Goal: Obtain resource: Download file/media

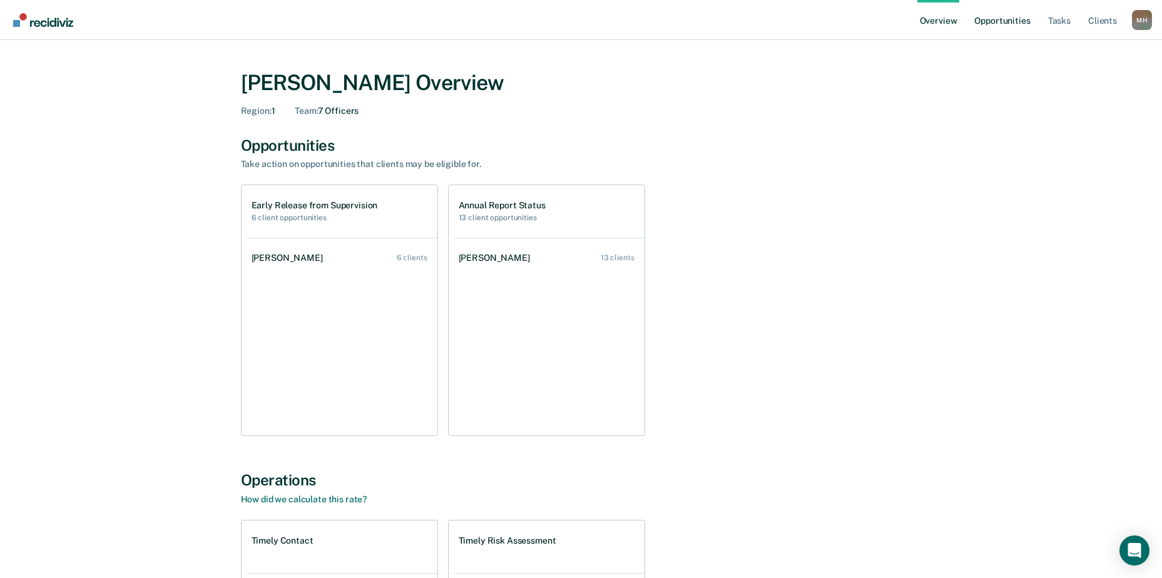
click at [1012, 17] on link "Opportunities" at bounding box center [1001, 20] width 61 height 40
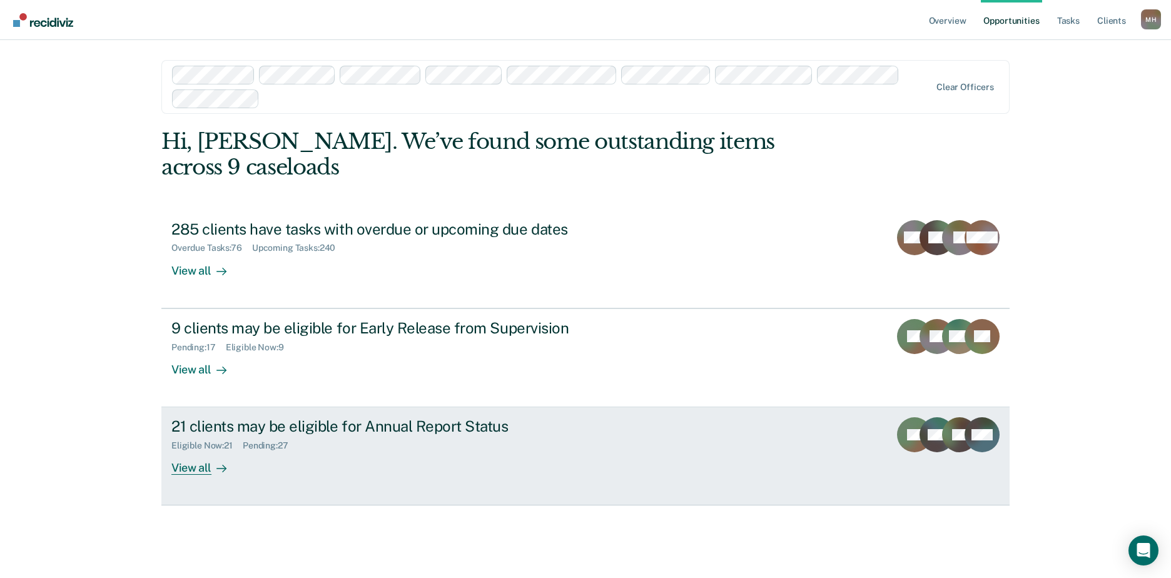
click at [334, 417] on div "21 clients may be eligible for Annual Report Status" at bounding box center [390, 426] width 439 height 18
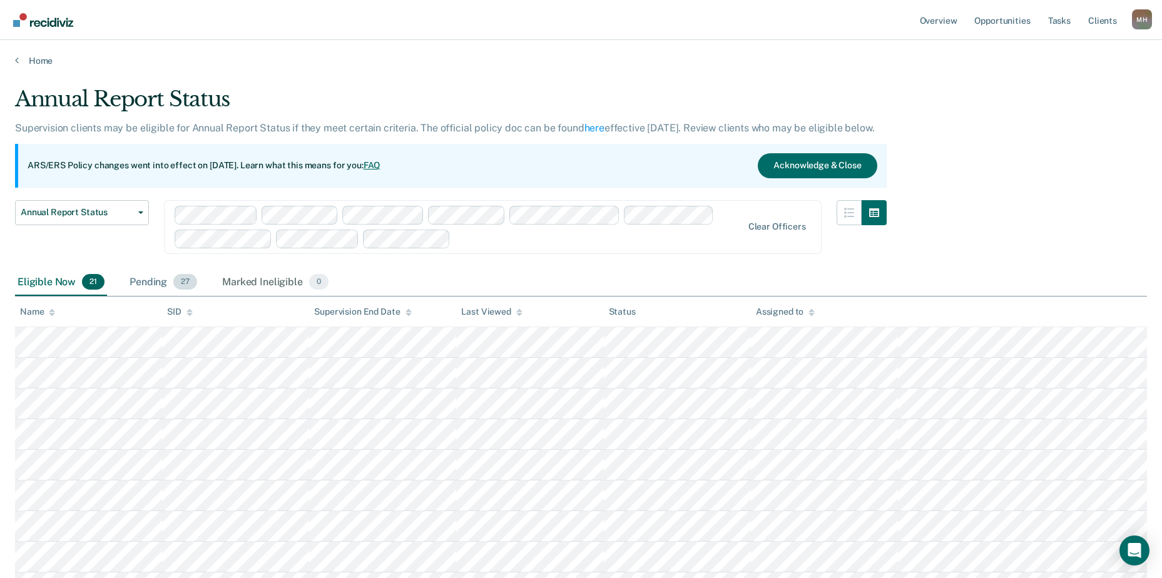
click at [151, 287] on div "Pending 27" at bounding box center [163, 283] width 73 height 28
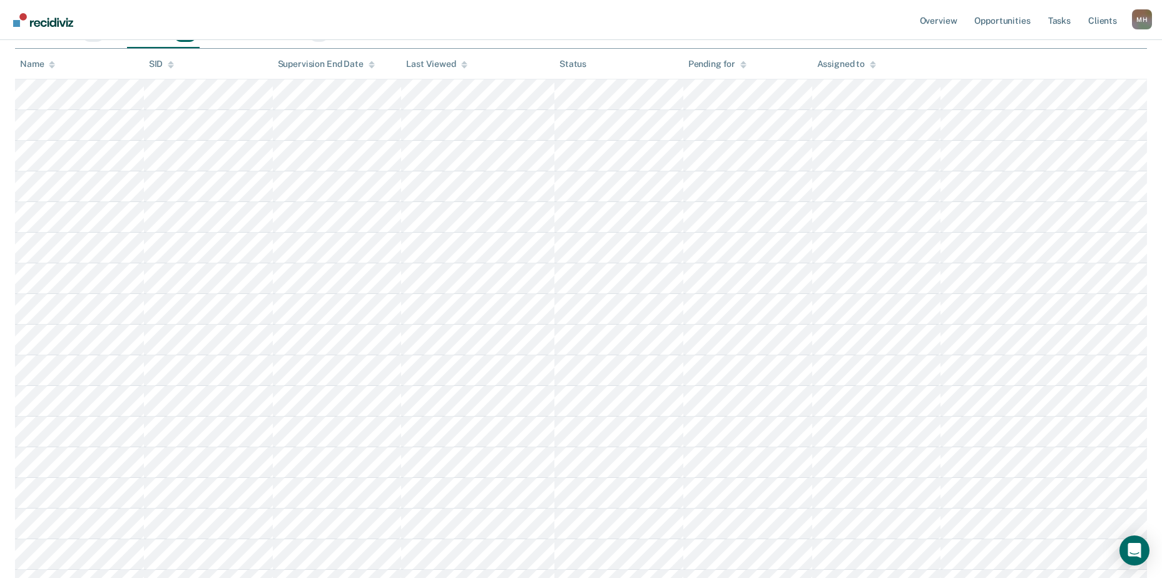
scroll to position [250, 0]
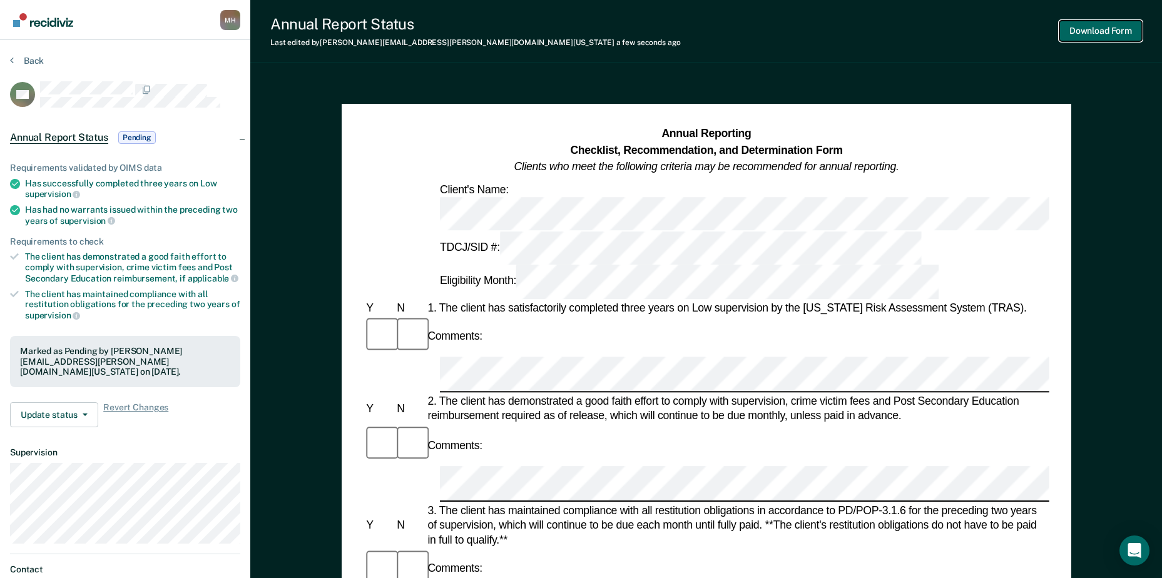
click at [1116, 32] on button "Download Form" at bounding box center [1100, 31] width 83 height 21
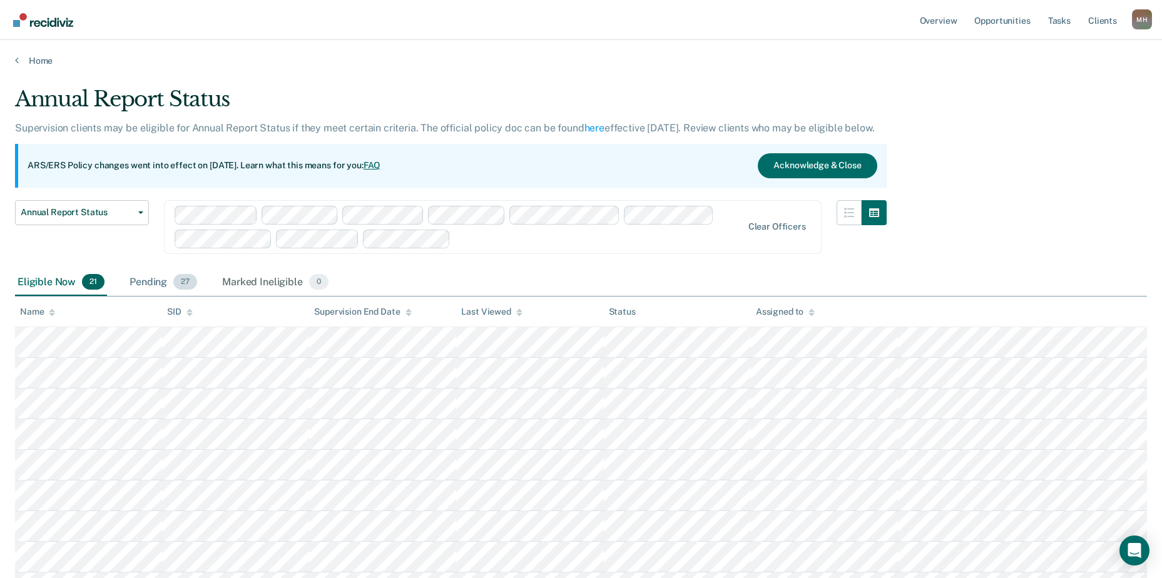
click at [146, 281] on div "Pending 27" at bounding box center [163, 283] width 73 height 28
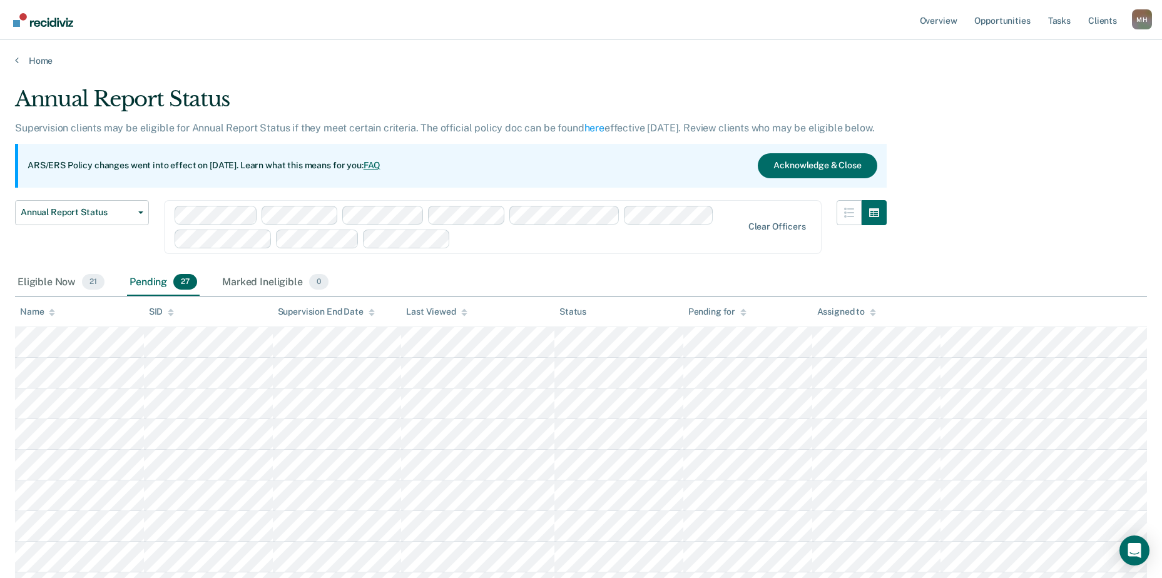
click at [23, 313] on div "Name" at bounding box center [37, 312] width 35 height 11
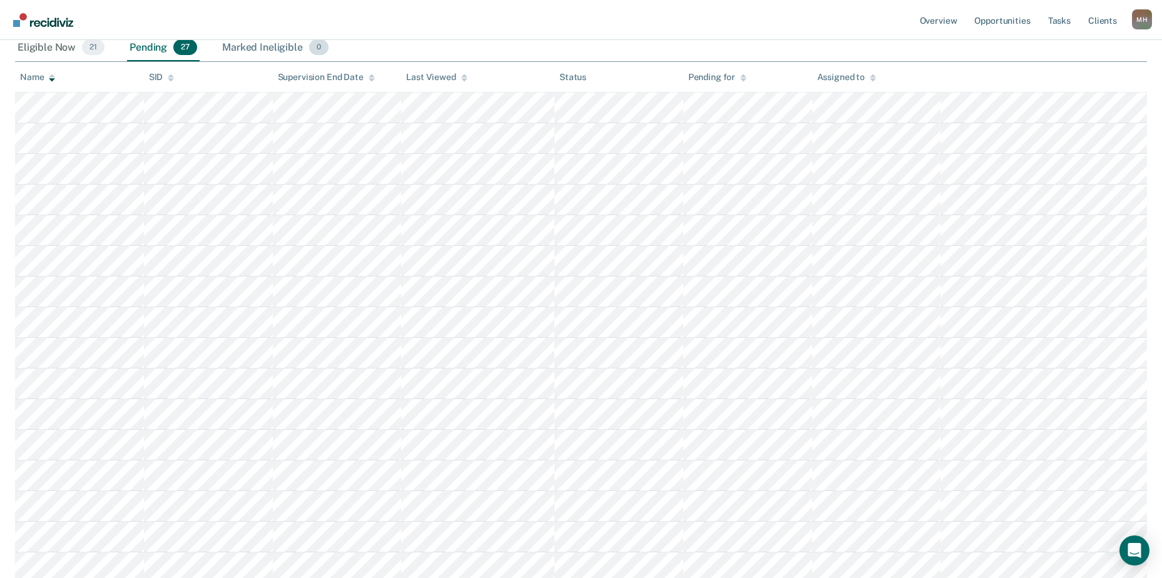
scroll to position [250, 0]
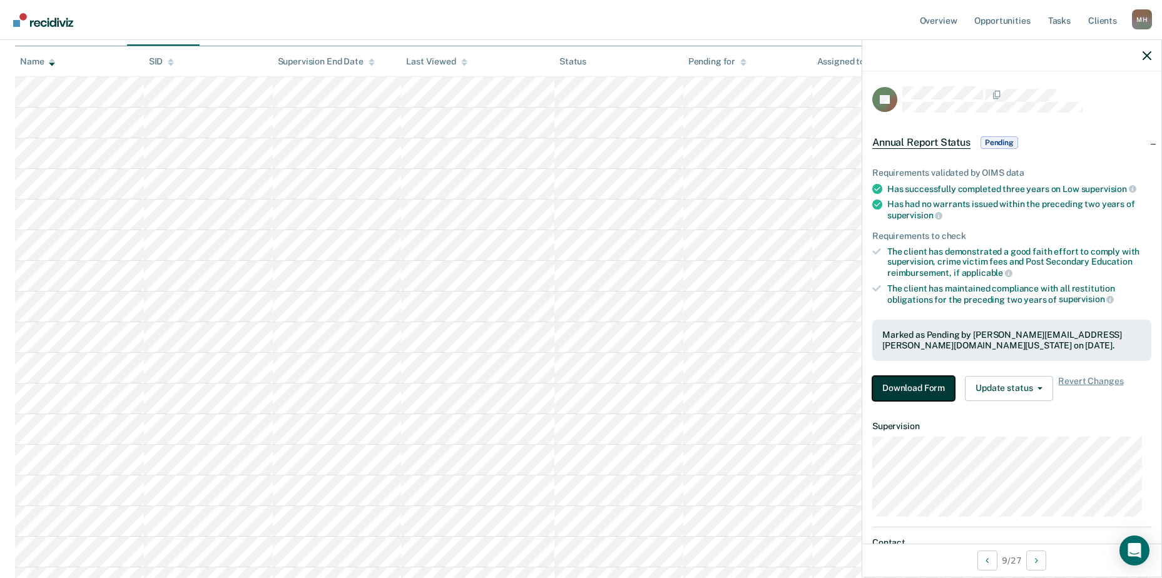
click at [914, 381] on button "Download Form" at bounding box center [913, 388] width 83 height 25
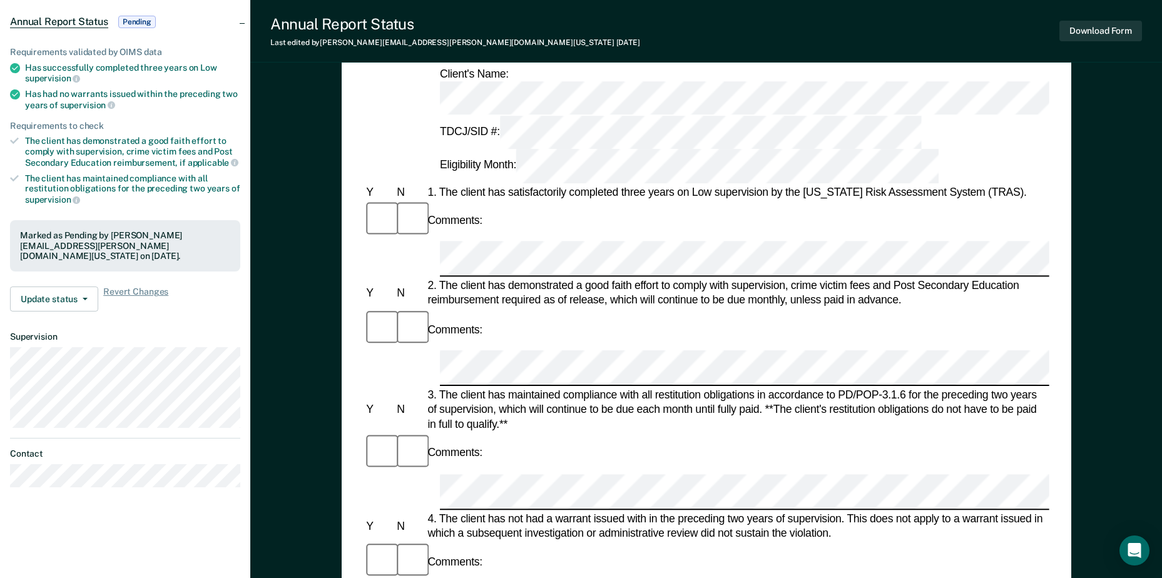
scroll to position [188, 0]
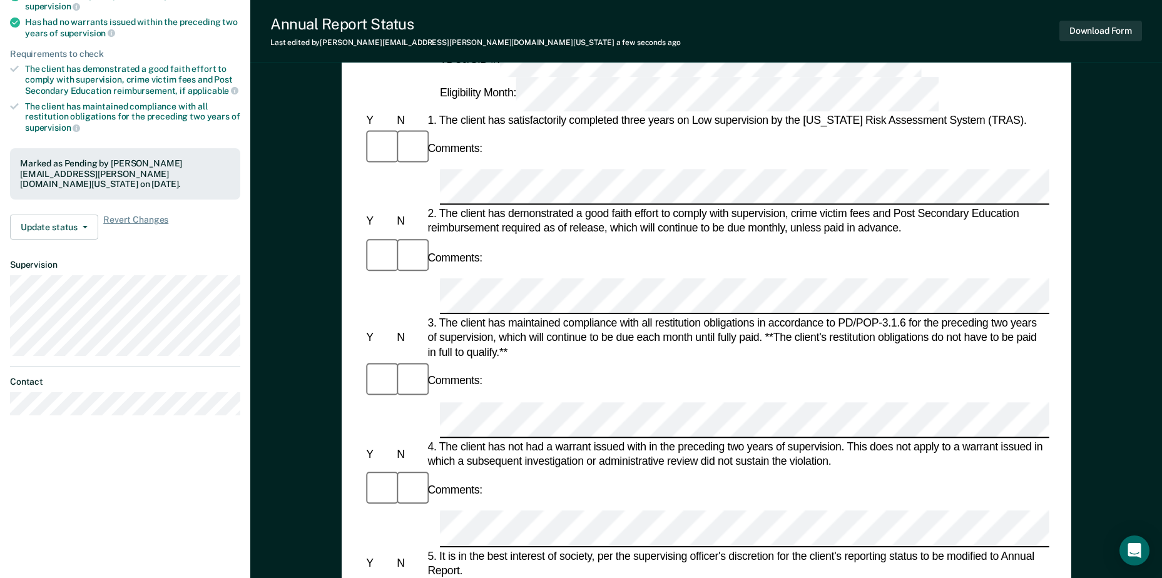
click at [1100, 19] on div "Download Form" at bounding box center [1100, 31] width 83 height 32
click at [1101, 34] on button "Download Form" at bounding box center [1100, 31] width 83 height 21
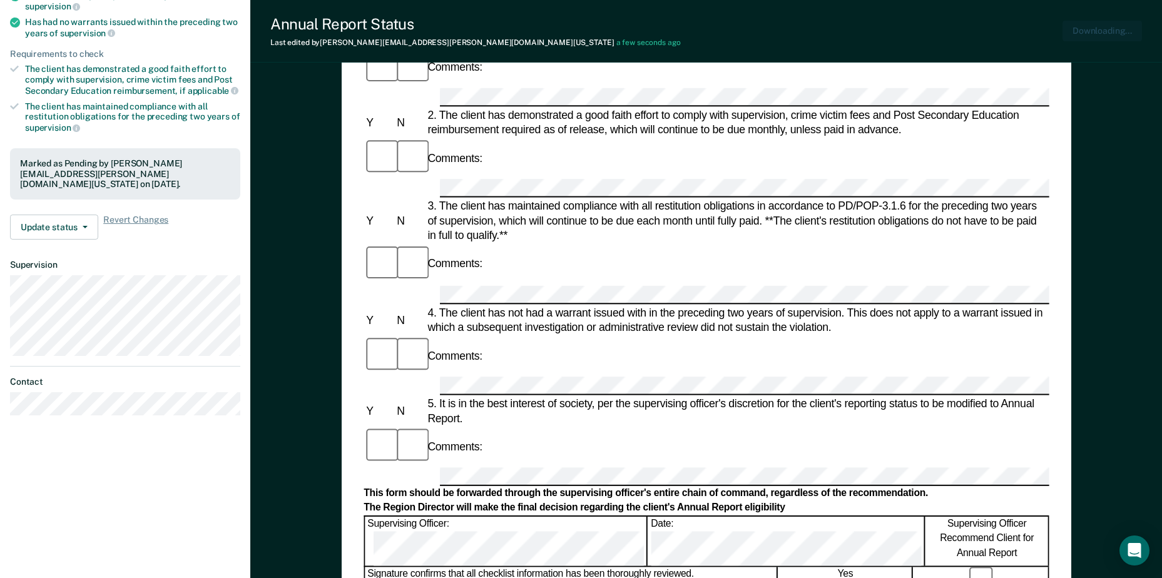
scroll to position [0, 0]
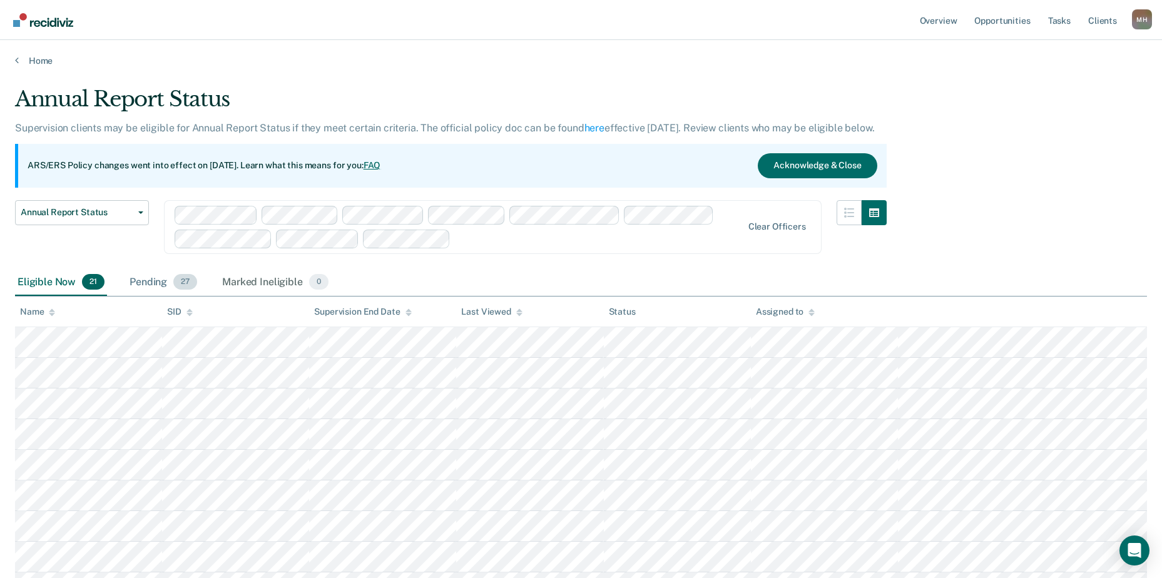
click at [147, 281] on div "Pending 27" at bounding box center [163, 283] width 73 height 28
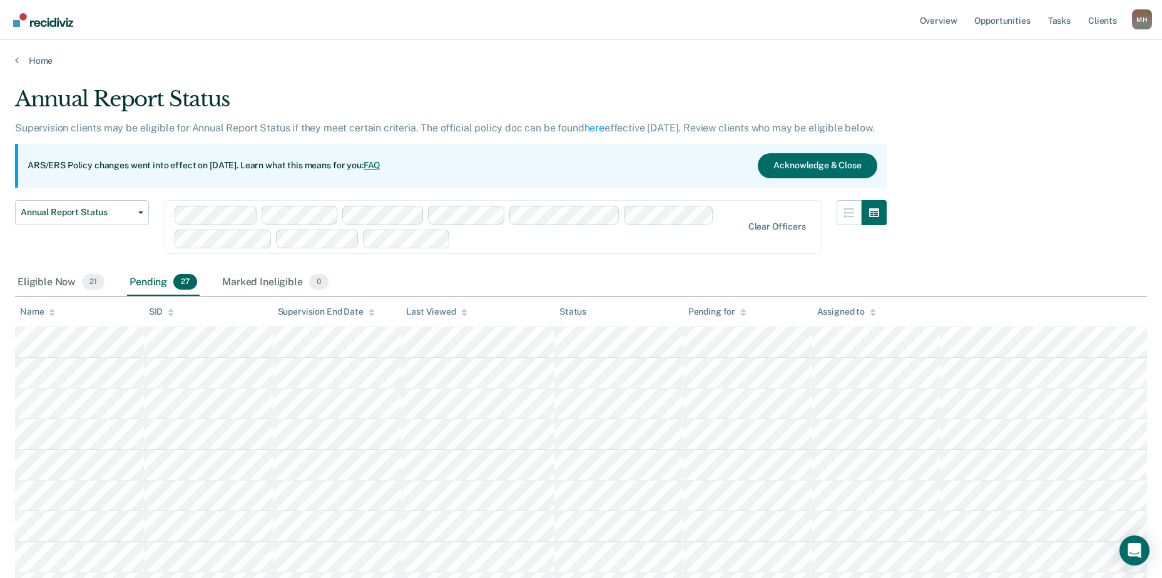
click at [37, 309] on div "Name" at bounding box center [37, 312] width 35 height 11
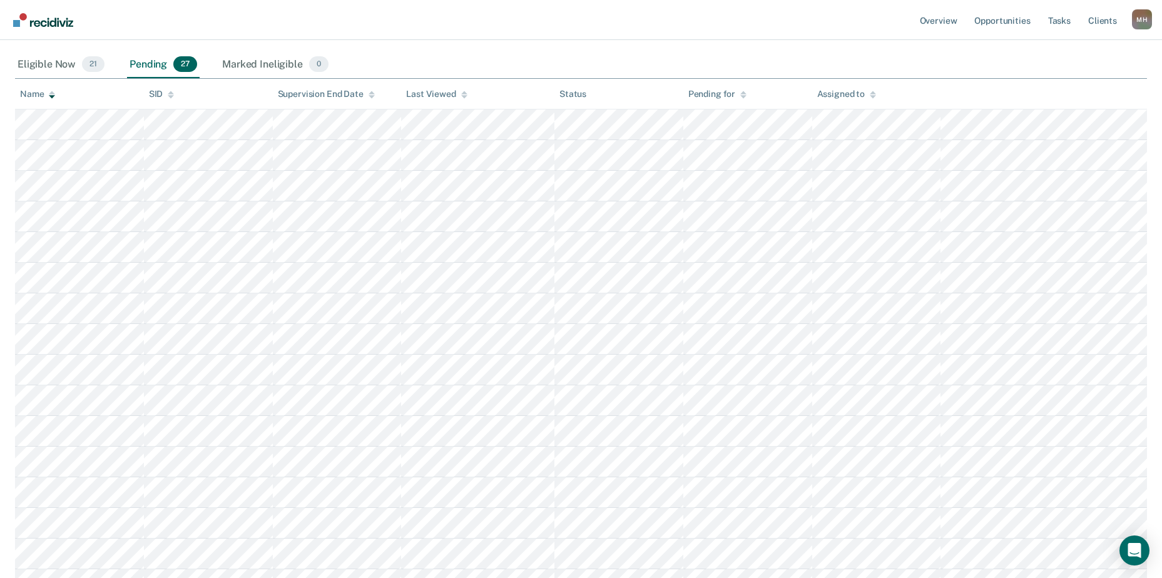
scroll to position [250, 0]
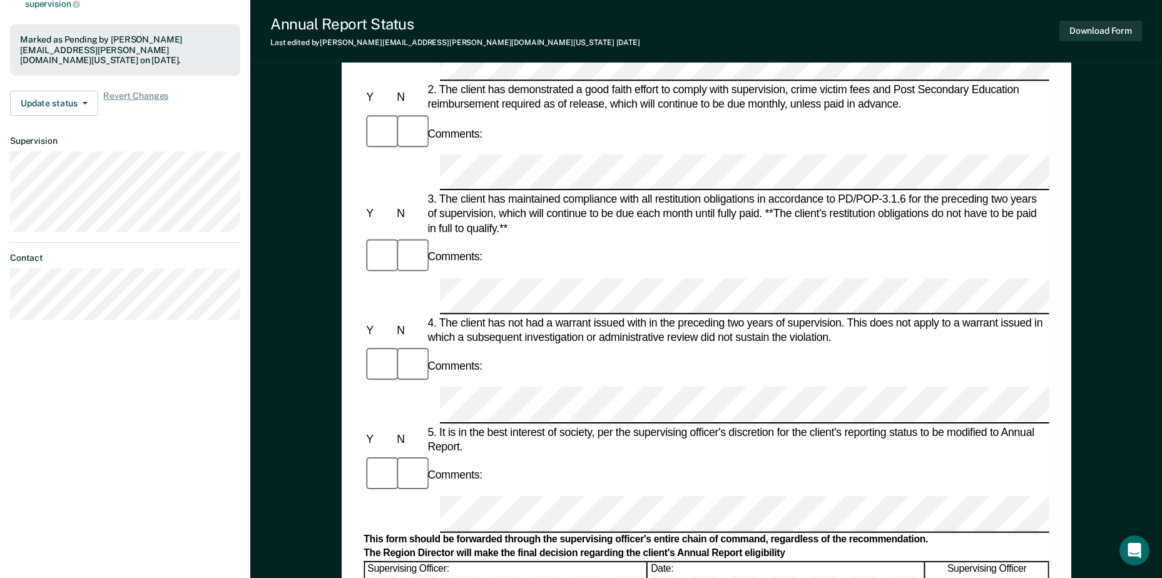
scroll to position [313, 0]
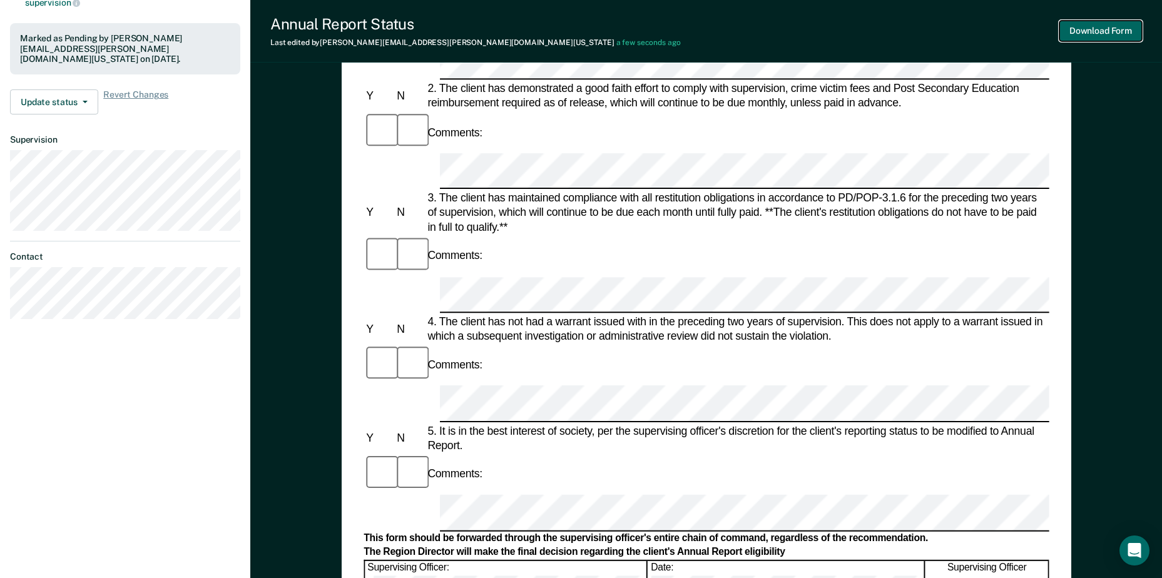
click at [1098, 22] on button "Download Form" at bounding box center [1100, 31] width 83 height 21
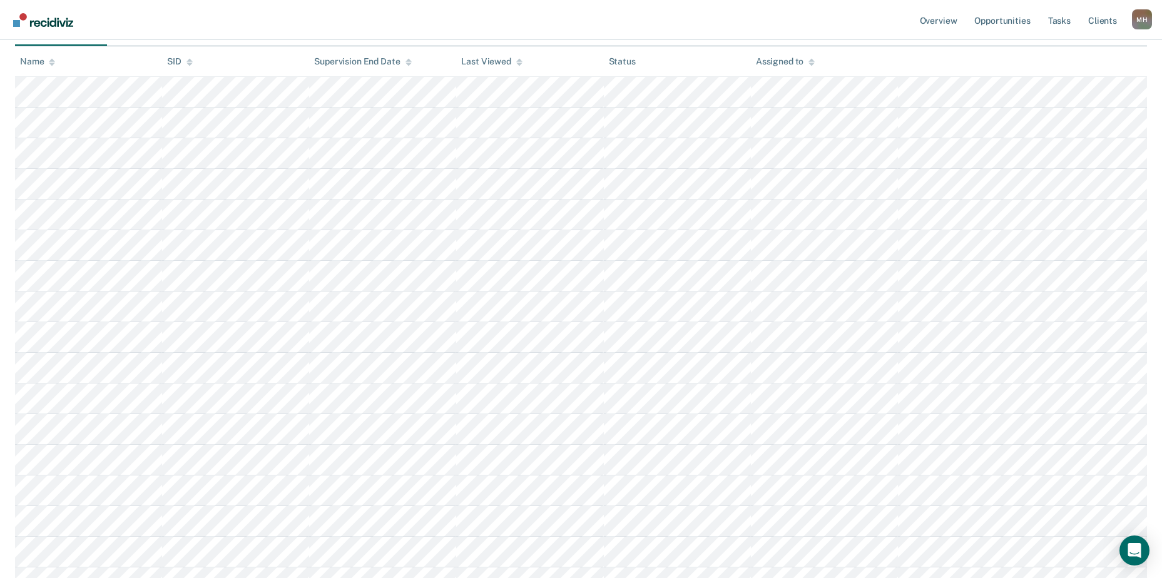
scroll to position [125, 0]
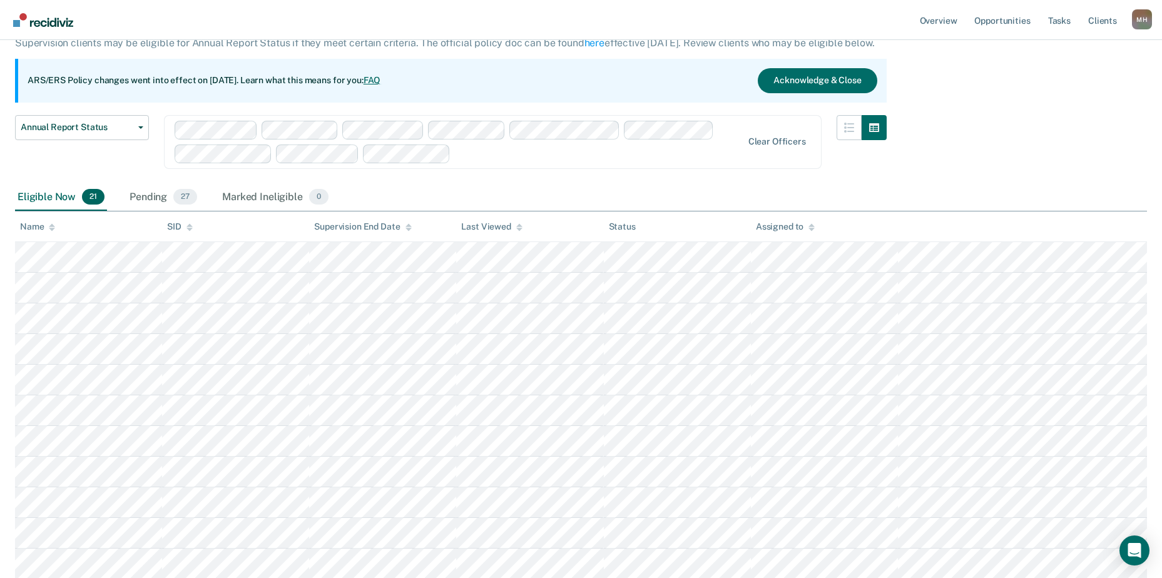
drag, startPoint x: 134, startPoint y: 12, endPoint x: 1067, endPoint y: 216, distance: 954.8
click at [1067, 216] on div "Annual Report Status Supervision clients may be eligible for Annual Report Stat…" at bounding box center [581, 441] width 1132 height 881
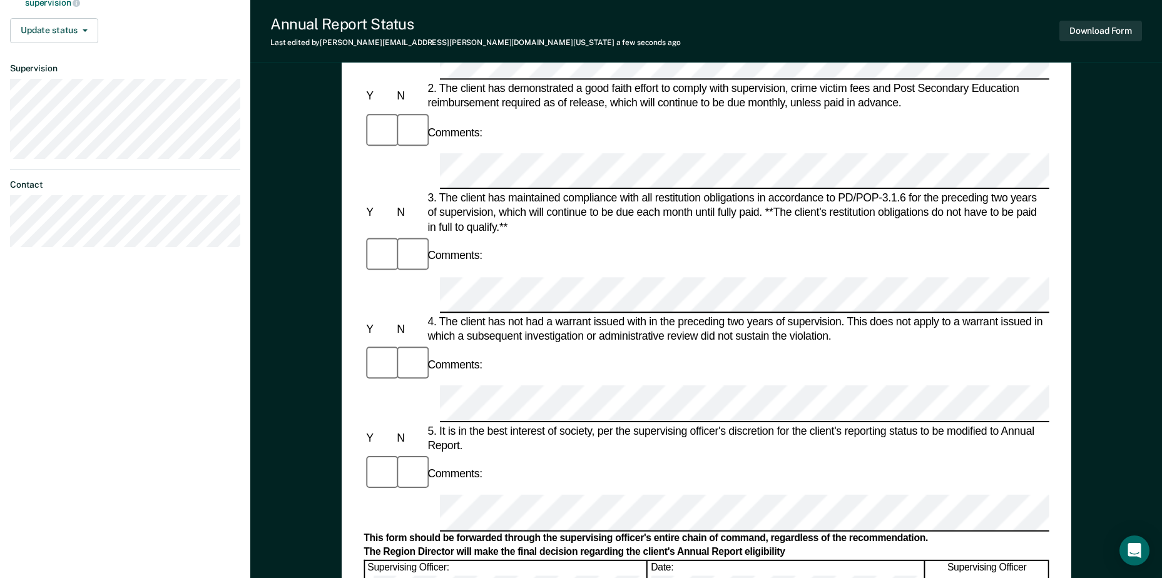
scroll to position [500, 0]
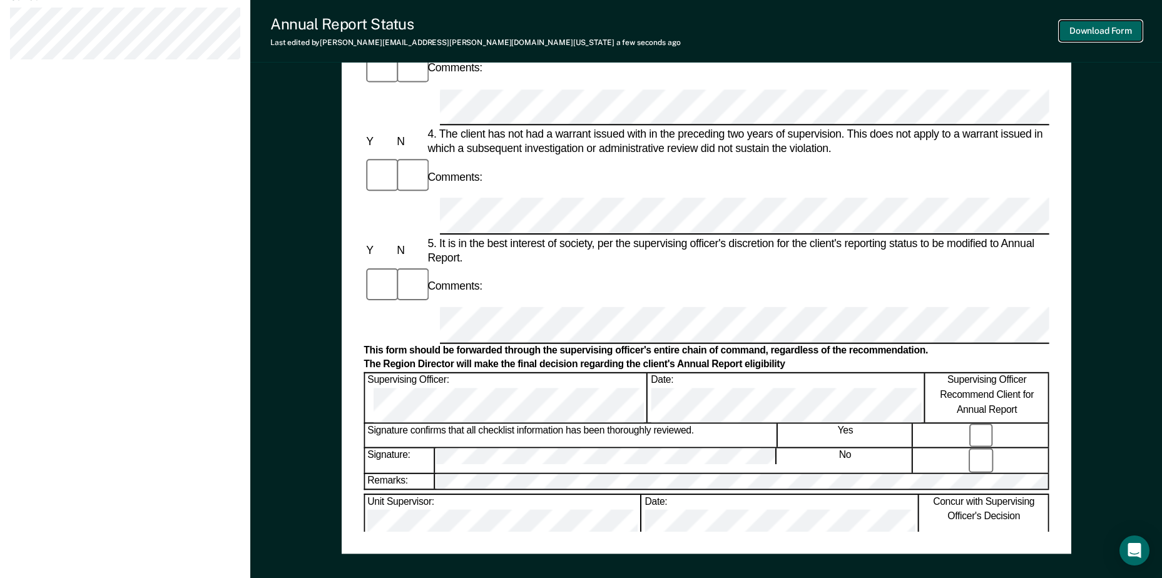
click at [1105, 29] on button "Download Form" at bounding box center [1100, 31] width 83 height 21
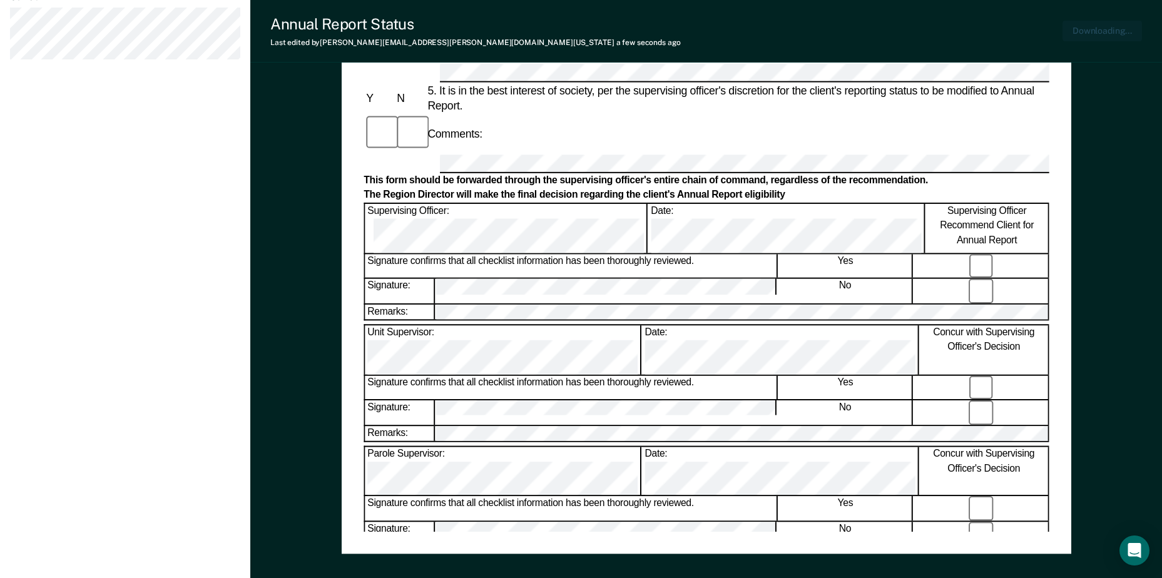
scroll to position [572, 0]
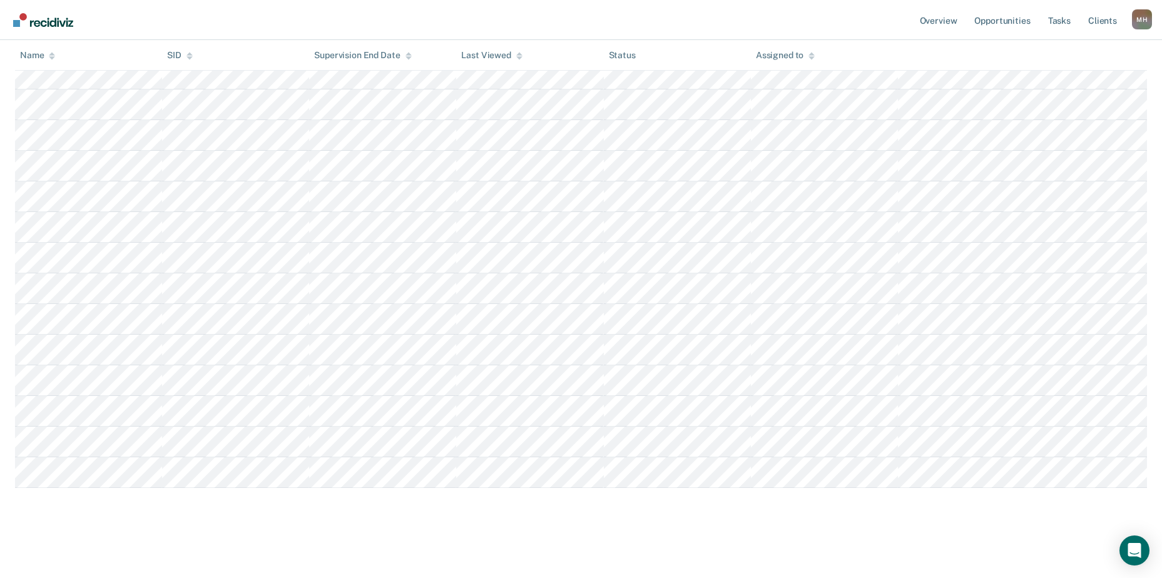
scroll to position [63, 0]
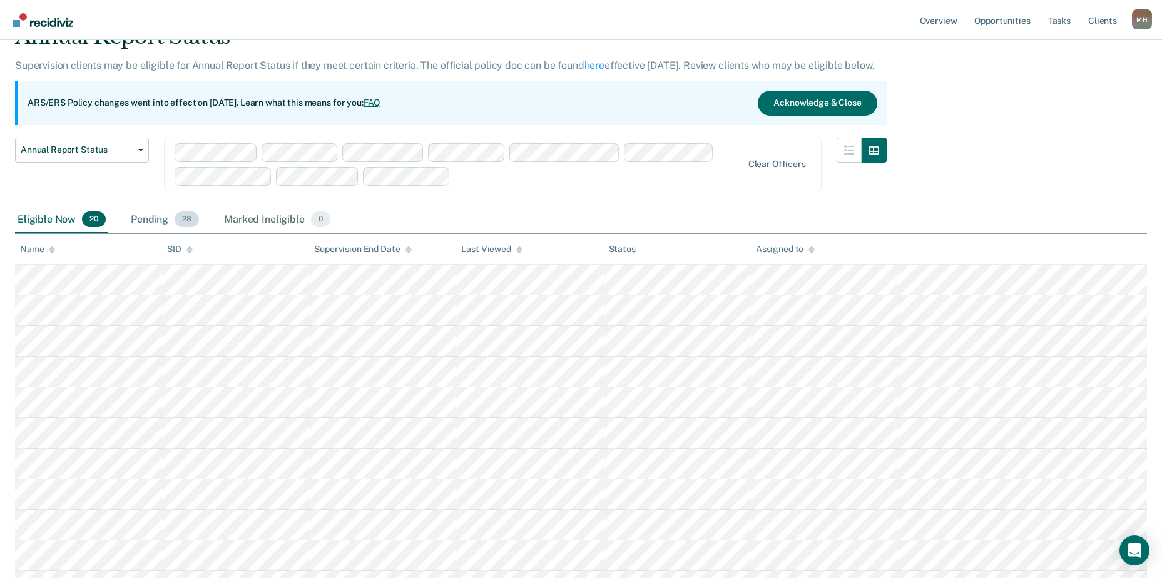
click at [147, 211] on div "Pending 28" at bounding box center [164, 220] width 73 height 28
click at [147, 229] on div "Pending 28" at bounding box center [164, 220] width 73 height 28
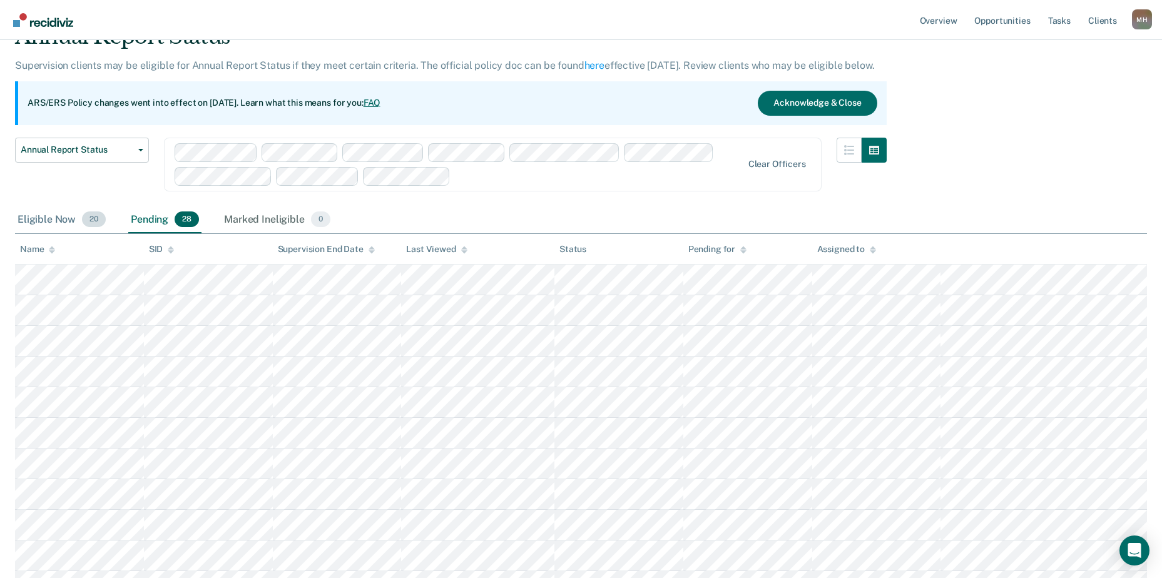
click at [59, 214] on div "Eligible Now 20" at bounding box center [61, 220] width 93 height 28
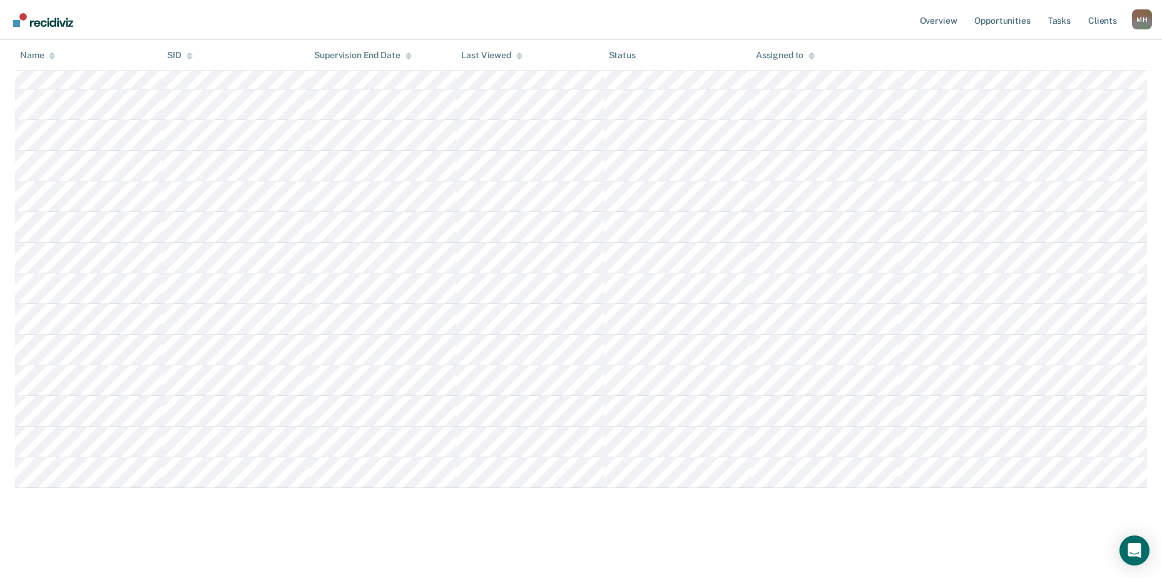
scroll to position [77, 0]
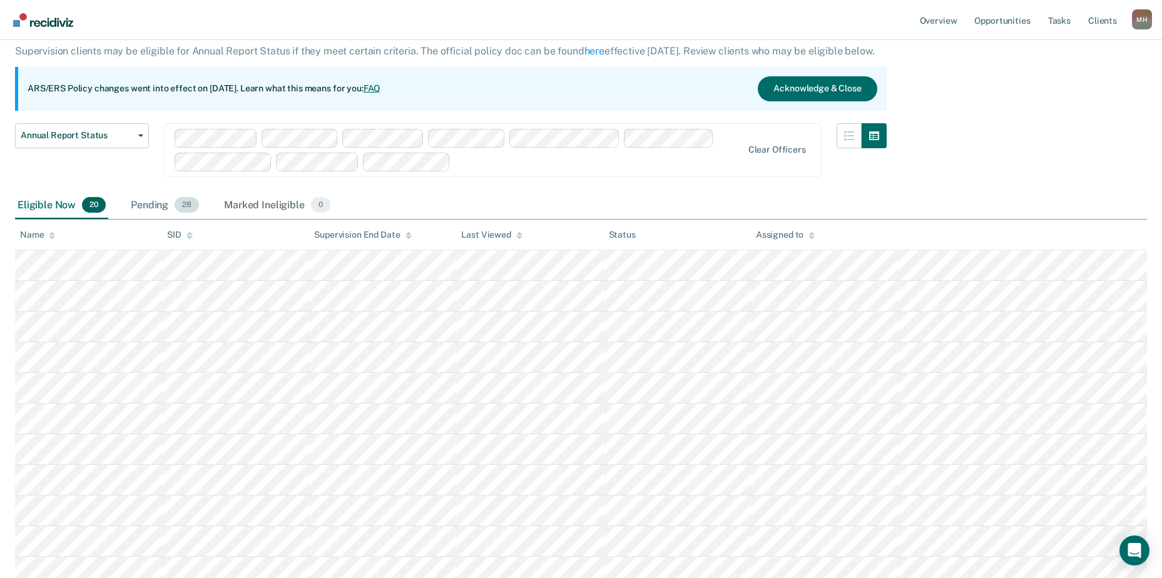
click at [158, 205] on div "Pending 28" at bounding box center [164, 206] width 73 height 28
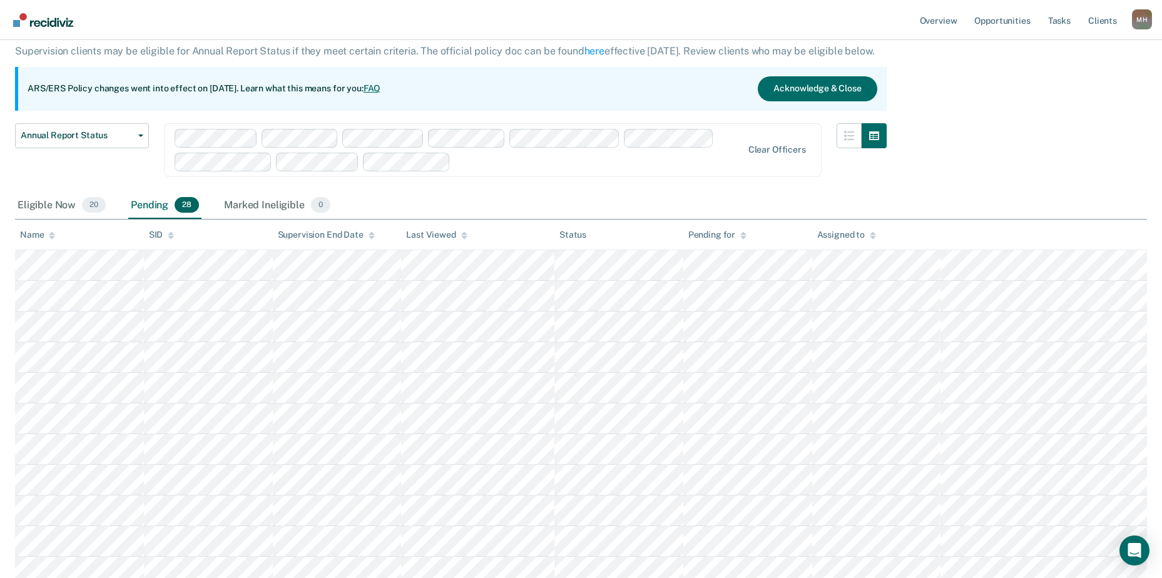
click at [21, 231] on div "Name" at bounding box center [37, 235] width 35 height 11
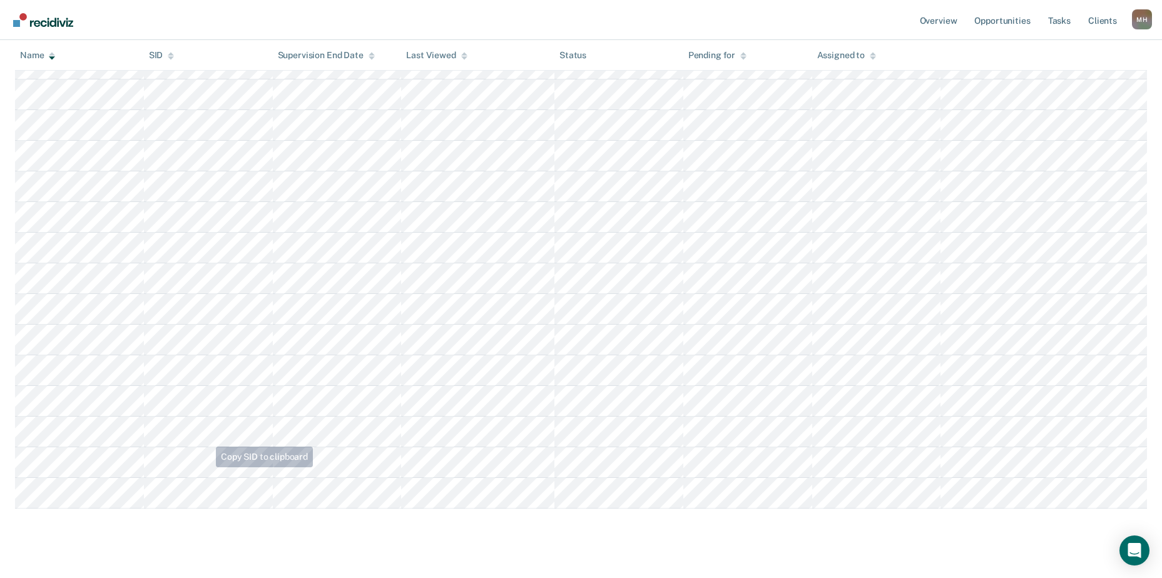
scroll to position [697, 0]
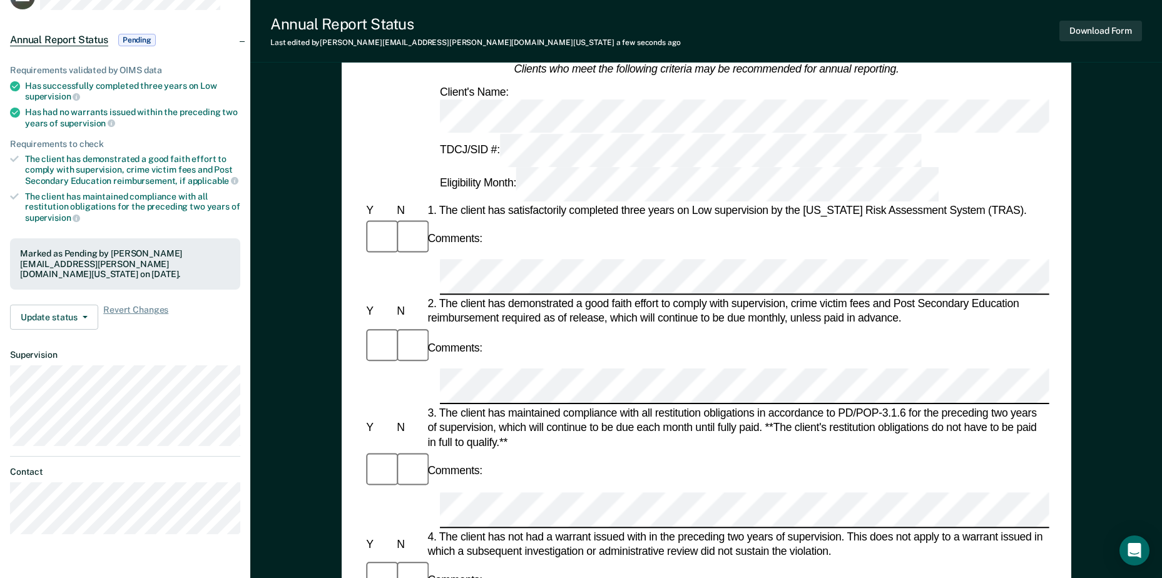
scroll to position [250, 0]
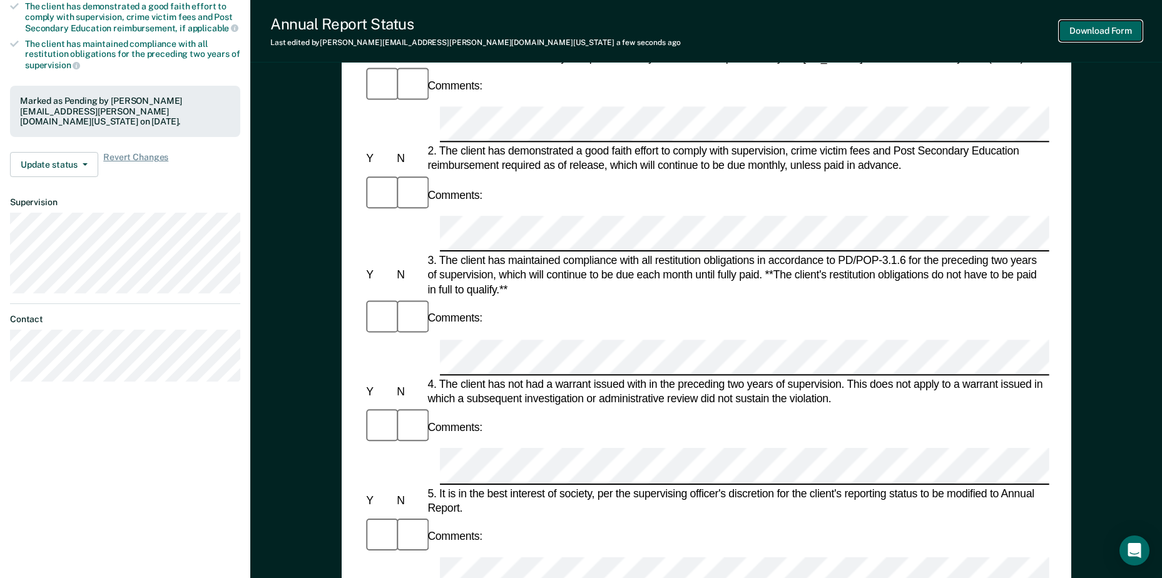
click at [1095, 31] on button "Download Form" at bounding box center [1100, 31] width 83 height 21
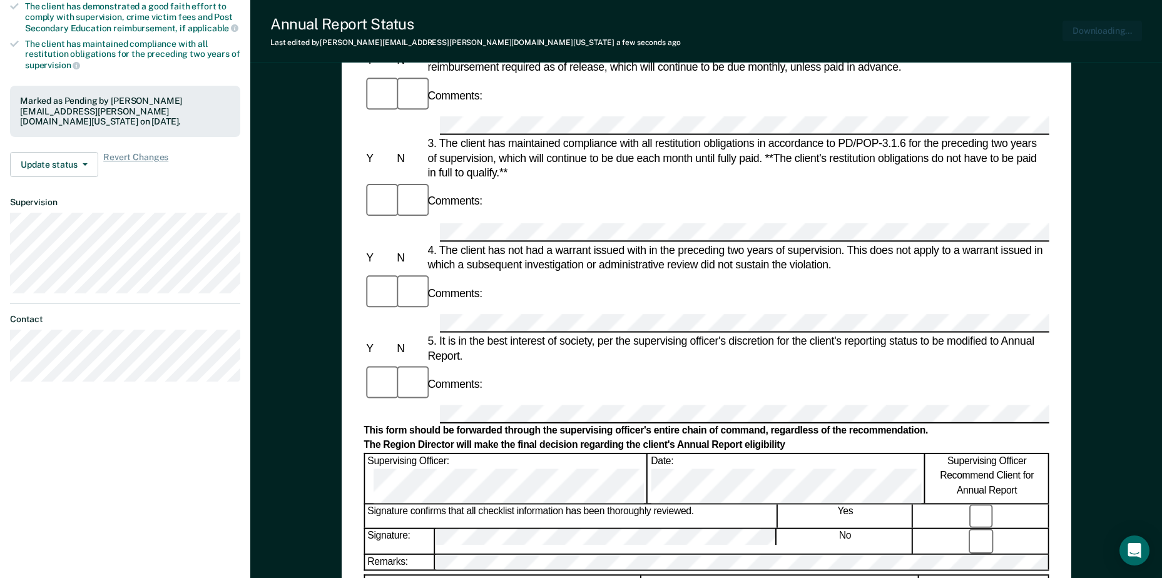
scroll to position [0, 0]
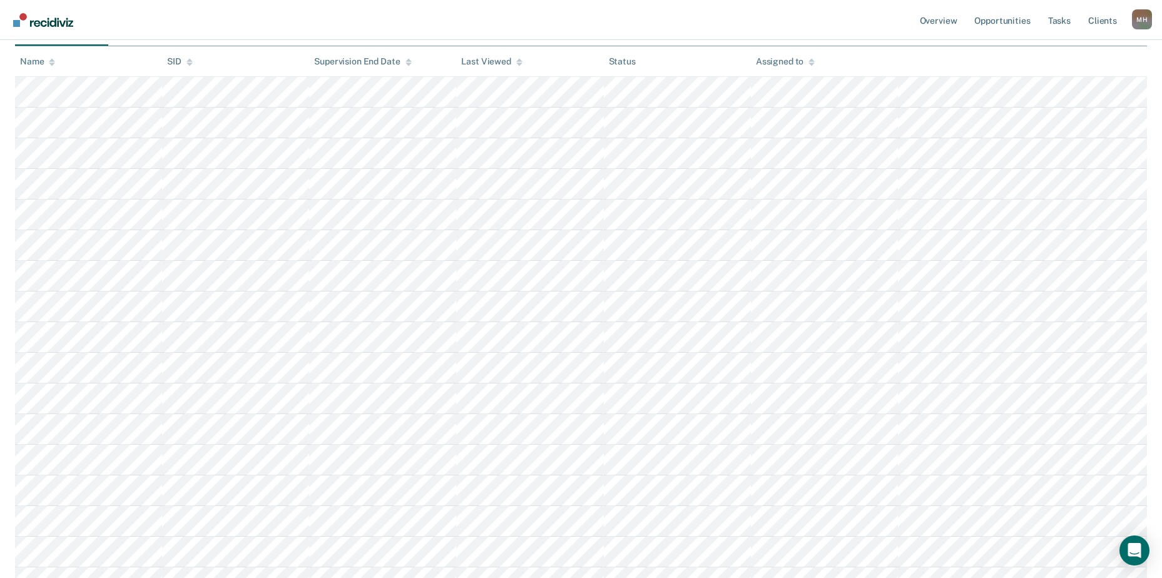
scroll to position [452, 0]
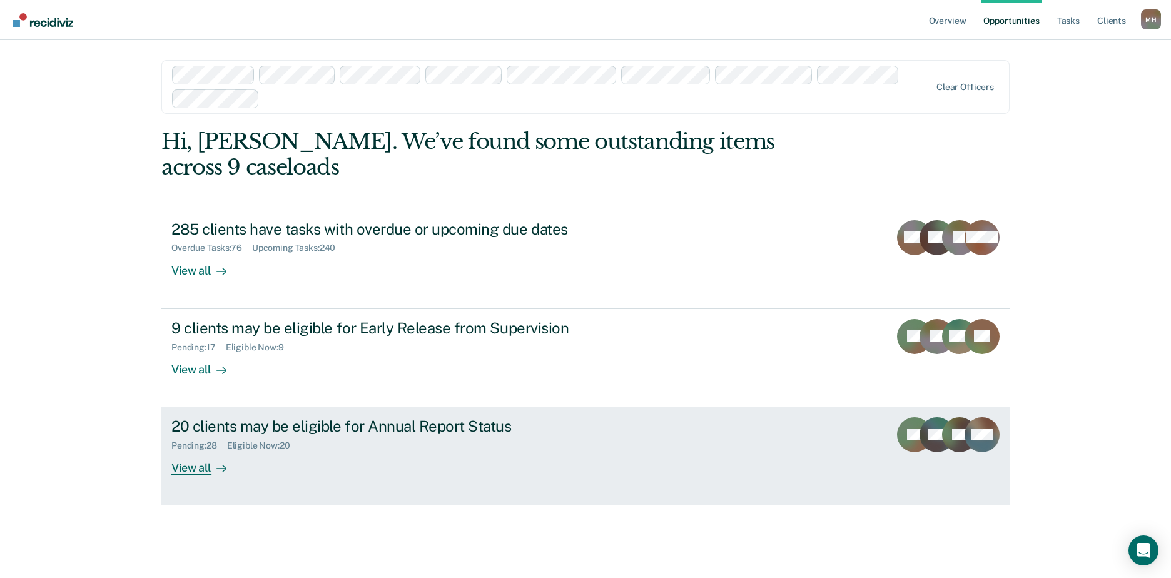
click at [292, 417] on div "20 clients may be eligible for Annual Report Status" at bounding box center [390, 426] width 439 height 18
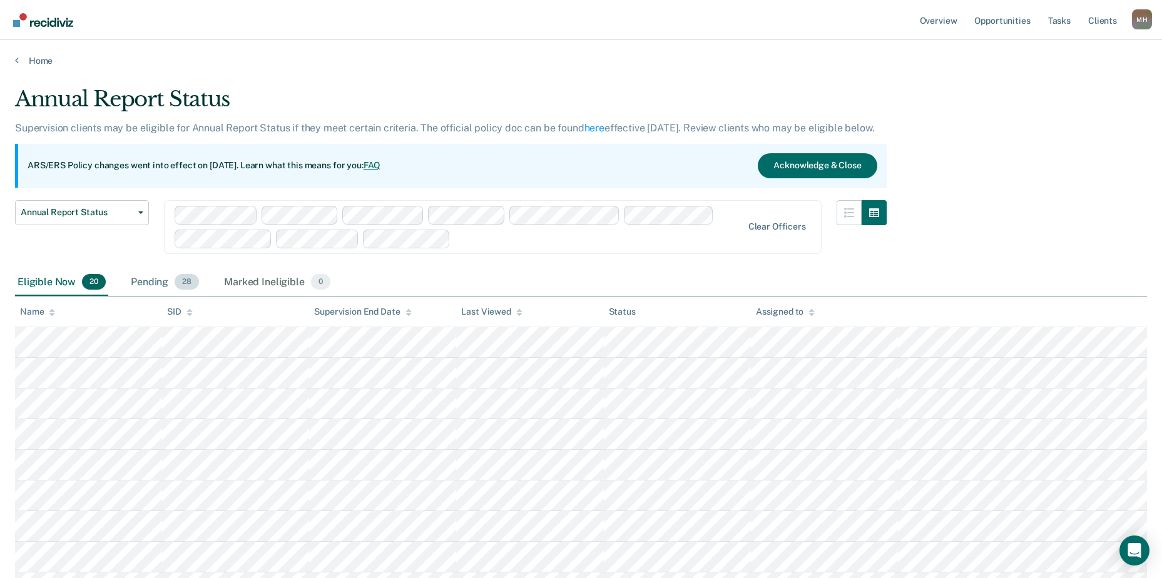
click at [153, 278] on div "Pending 28" at bounding box center [164, 283] width 73 height 28
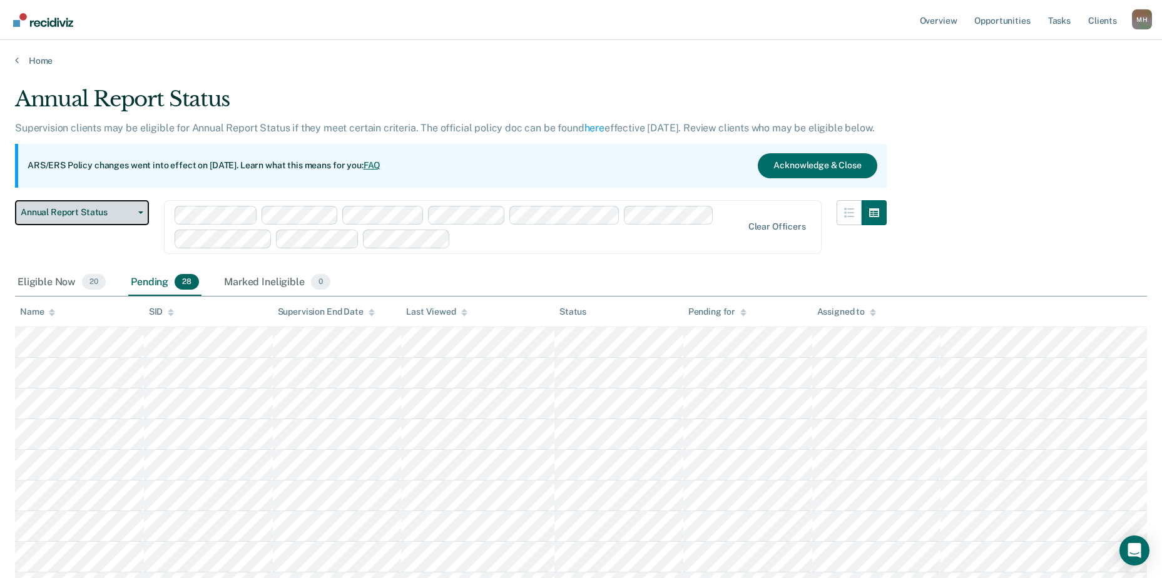
click at [100, 208] on span "Annual Report Status" at bounding box center [77, 212] width 113 height 11
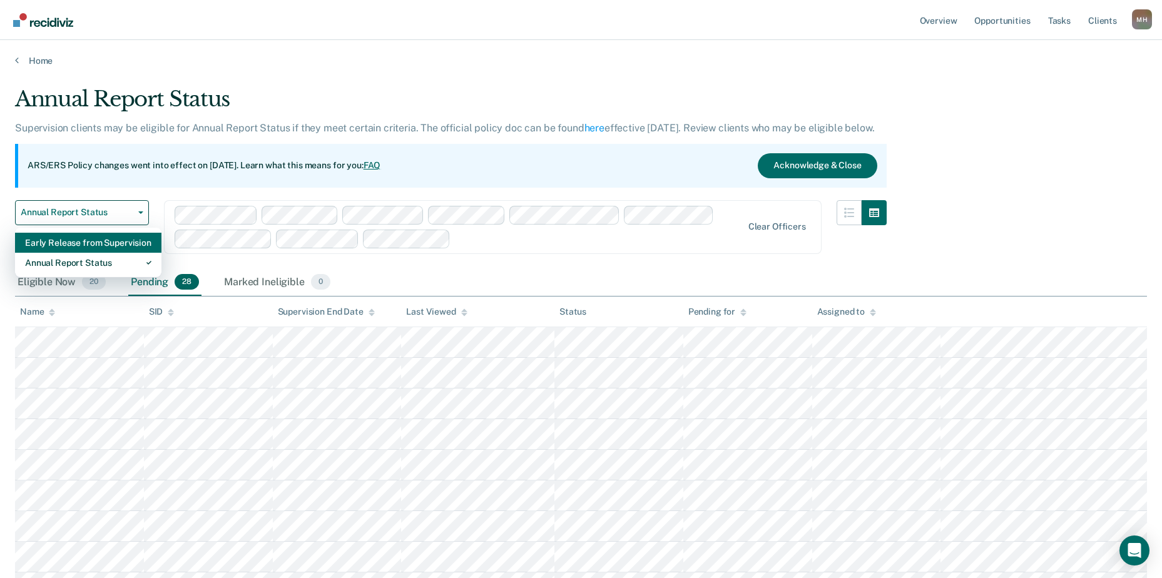
click at [101, 240] on div "Early Release from Supervision" at bounding box center [88, 243] width 126 height 20
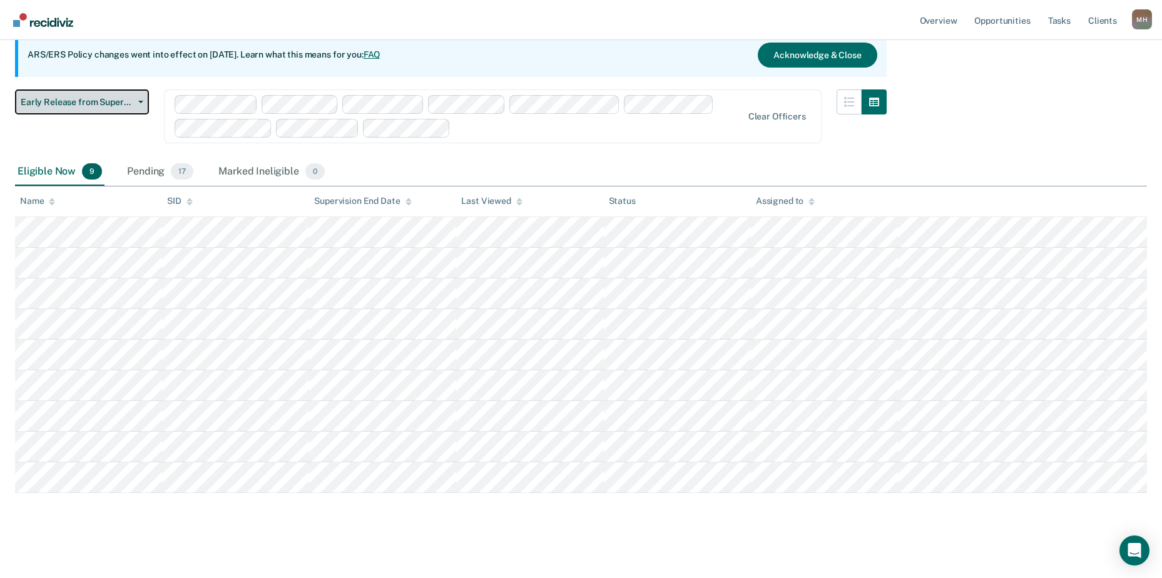
scroll to position [128, 0]
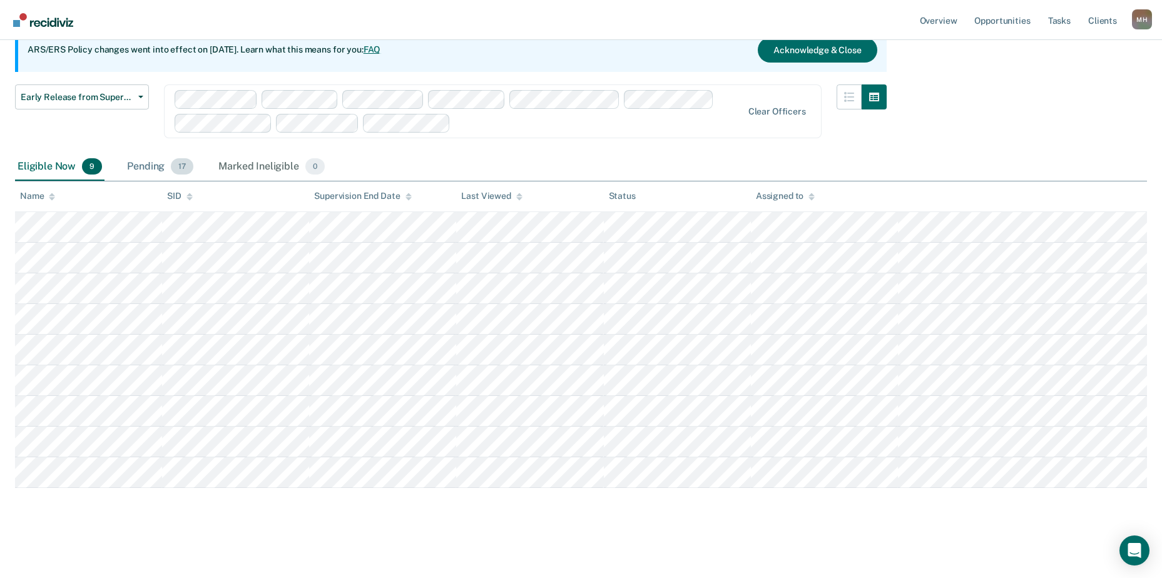
click at [168, 171] on div "Pending 17" at bounding box center [159, 167] width 71 height 28
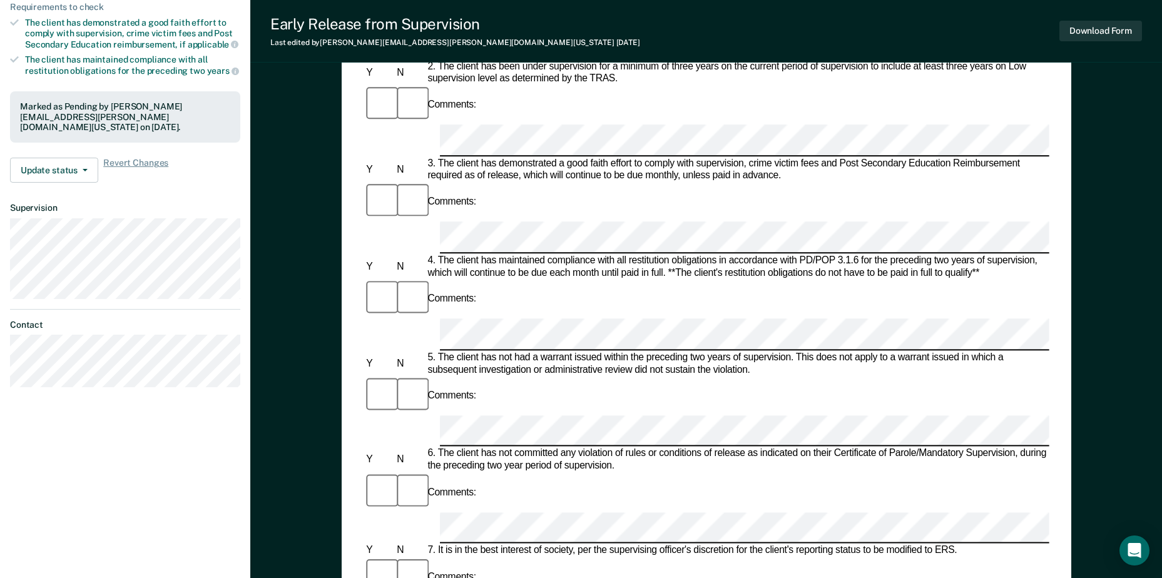
scroll to position [563, 0]
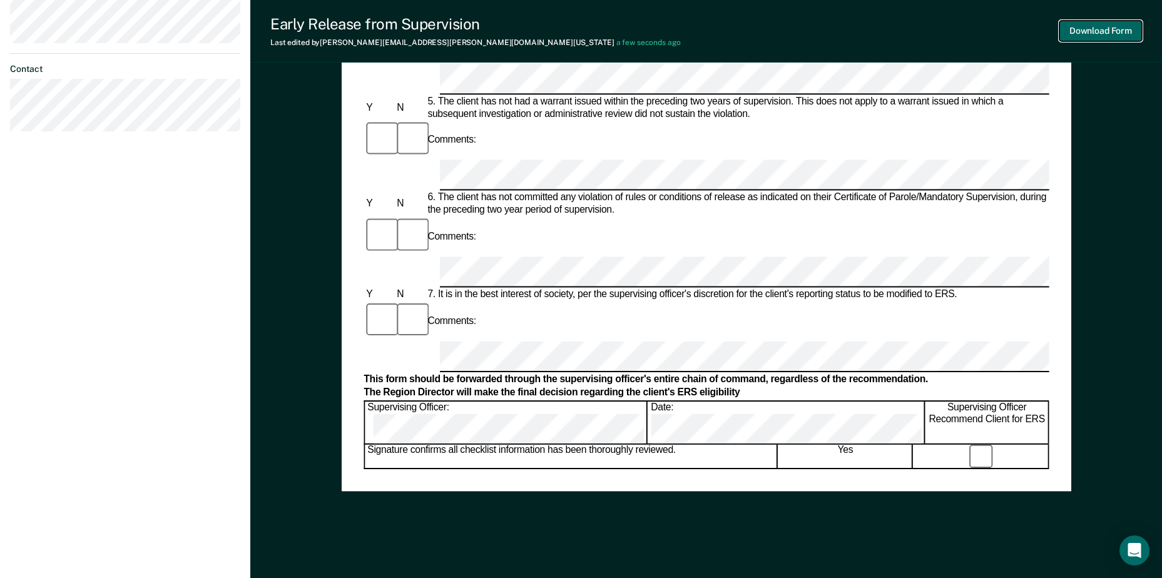
click at [1127, 25] on button "Download Form" at bounding box center [1100, 31] width 83 height 21
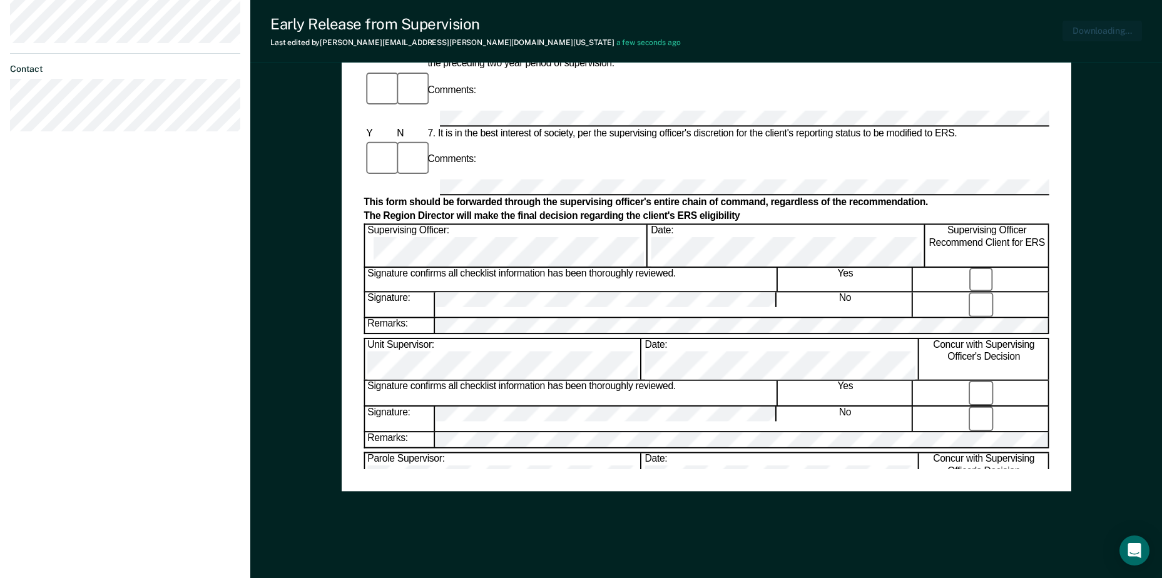
scroll to position [0, 0]
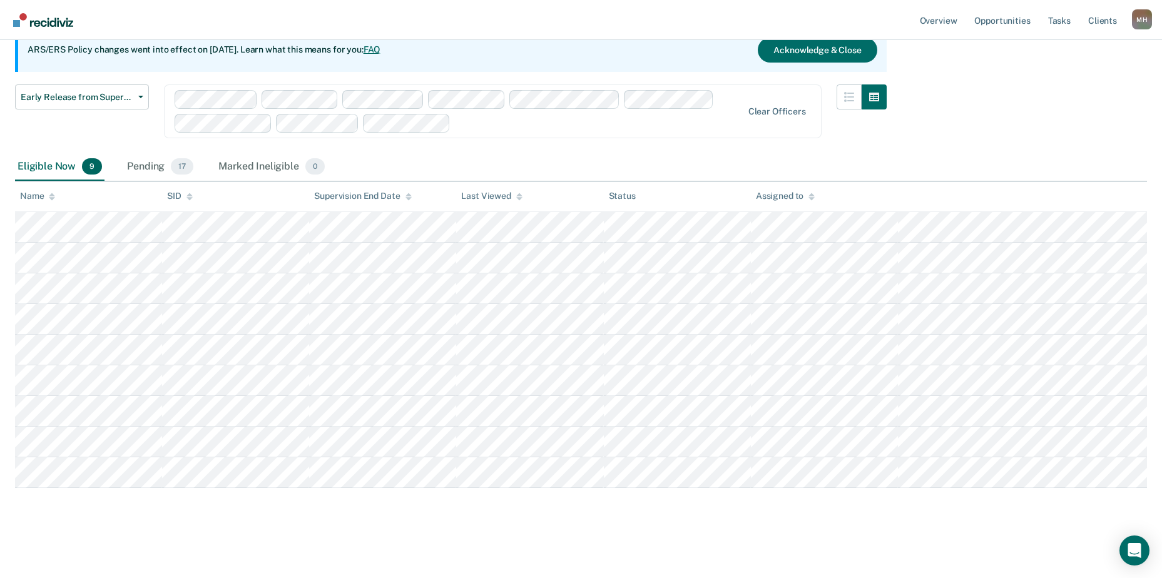
scroll to position [128, 0]
click at [148, 173] on div "Pending 17" at bounding box center [159, 167] width 71 height 28
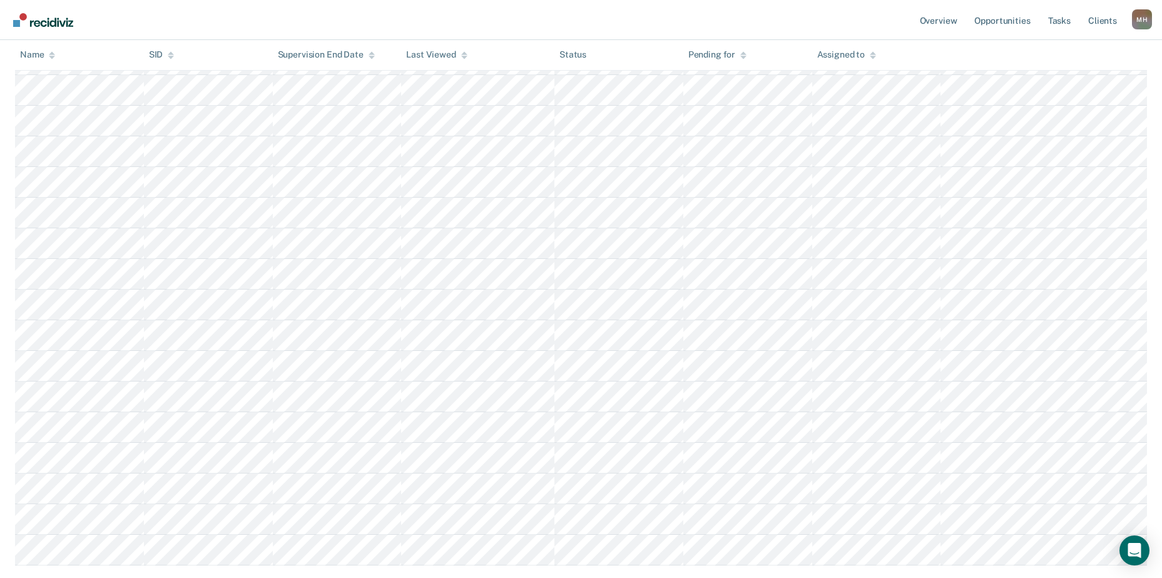
scroll to position [315, 0]
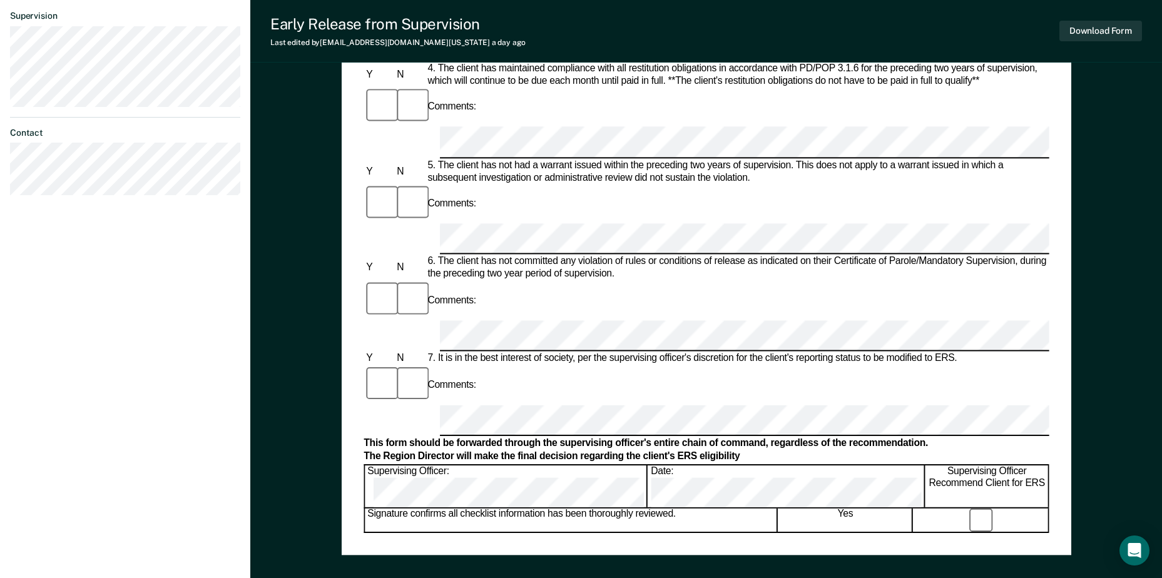
scroll to position [500, 0]
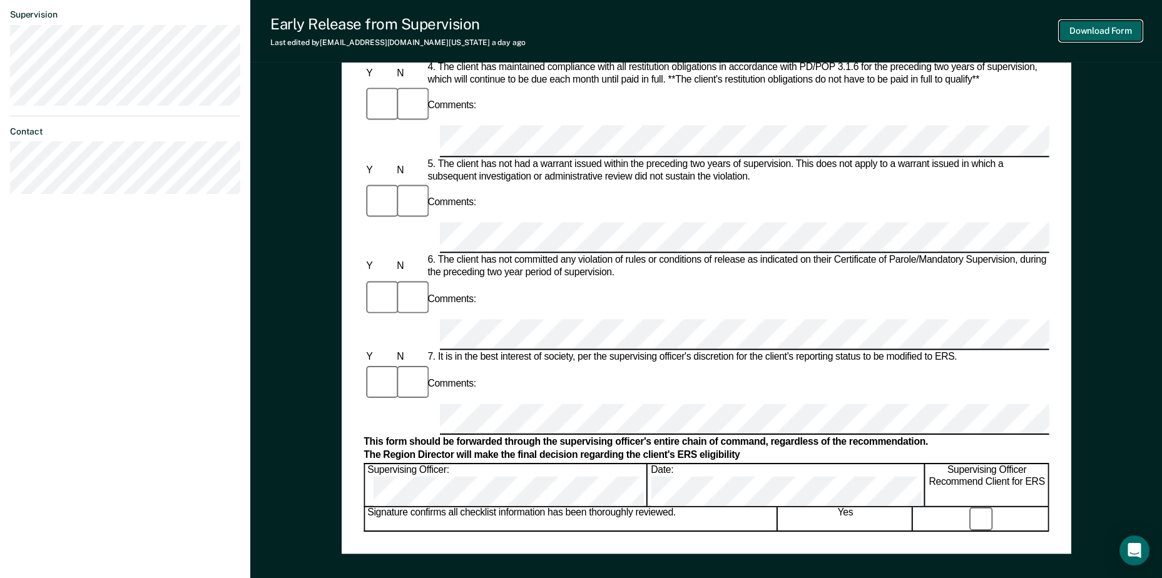
click at [1088, 30] on button "Download Form" at bounding box center [1100, 31] width 83 height 21
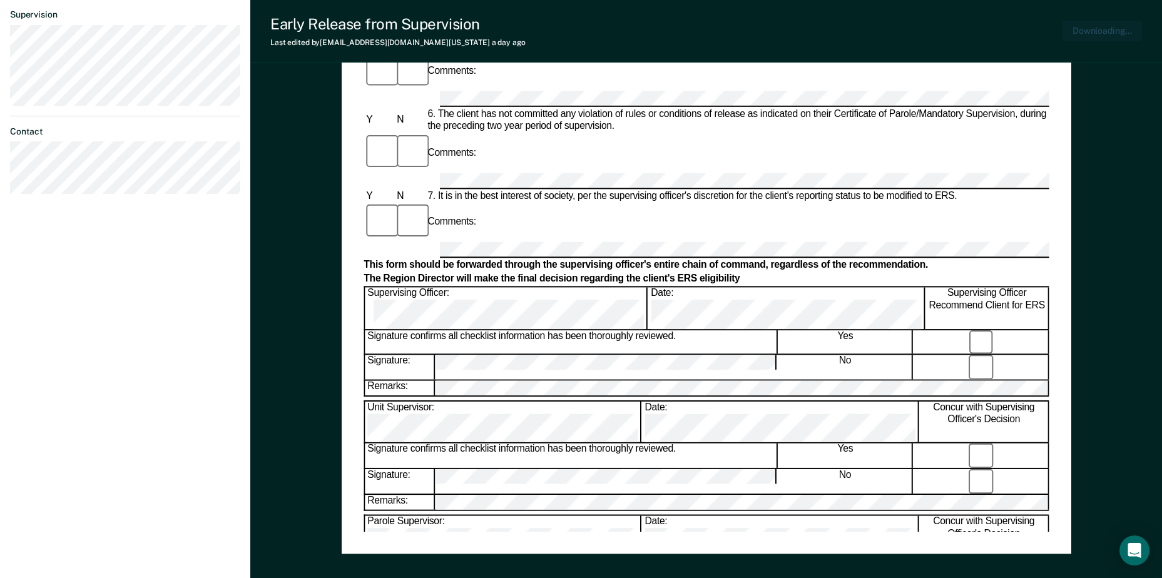
scroll to position [0, 0]
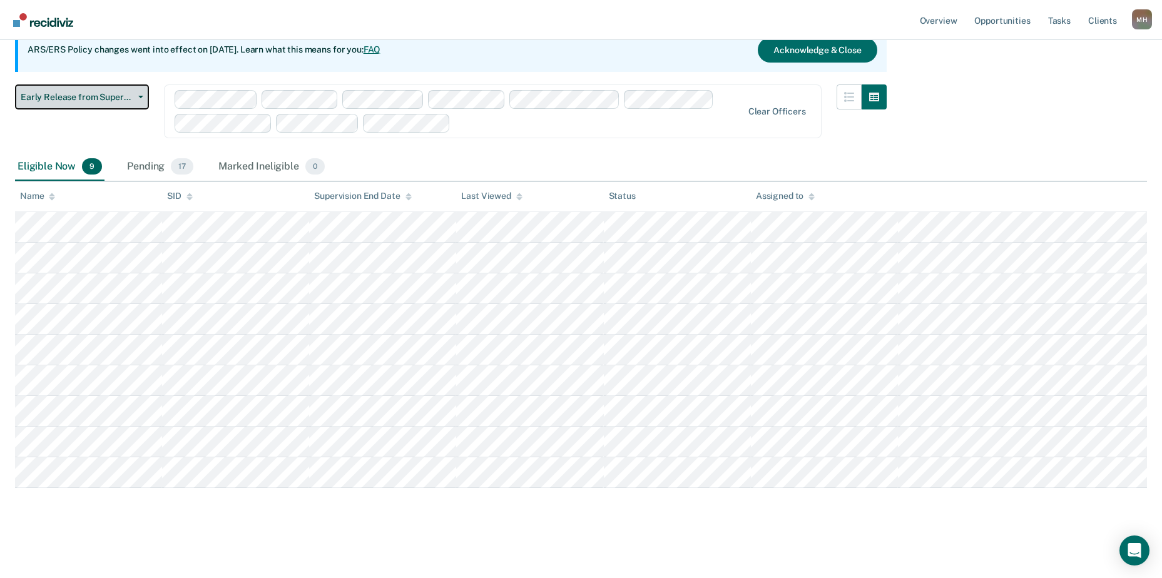
click at [78, 92] on span "Early Release from Supervision" at bounding box center [77, 97] width 113 height 11
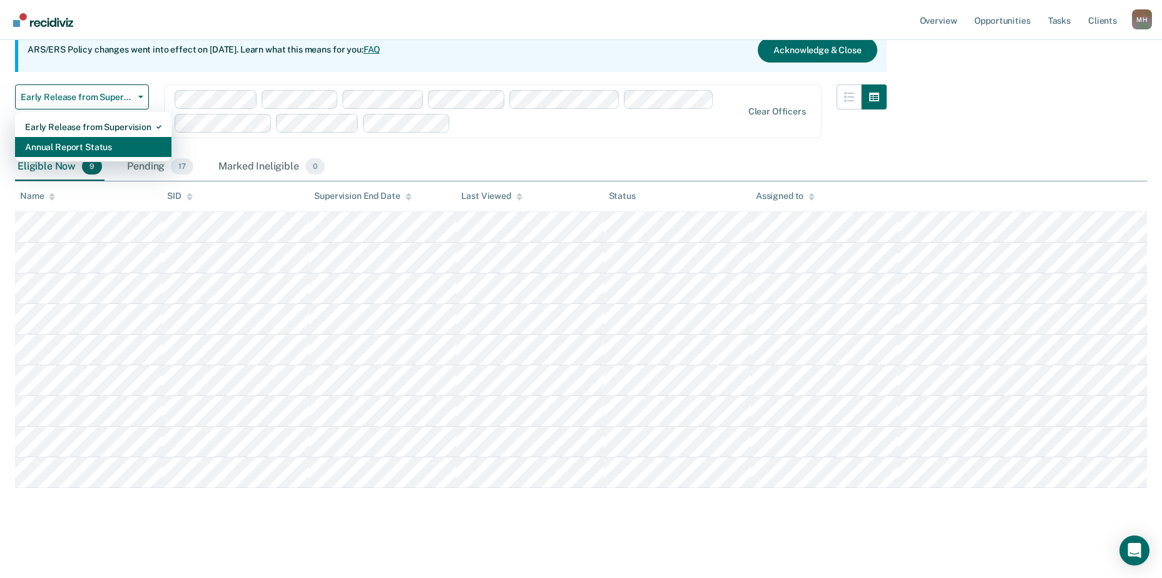
click at [78, 138] on div "Annual Report Status" at bounding box center [93, 147] width 136 height 20
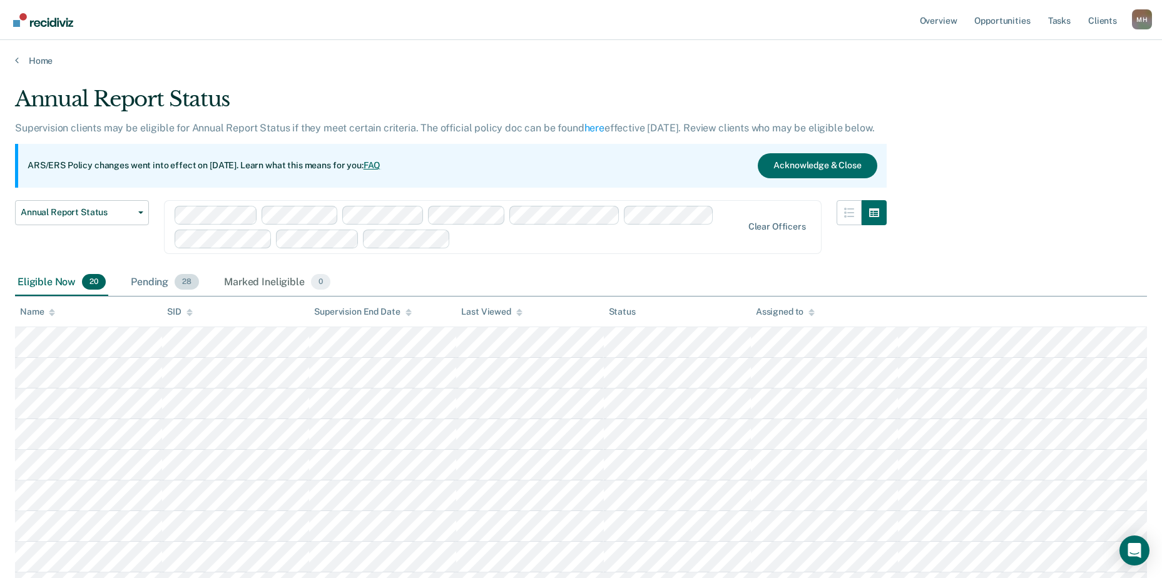
click at [170, 282] on div "Pending 28" at bounding box center [164, 283] width 73 height 28
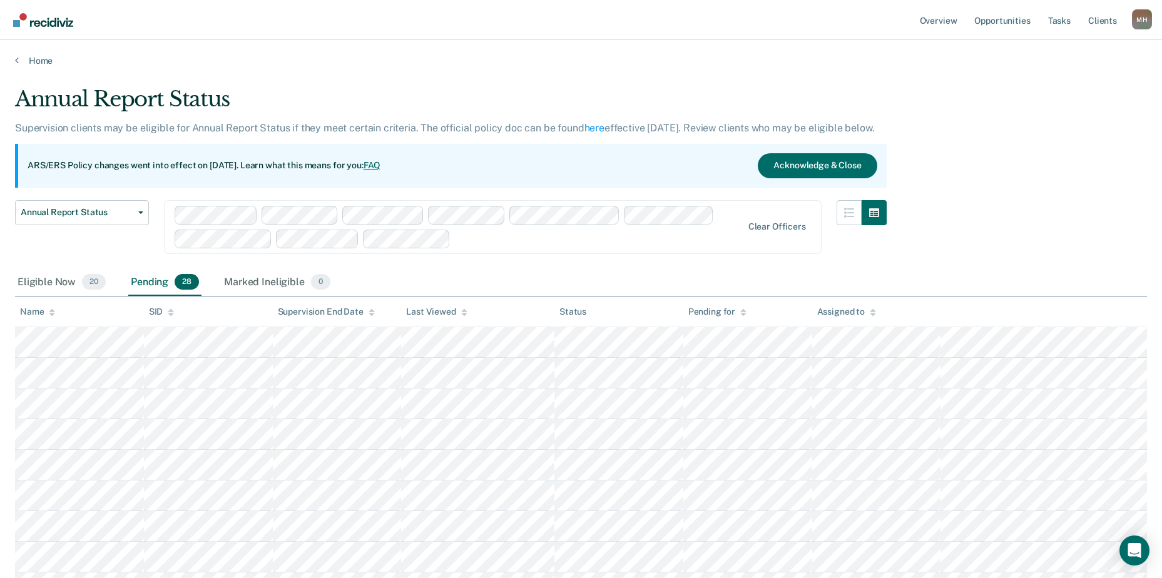
click at [153, 281] on div "Pending 28" at bounding box center [164, 283] width 73 height 28
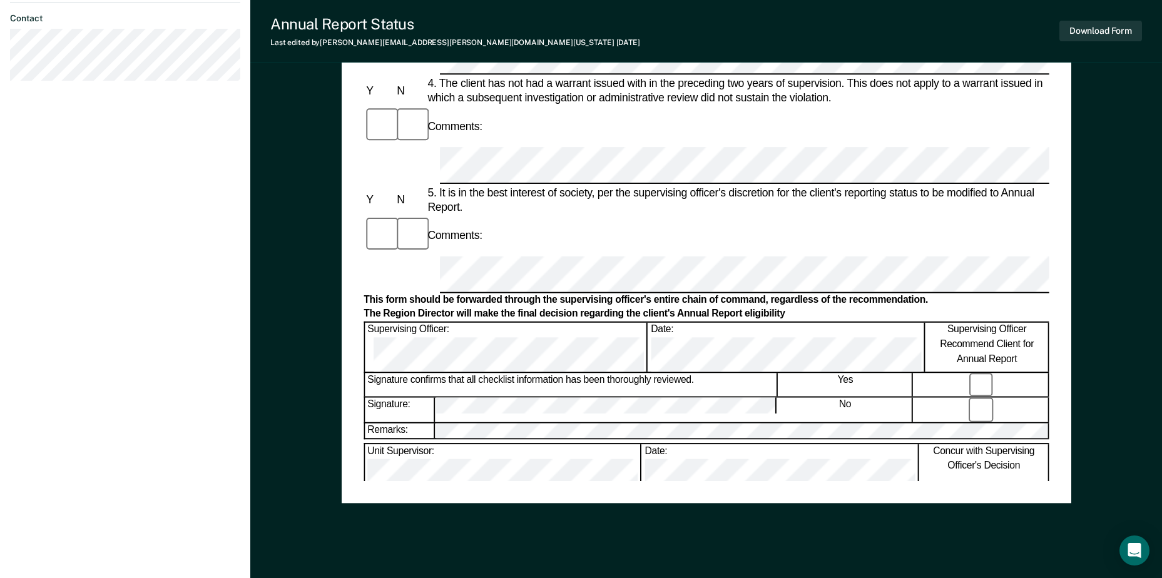
scroll to position [574, 0]
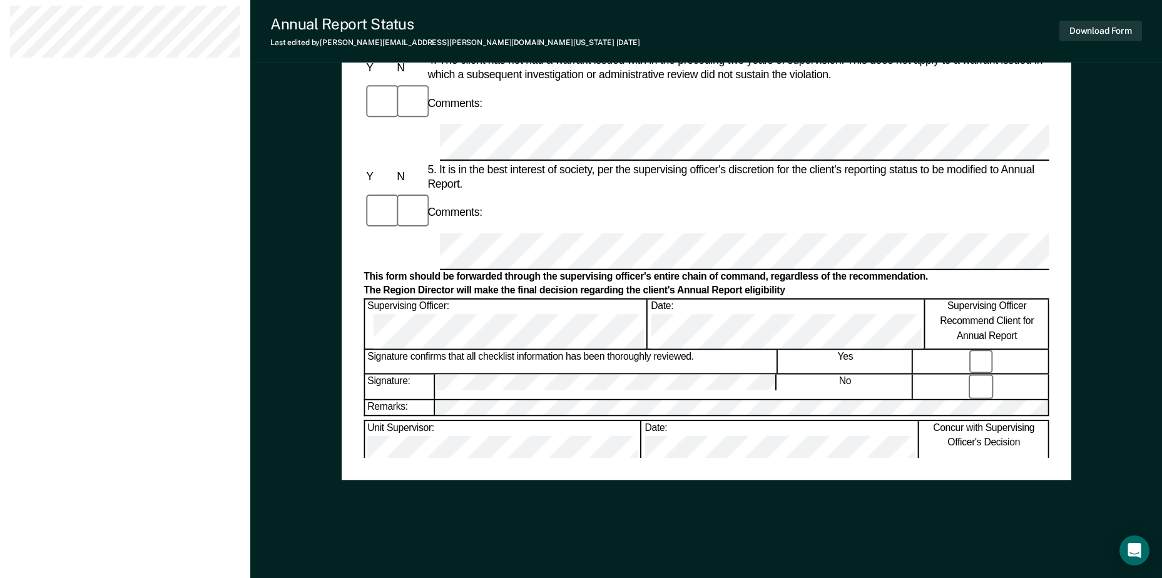
click at [1110, 19] on div "Download Form" at bounding box center [1100, 31] width 83 height 32
click at [1105, 36] on button "Download Form" at bounding box center [1100, 31] width 83 height 21
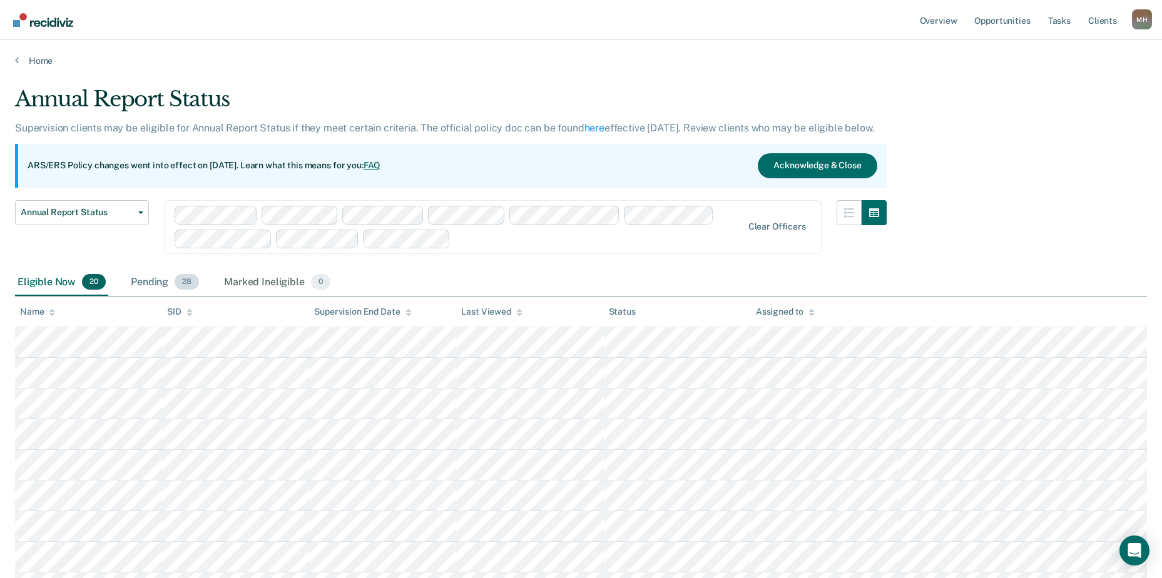
click at [144, 291] on div "Pending 28" at bounding box center [164, 283] width 73 height 28
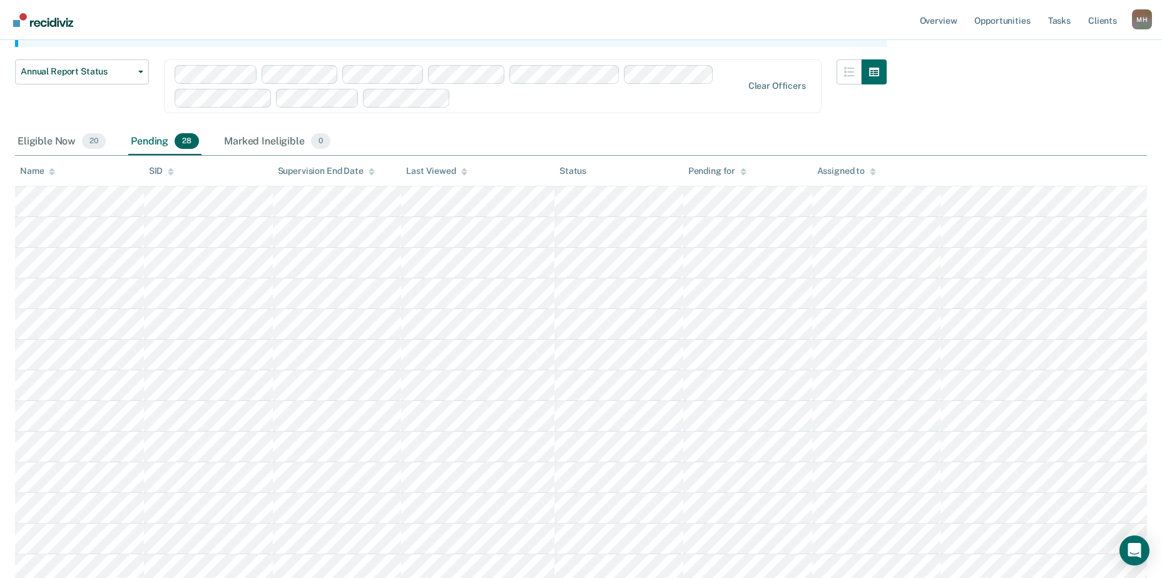
scroll to position [188, 0]
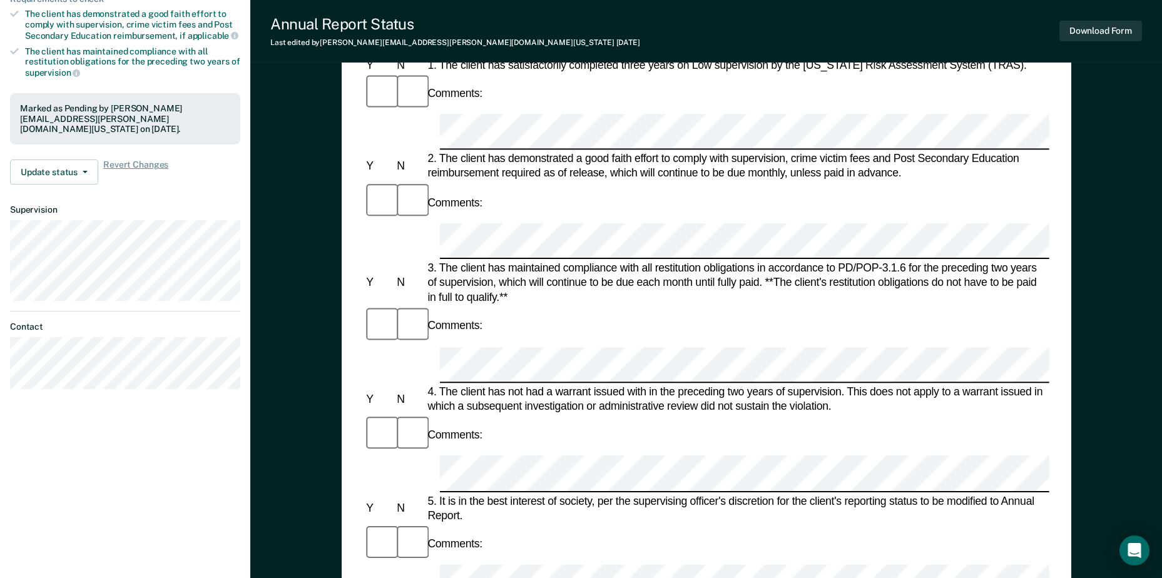
scroll to position [375, 0]
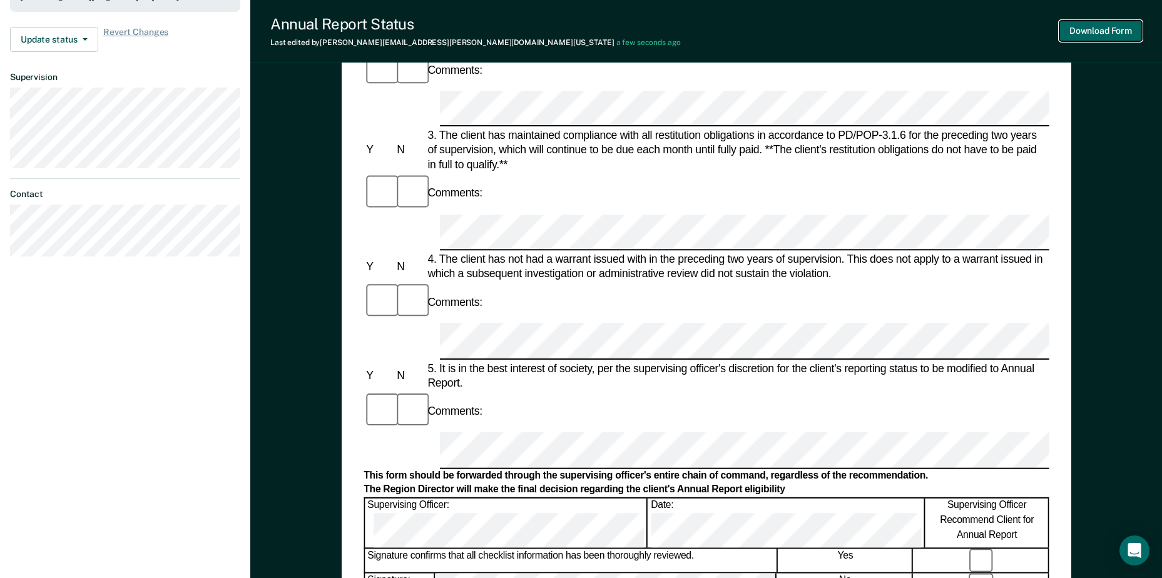
click at [1097, 29] on button "Download Form" at bounding box center [1100, 31] width 83 height 21
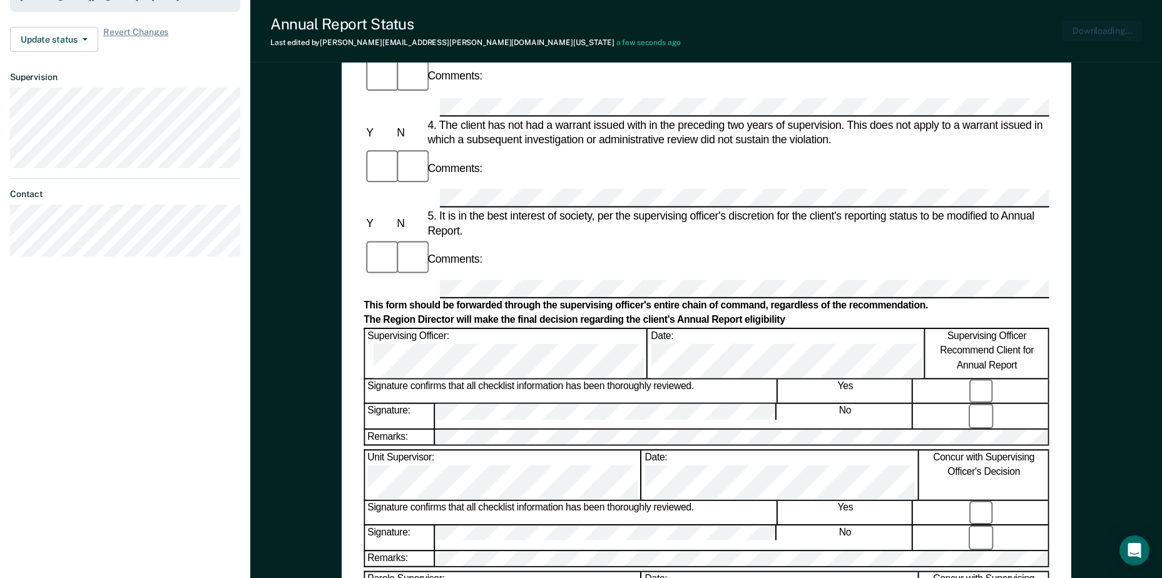
scroll to position [0, 0]
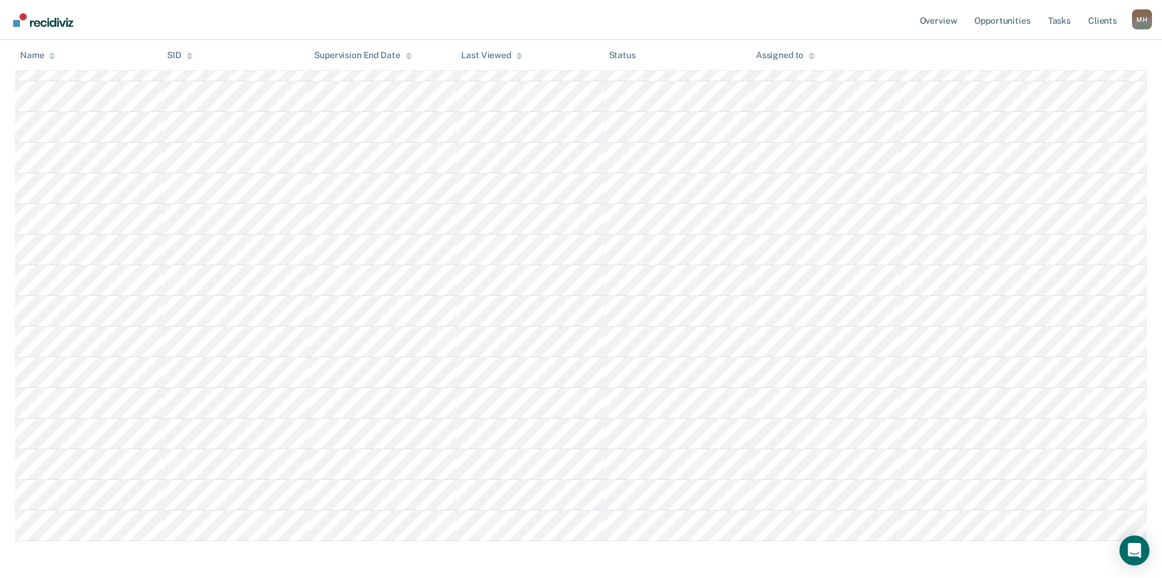
scroll to position [188, 0]
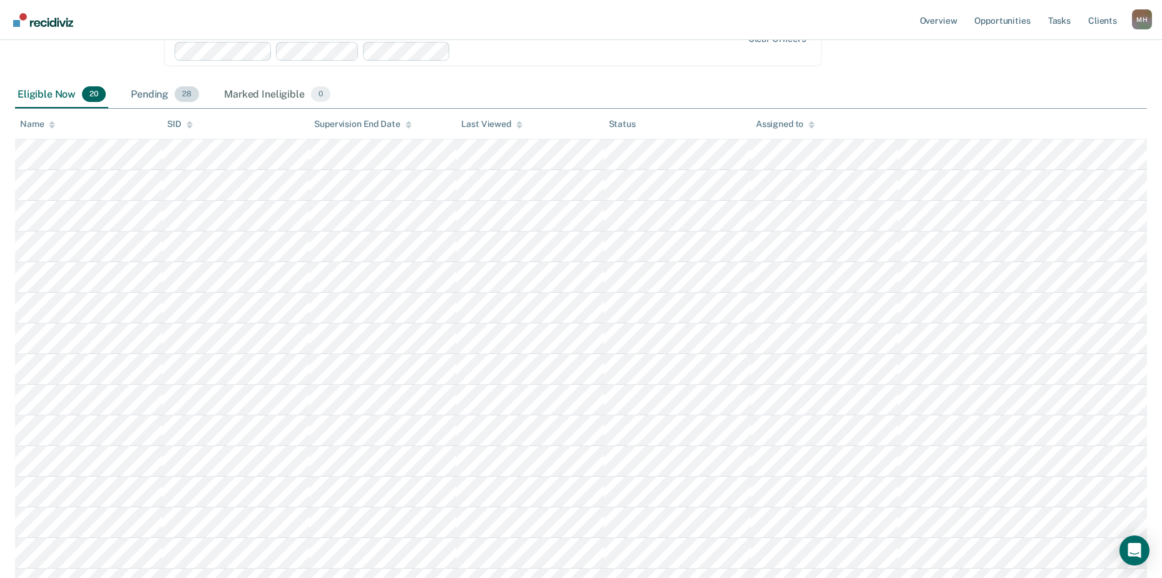
click at [155, 95] on div "Pending 28" at bounding box center [164, 95] width 73 height 28
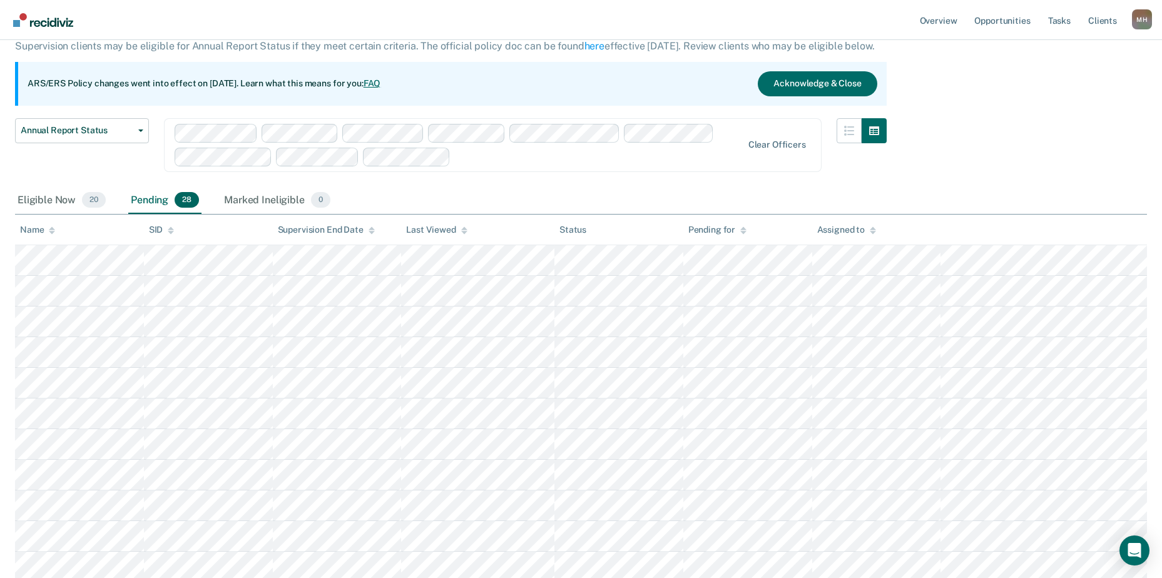
scroll to position [0, 0]
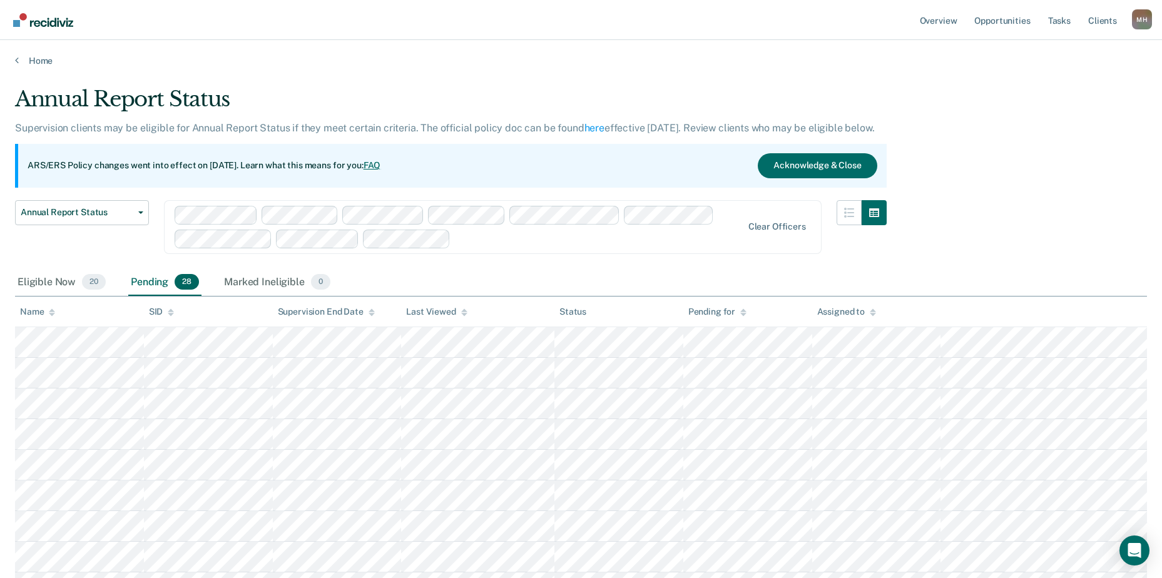
click at [35, 307] on div "Name" at bounding box center [37, 312] width 35 height 11
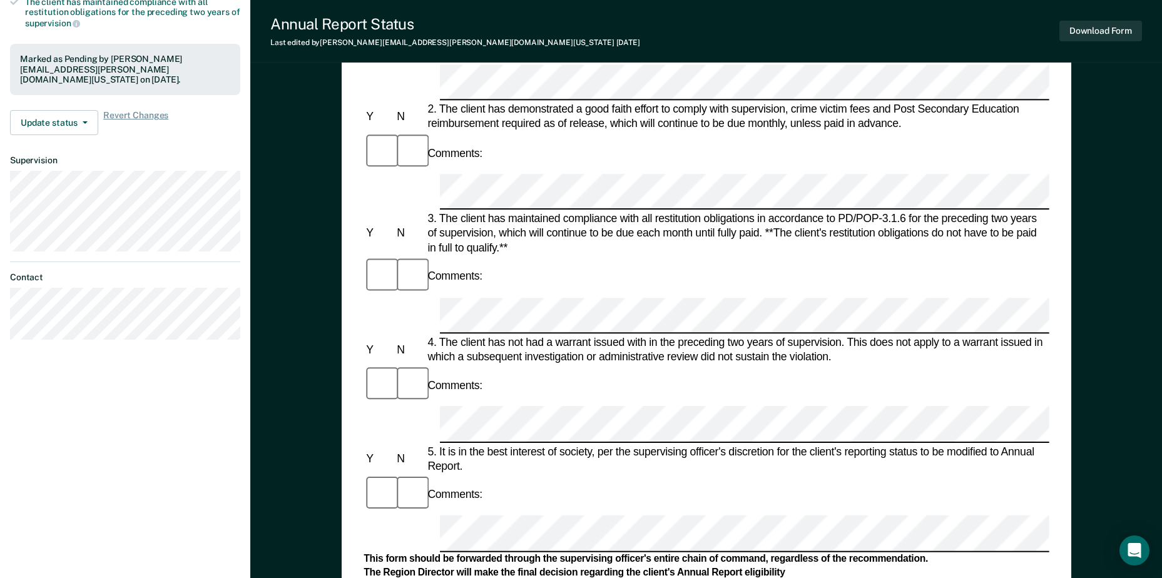
scroll to position [313, 0]
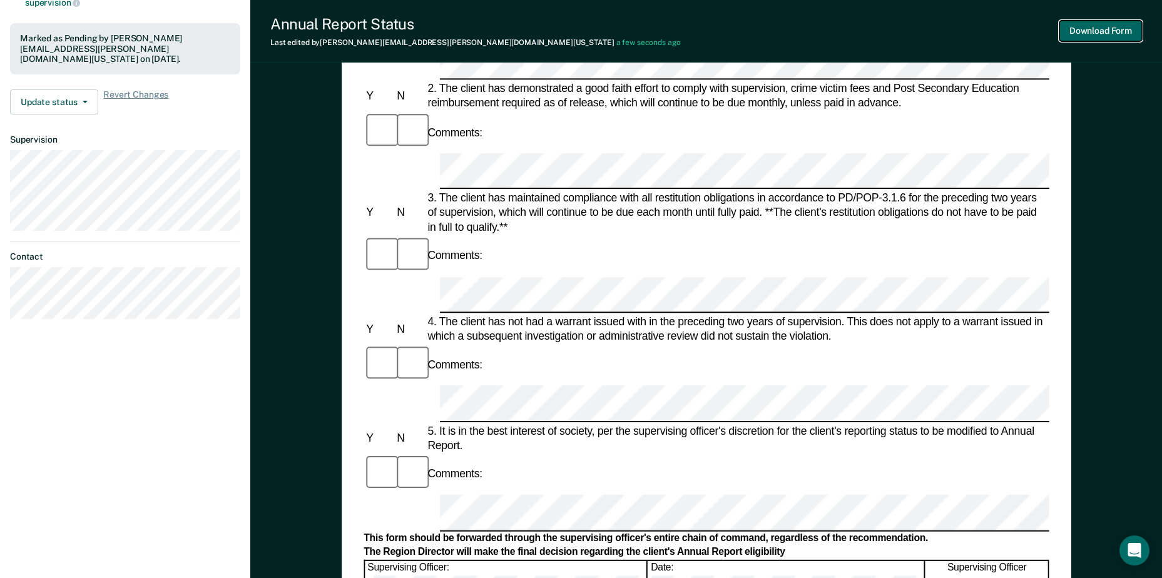
click at [1098, 28] on button "Download Form" at bounding box center [1100, 31] width 83 height 21
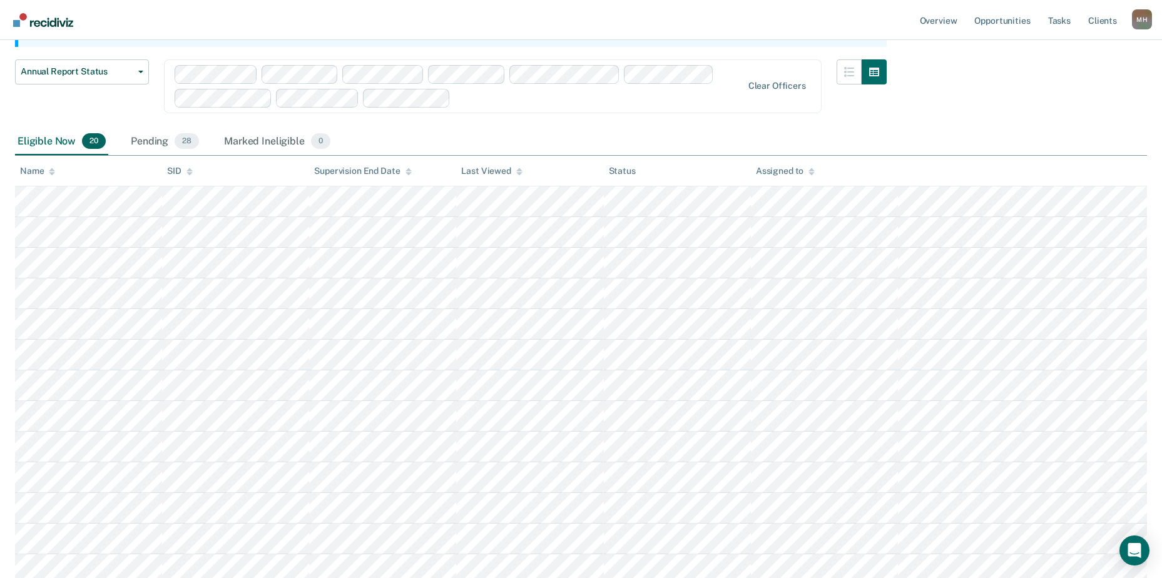
scroll to position [139, 0]
drag, startPoint x: 151, startPoint y: 139, endPoint x: 166, endPoint y: 148, distance: 16.5
click at [151, 139] on div "Pending 28" at bounding box center [164, 143] width 73 height 28
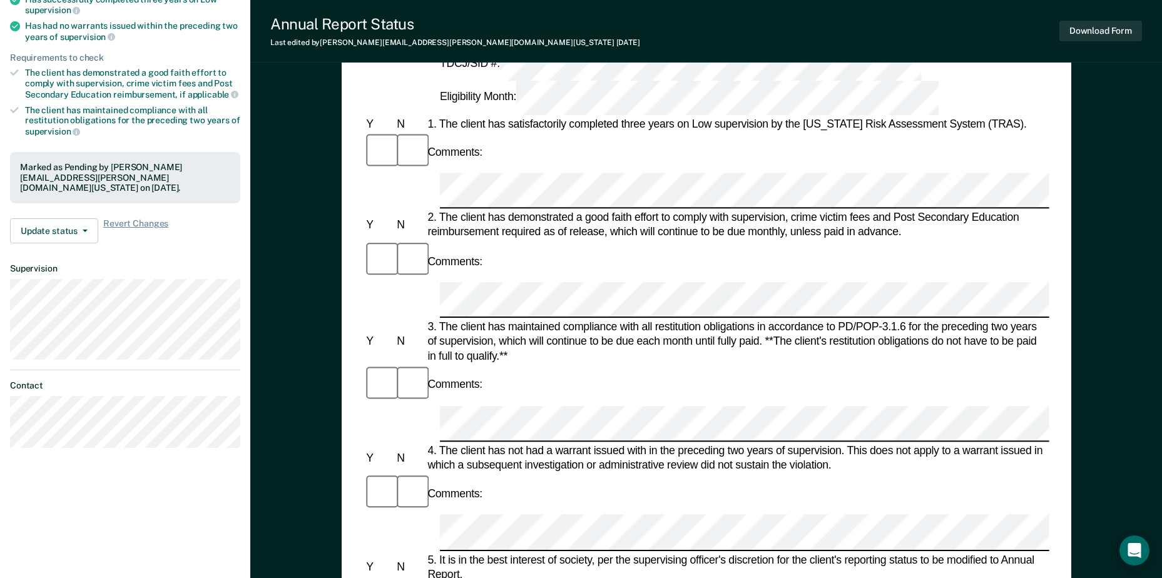
scroll to position [250, 0]
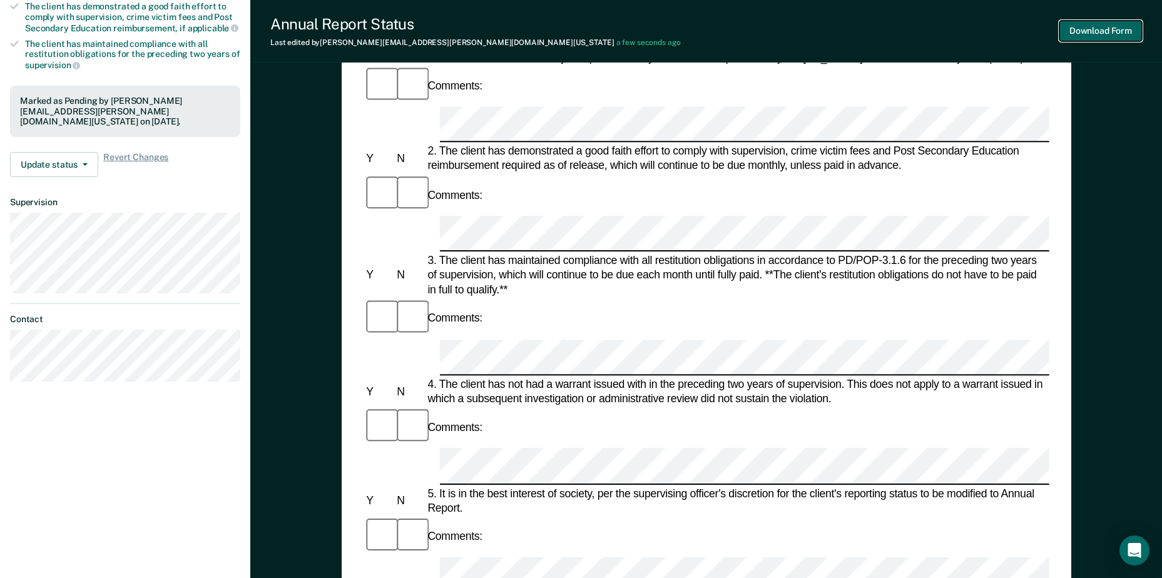
click at [1108, 24] on button "Download Form" at bounding box center [1100, 31] width 83 height 21
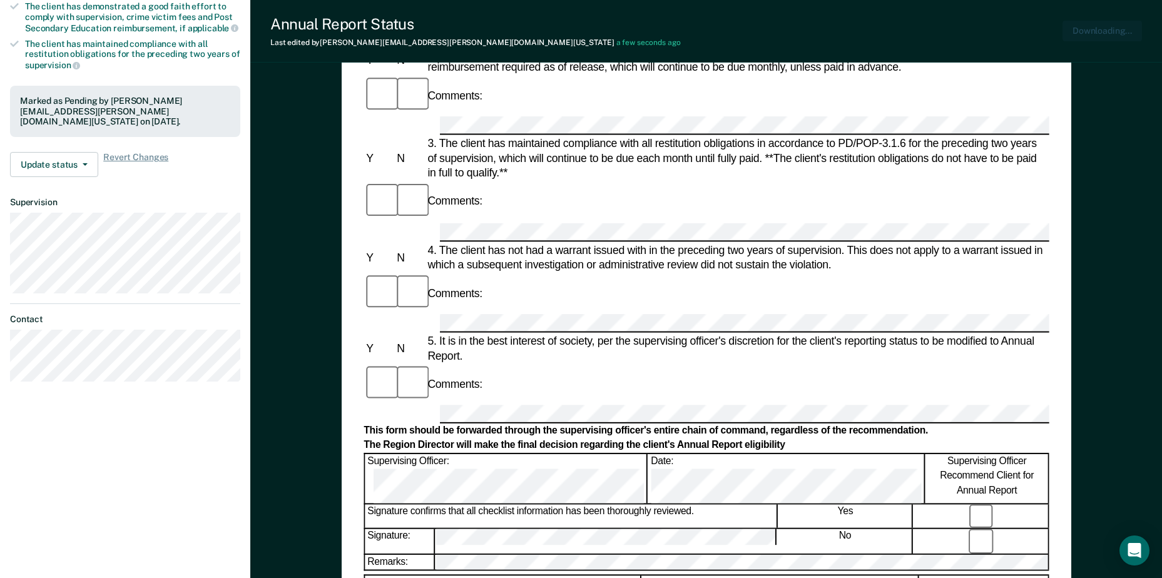
scroll to position [0, 0]
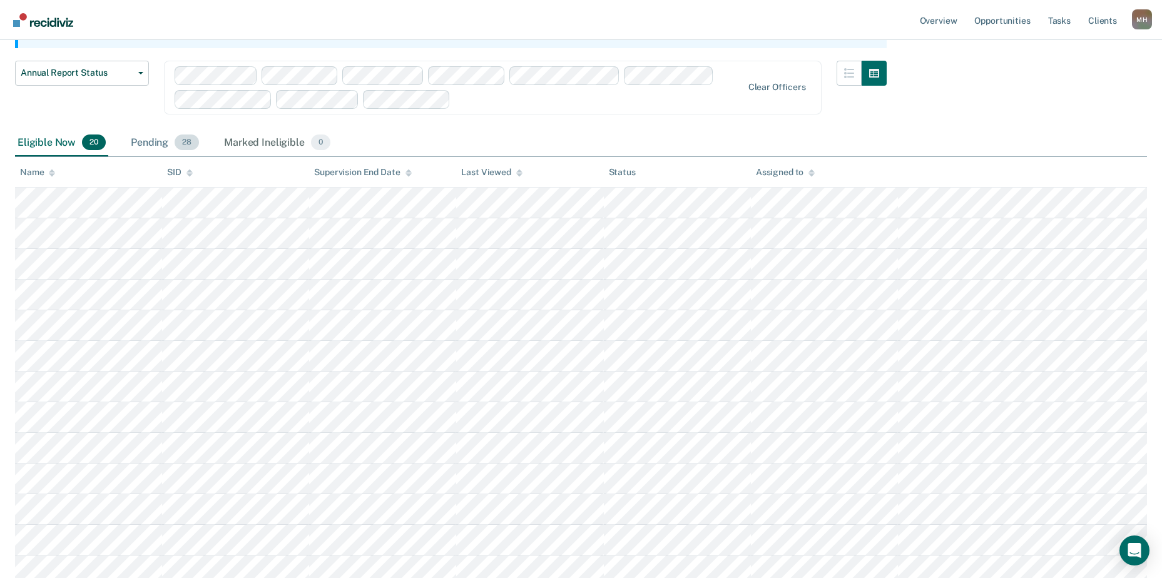
scroll to position [77, 0]
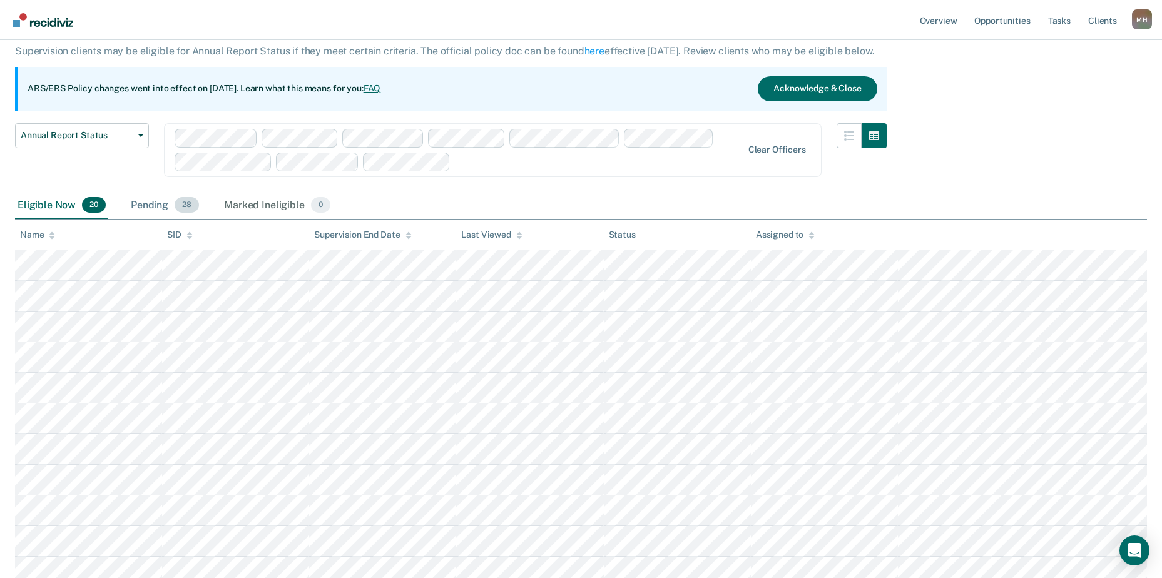
click at [153, 138] on div "Annual Report Status Early Release from Supervision Annual Report Status Clear …" at bounding box center [450, 157] width 871 height 69
click at [167, 207] on div "Pending 28" at bounding box center [164, 206] width 73 height 28
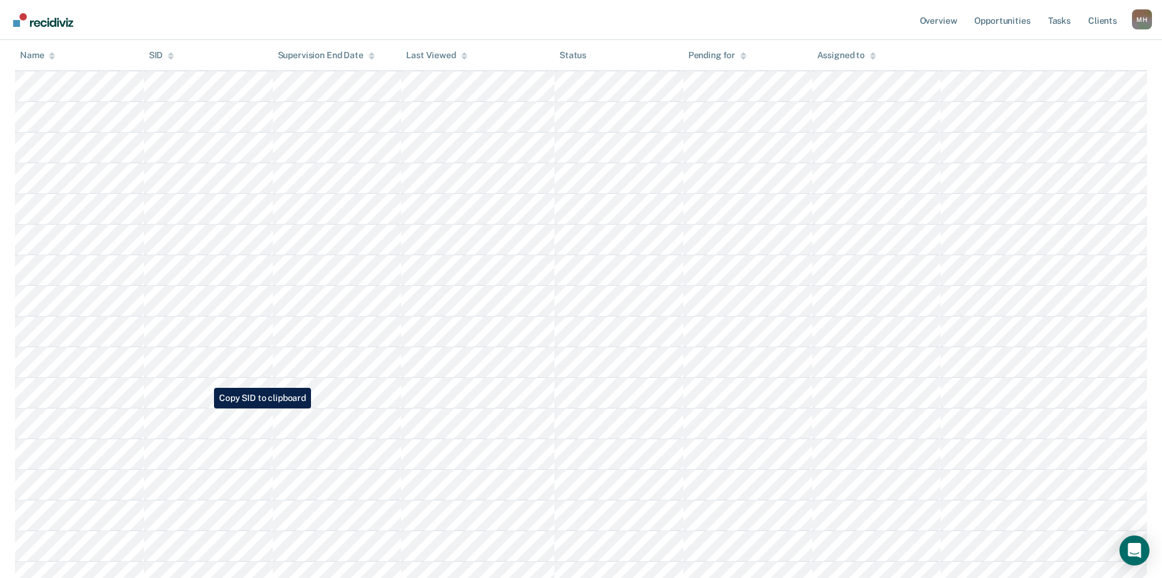
scroll to position [390, 0]
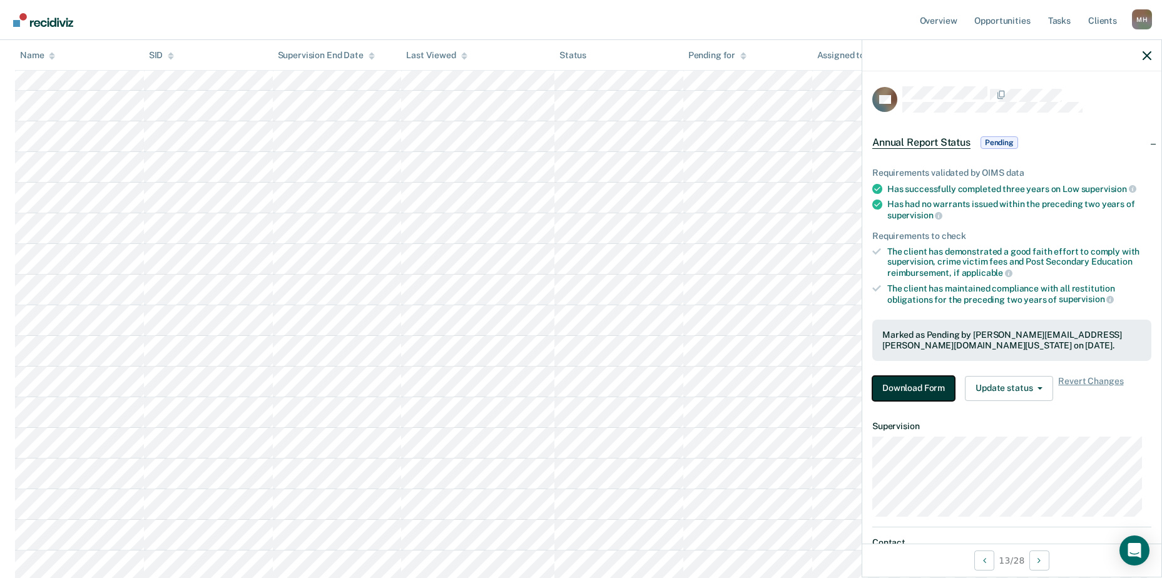
click at [904, 390] on button "Download Form" at bounding box center [913, 388] width 83 height 25
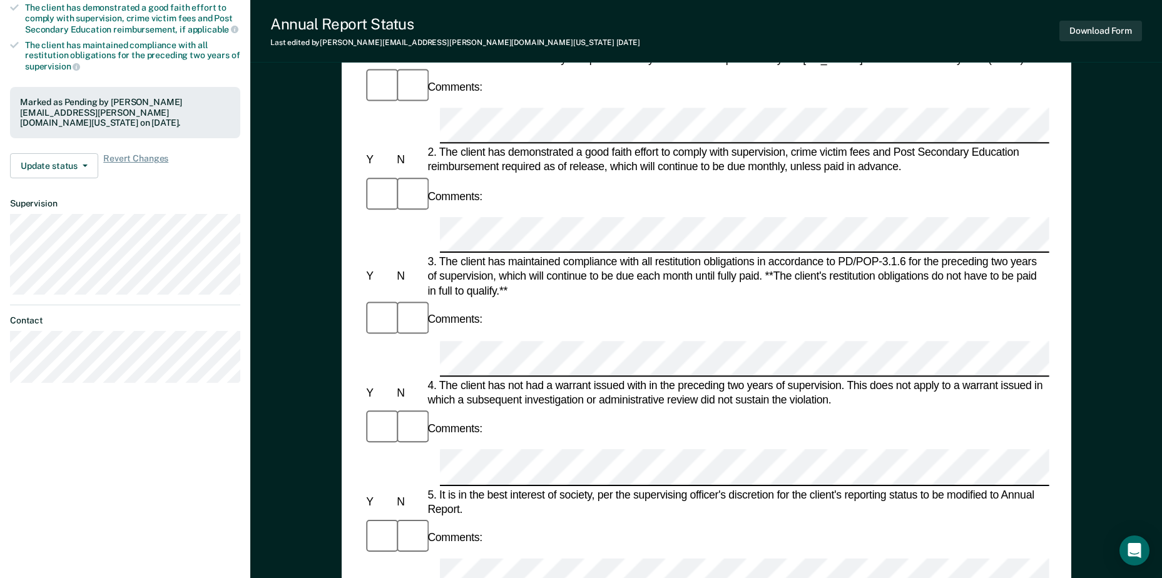
scroll to position [250, 0]
click at [1097, 32] on button "Download Form" at bounding box center [1100, 31] width 83 height 21
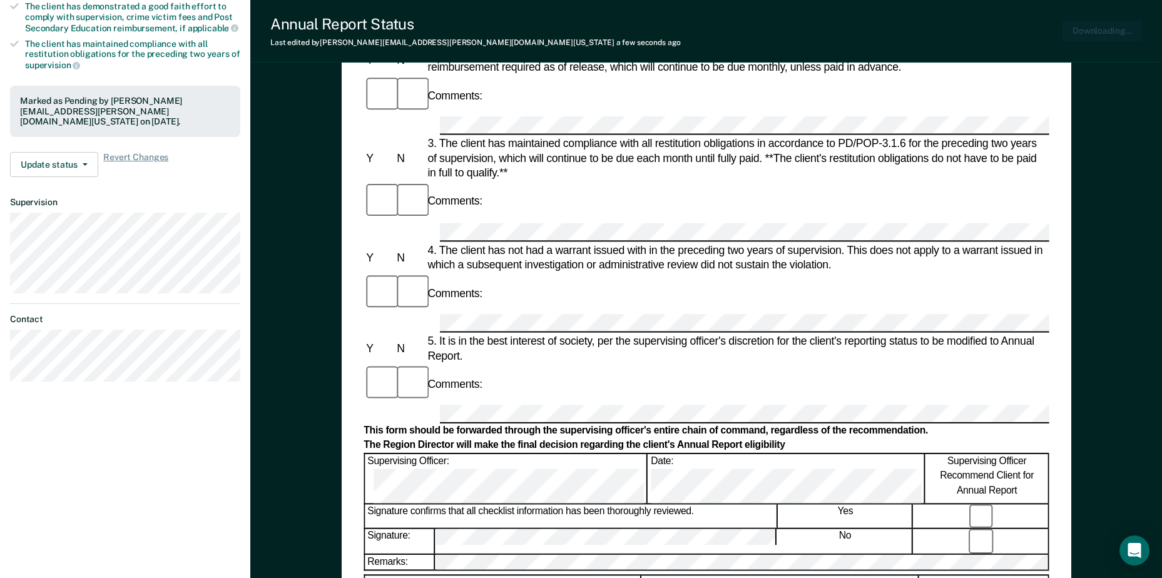
scroll to position [0, 0]
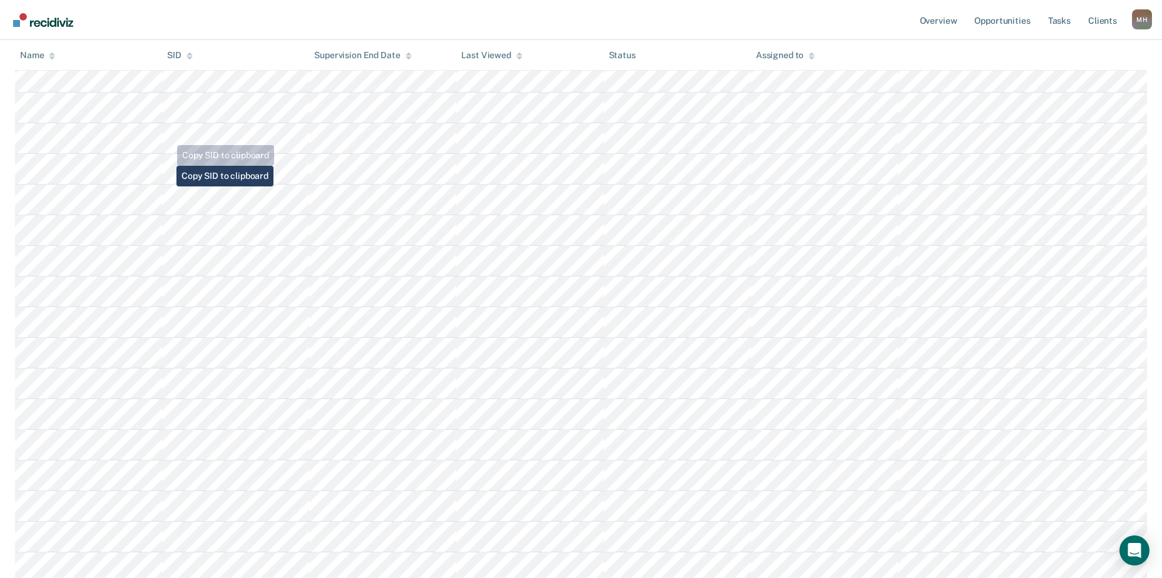
scroll to position [139, 0]
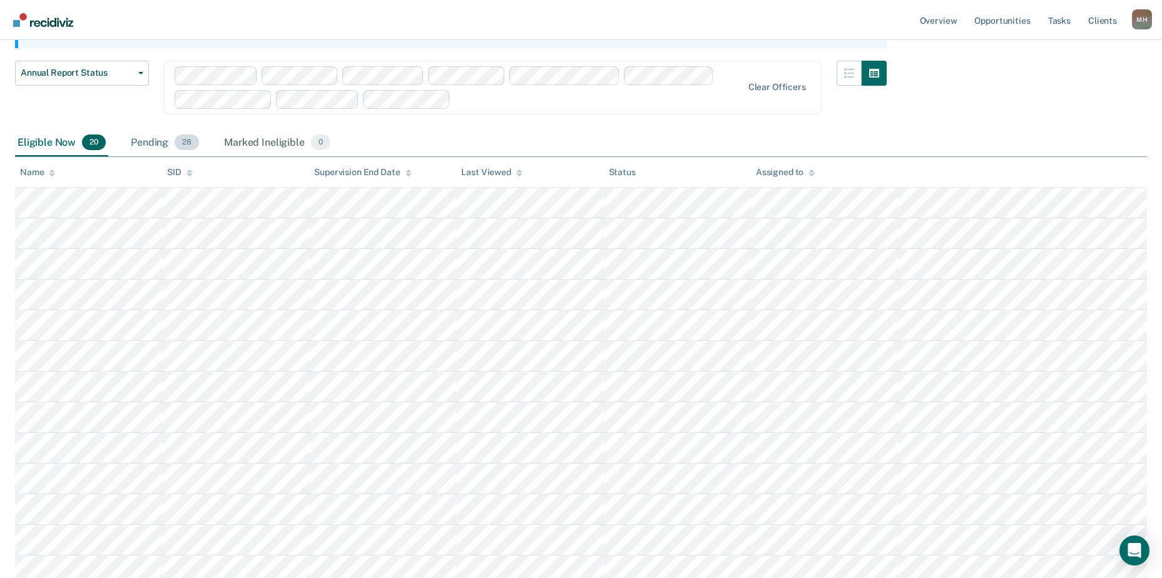
click at [143, 141] on div "Pending 28" at bounding box center [164, 143] width 73 height 28
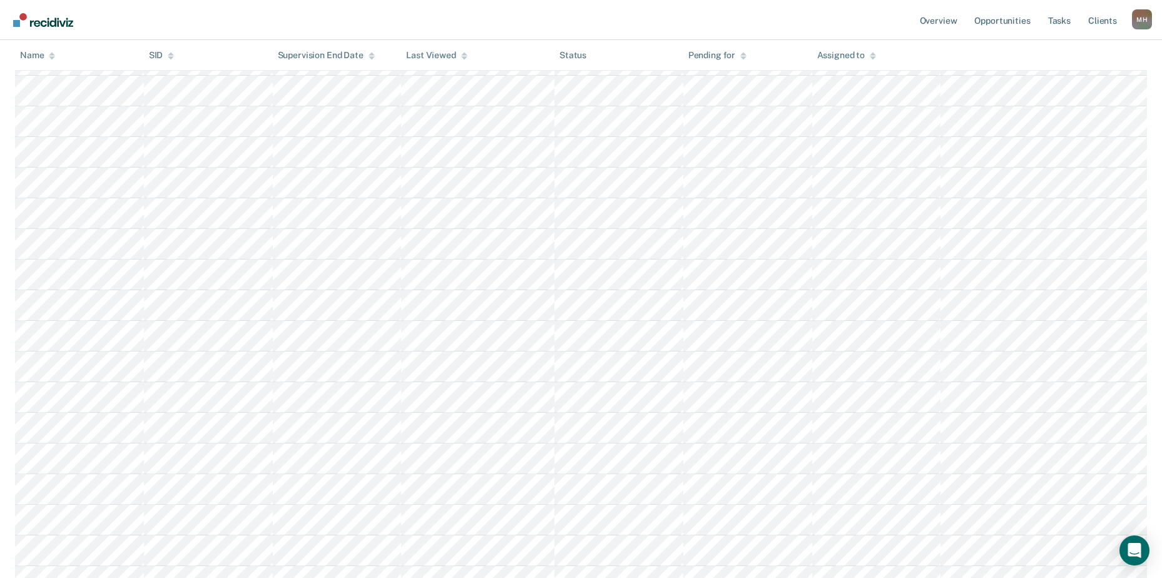
scroll to position [500, 0]
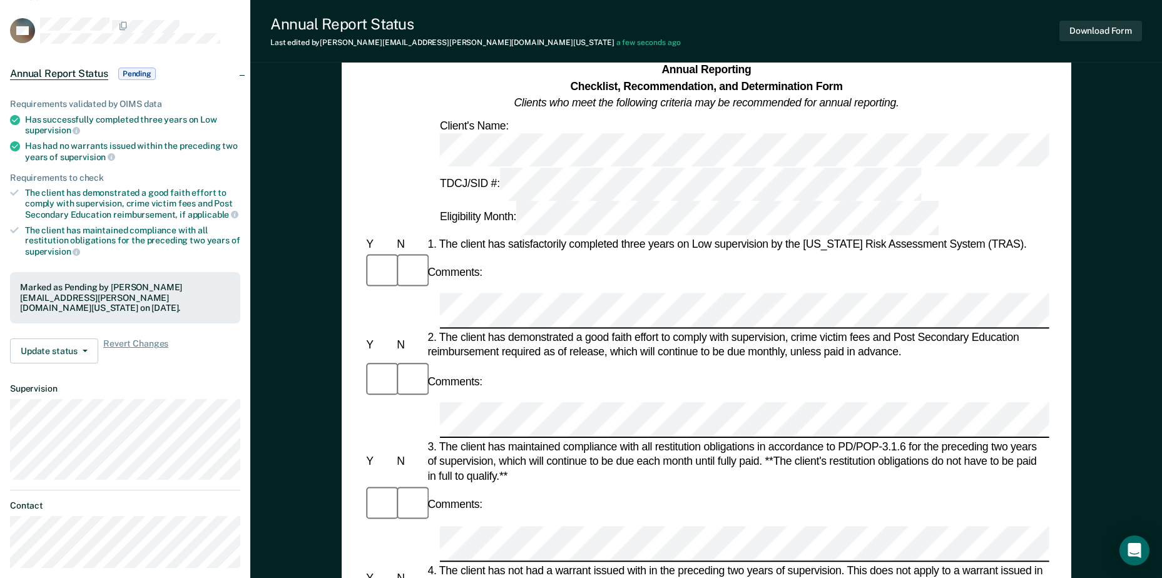
scroll to position [63, 0]
click at [1117, 29] on button "Download Form" at bounding box center [1100, 31] width 83 height 21
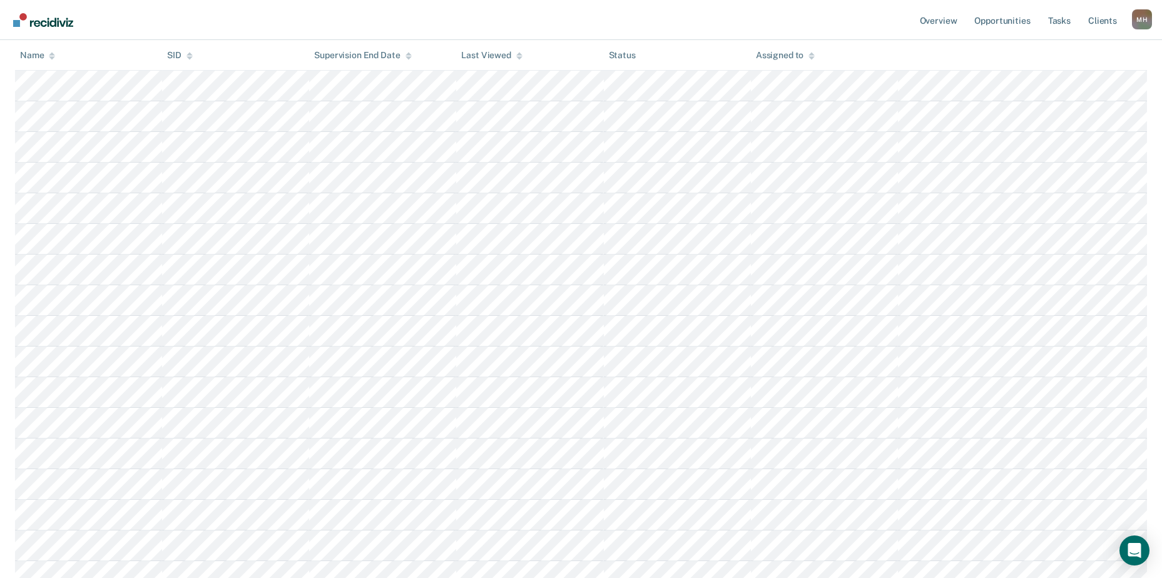
scroll to position [139, 0]
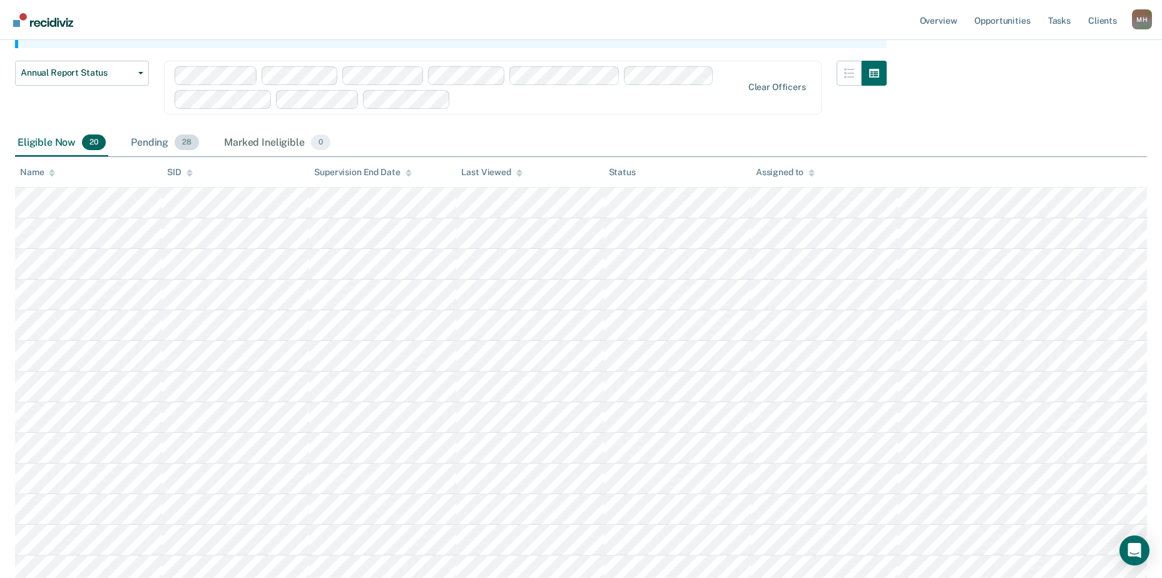
click at [152, 143] on div "Pending 28" at bounding box center [164, 143] width 73 height 28
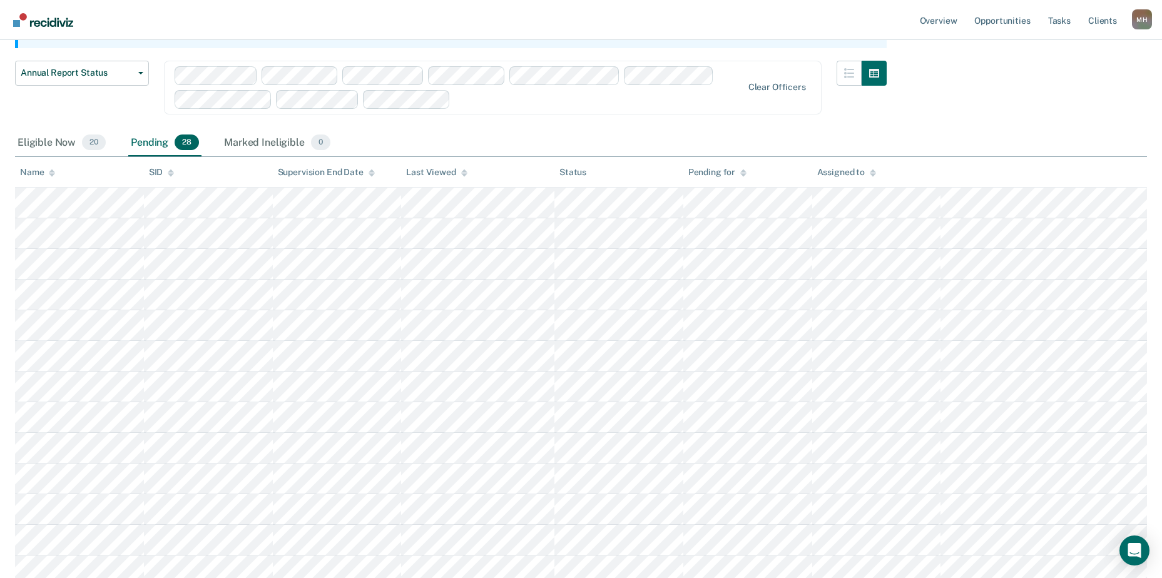
click at [36, 168] on div "Name" at bounding box center [37, 172] width 35 height 11
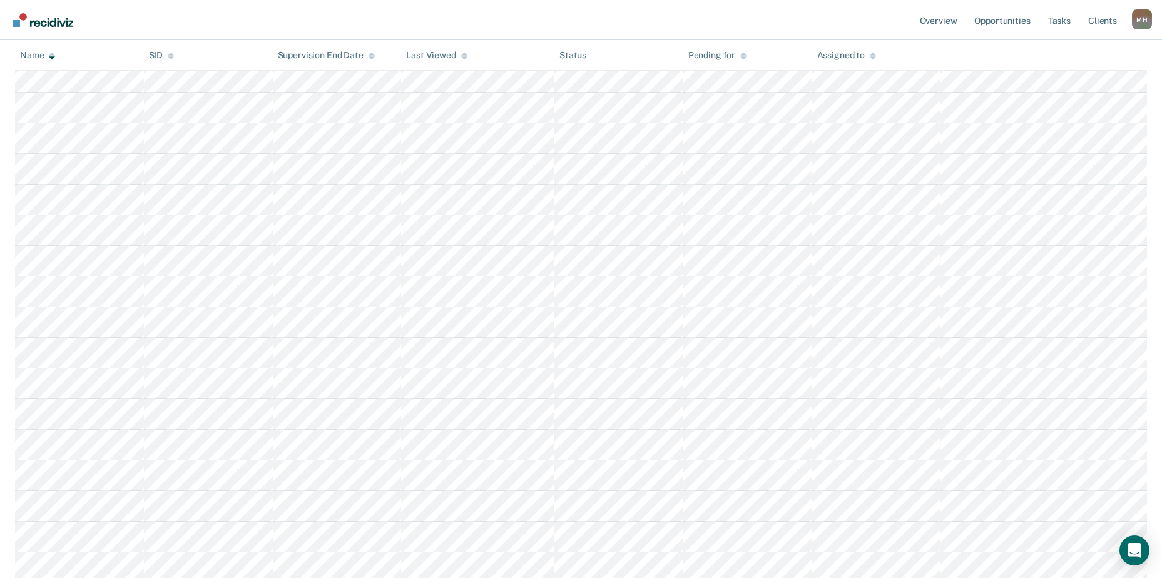
scroll to position [452, 0]
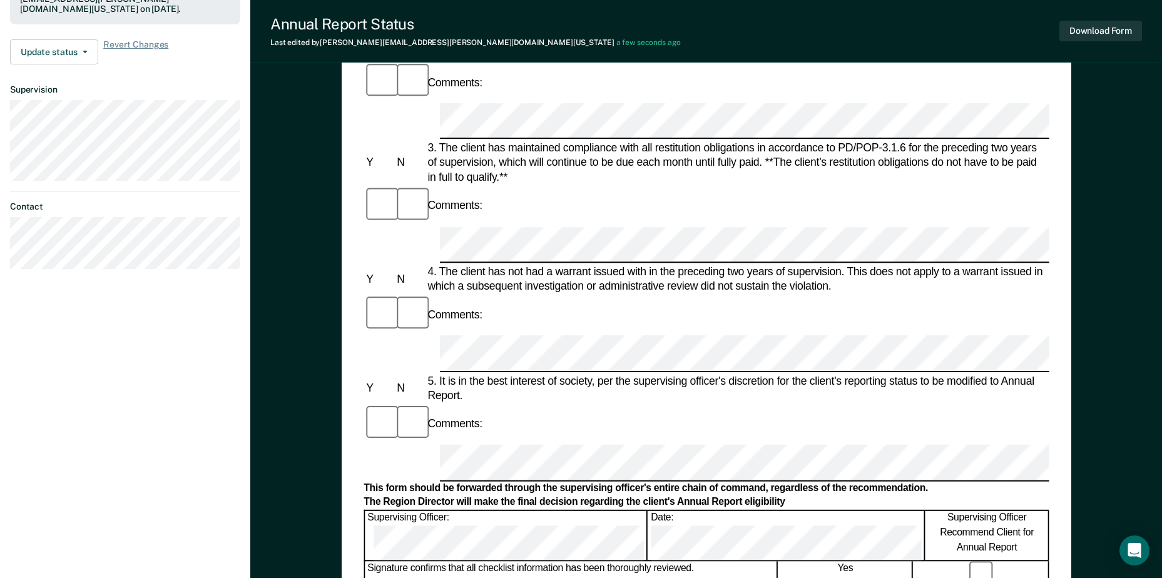
scroll to position [261, 0]
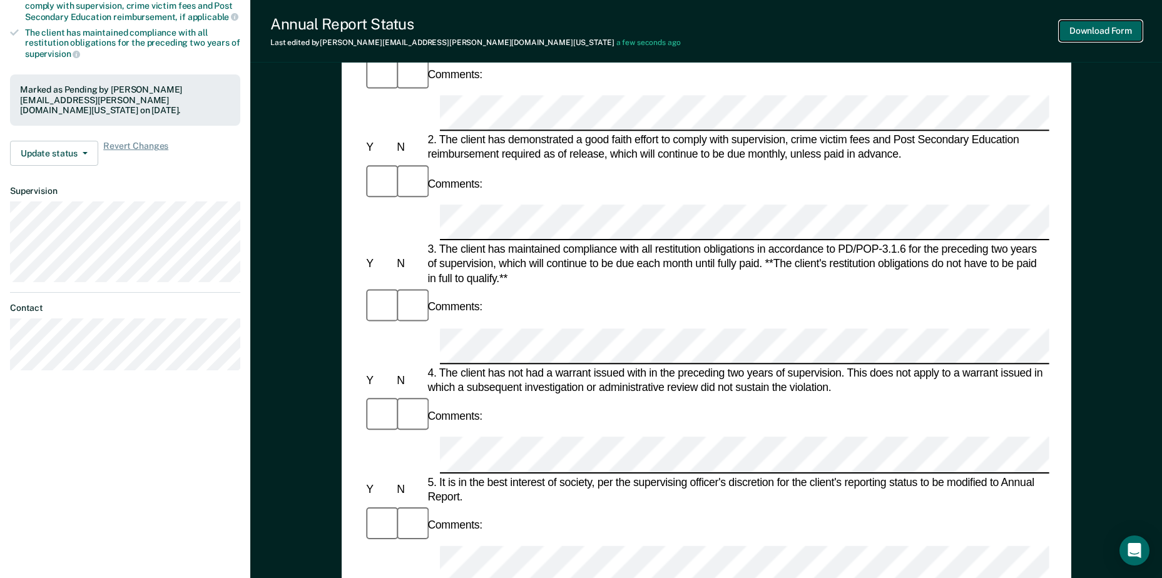
click at [1118, 33] on button "Download Form" at bounding box center [1100, 31] width 83 height 21
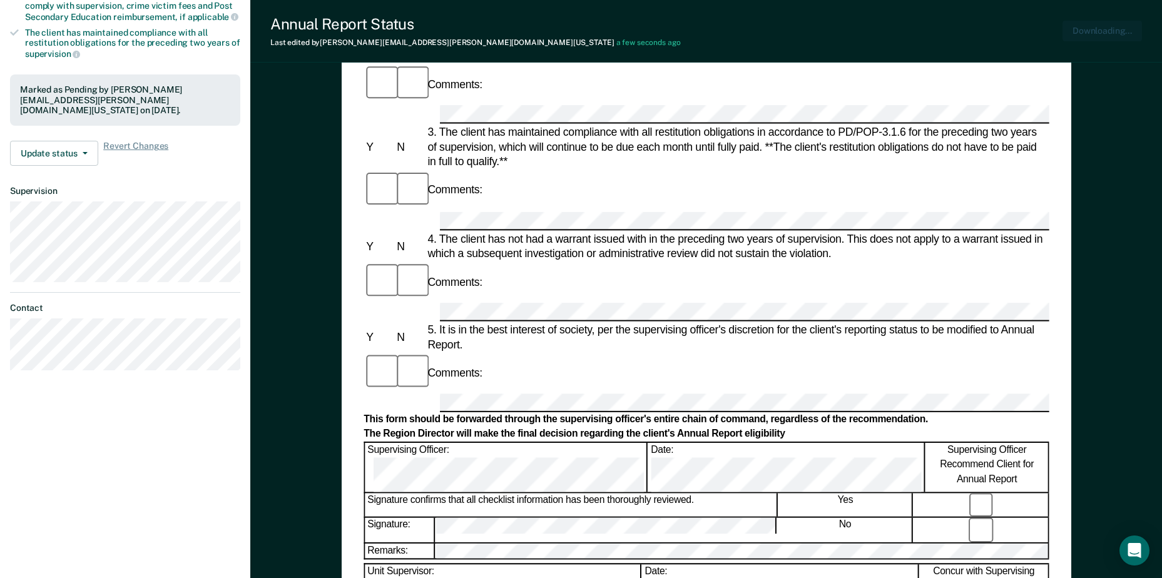
scroll to position [0, 0]
click at [88, 150] on button "Update status" at bounding box center [54, 153] width 88 height 25
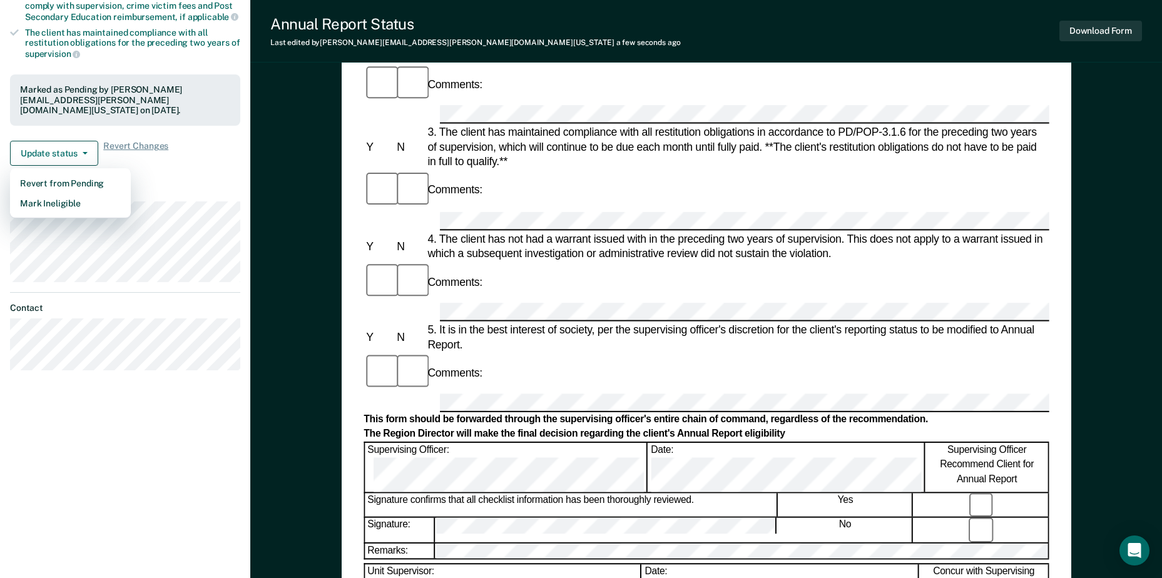
click at [200, 186] on dt "Supervision" at bounding box center [125, 191] width 230 height 11
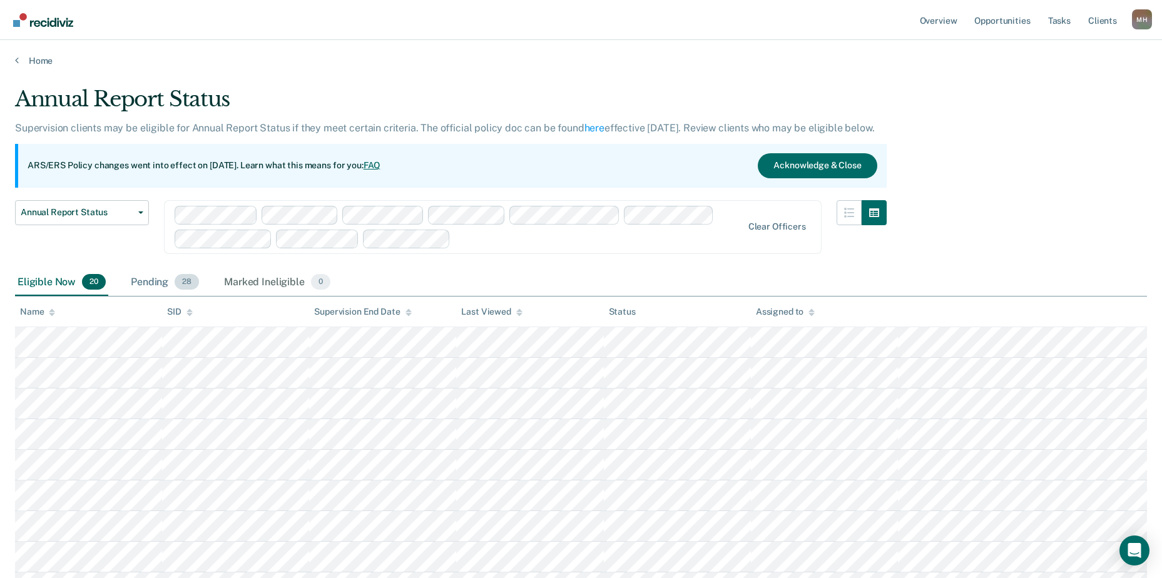
click at [155, 281] on div "Pending 28" at bounding box center [164, 283] width 73 height 28
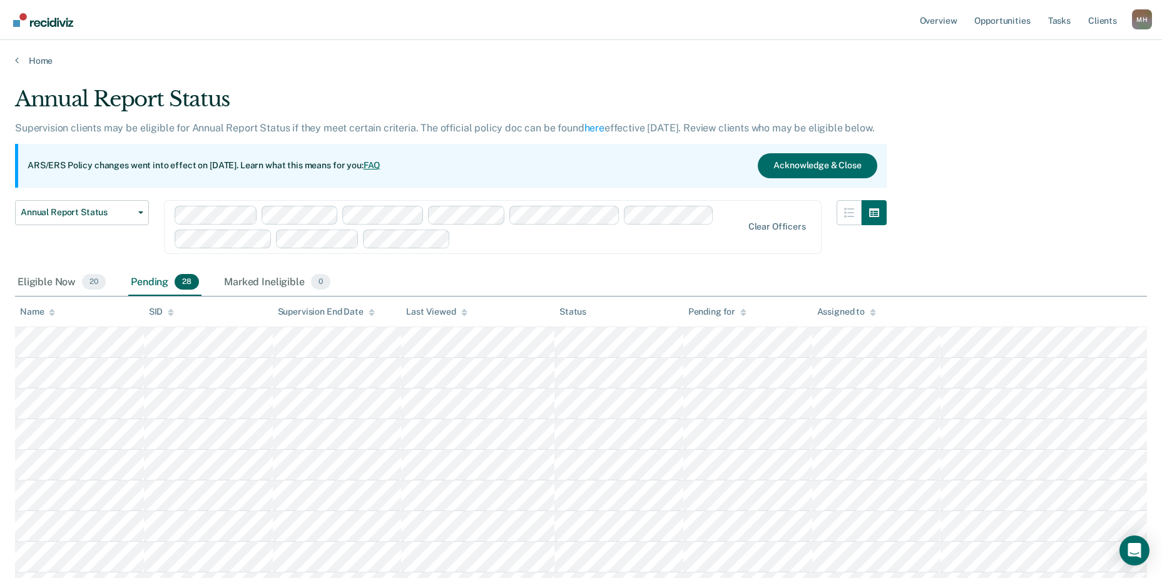
click at [38, 307] on div "Name" at bounding box center [37, 312] width 35 height 11
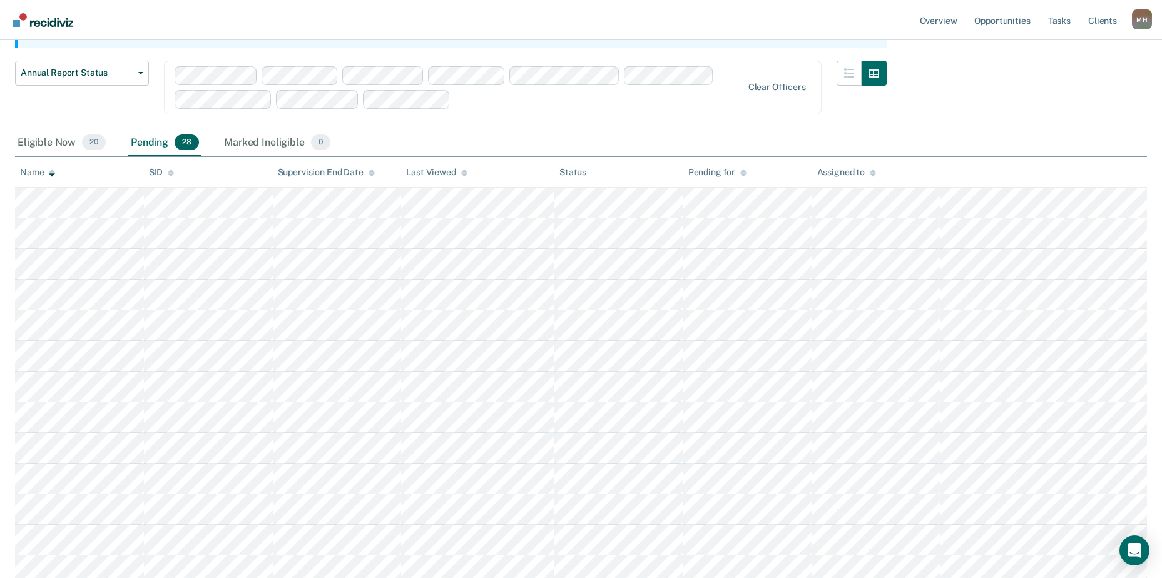
scroll to position [188, 0]
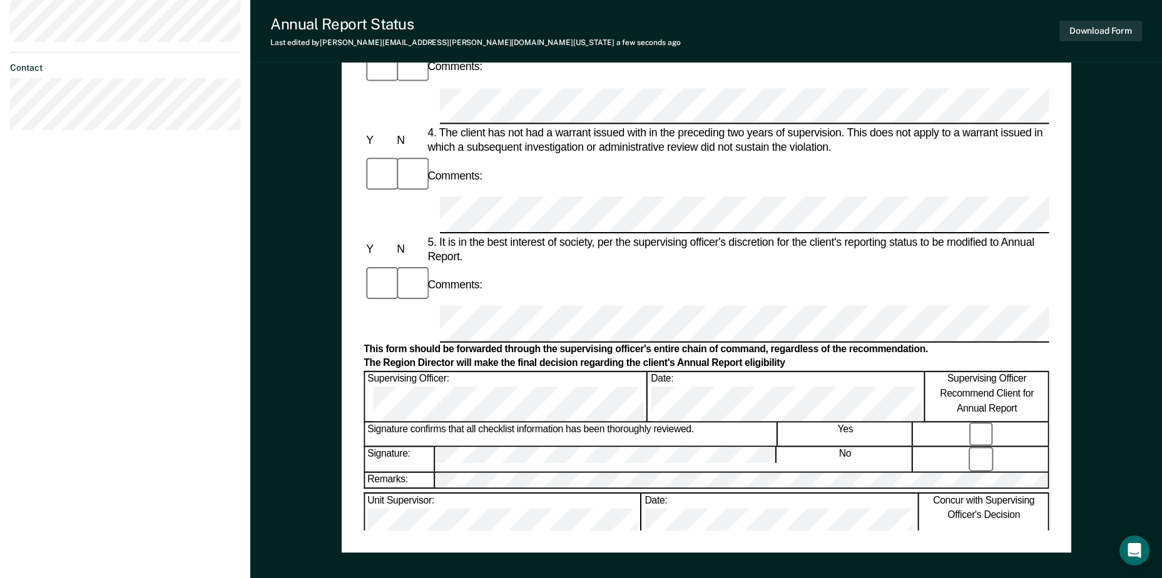
scroll to position [563, 0]
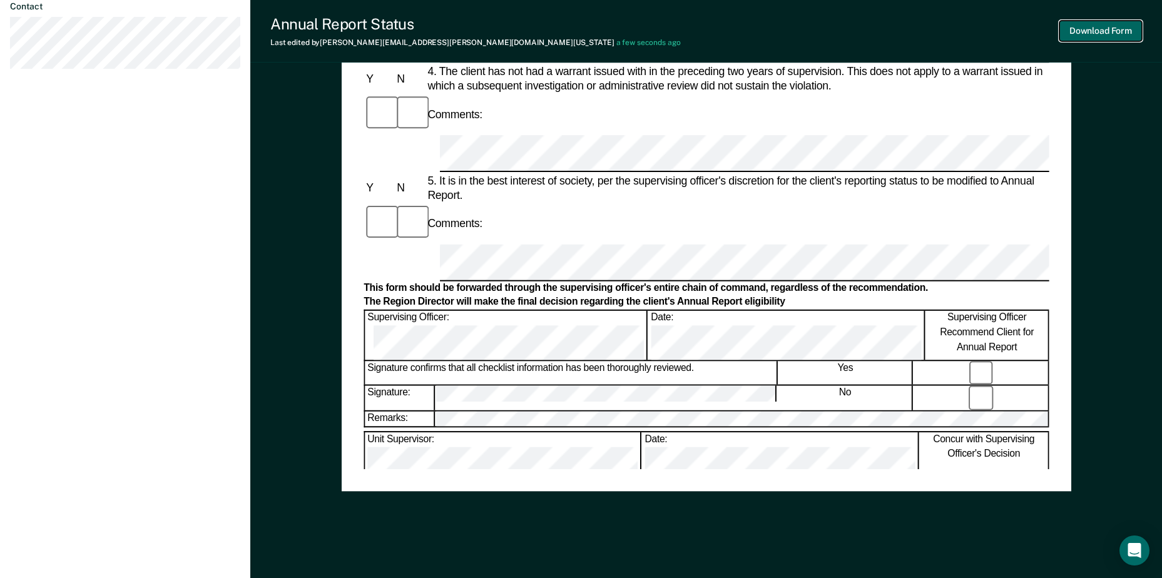
click at [1104, 26] on button "Download Form" at bounding box center [1100, 31] width 83 height 21
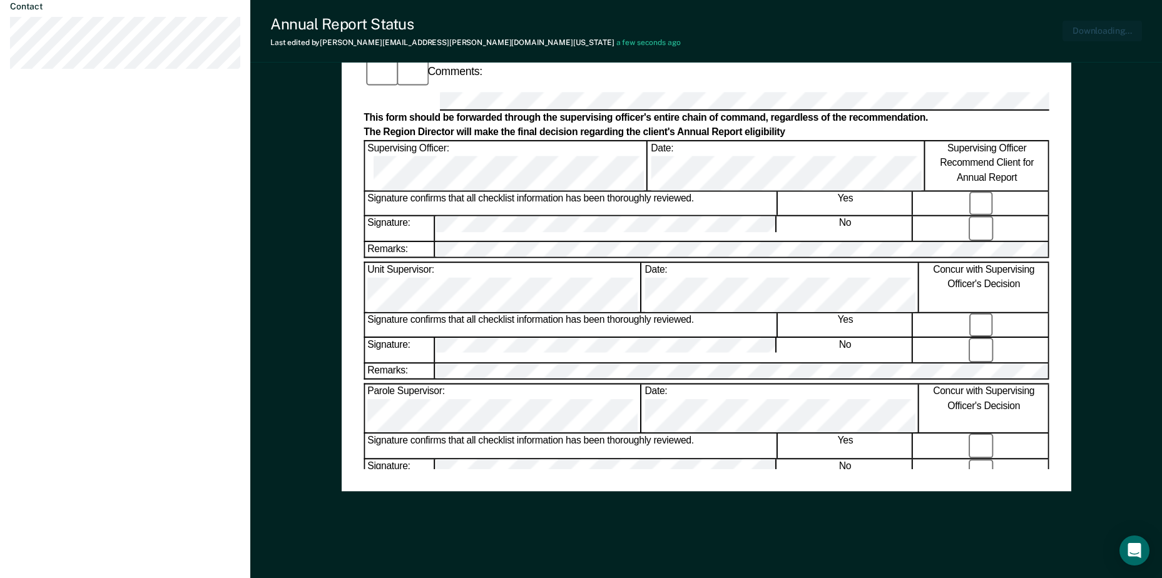
scroll to position [0, 0]
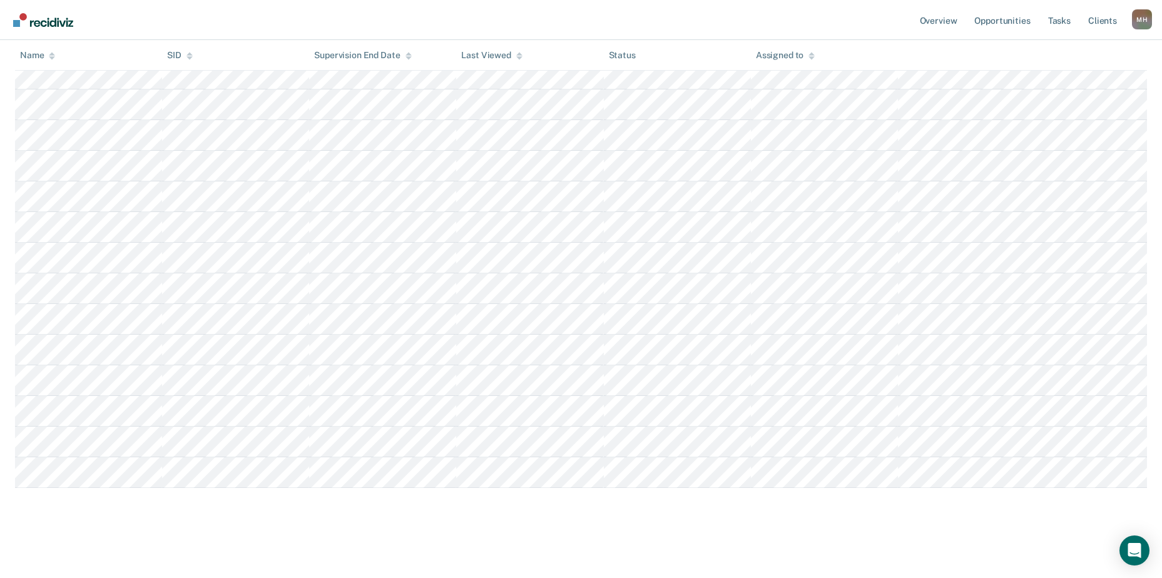
scroll to position [188, 0]
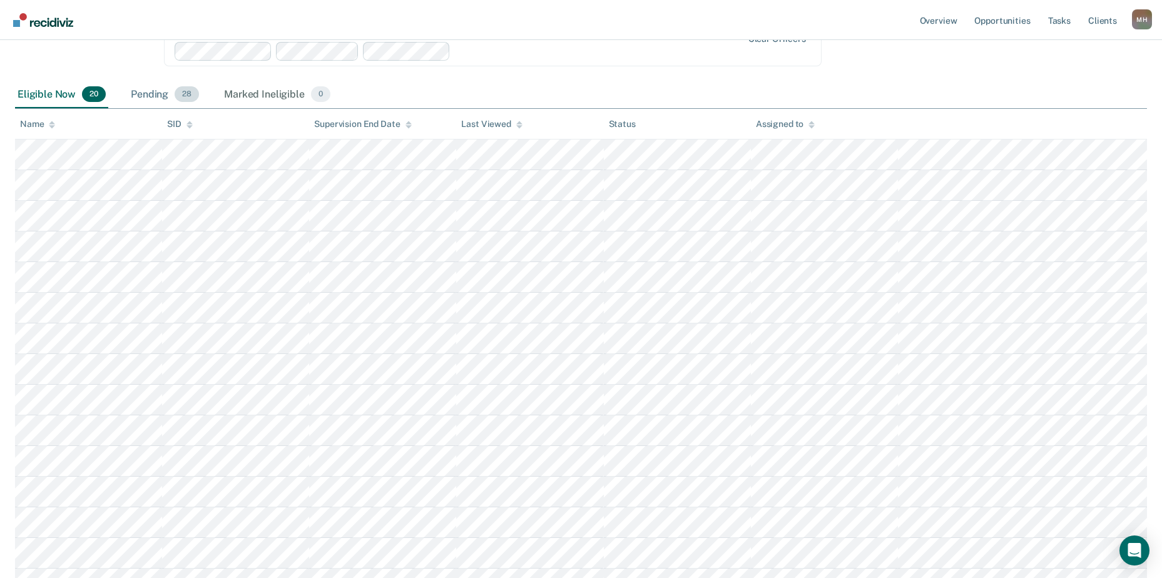
click at [150, 84] on div "Pending 28" at bounding box center [164, 95] width 73 height 28
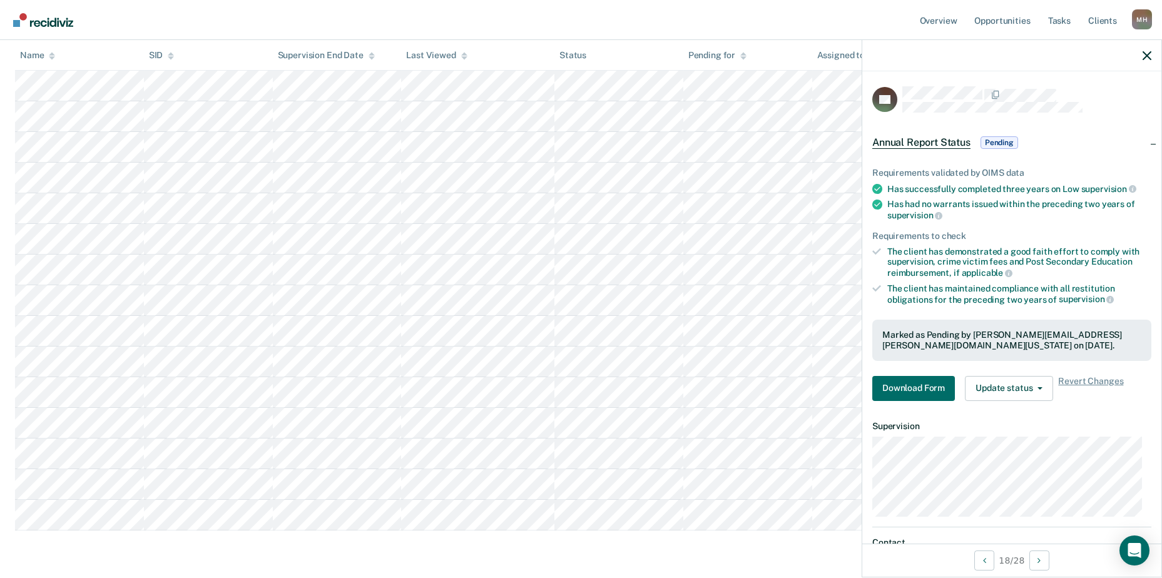
scroll to position [626, 0]
click at [939, 390] on button "Download Form" at bounding box center [913, 388] width 83 height 25
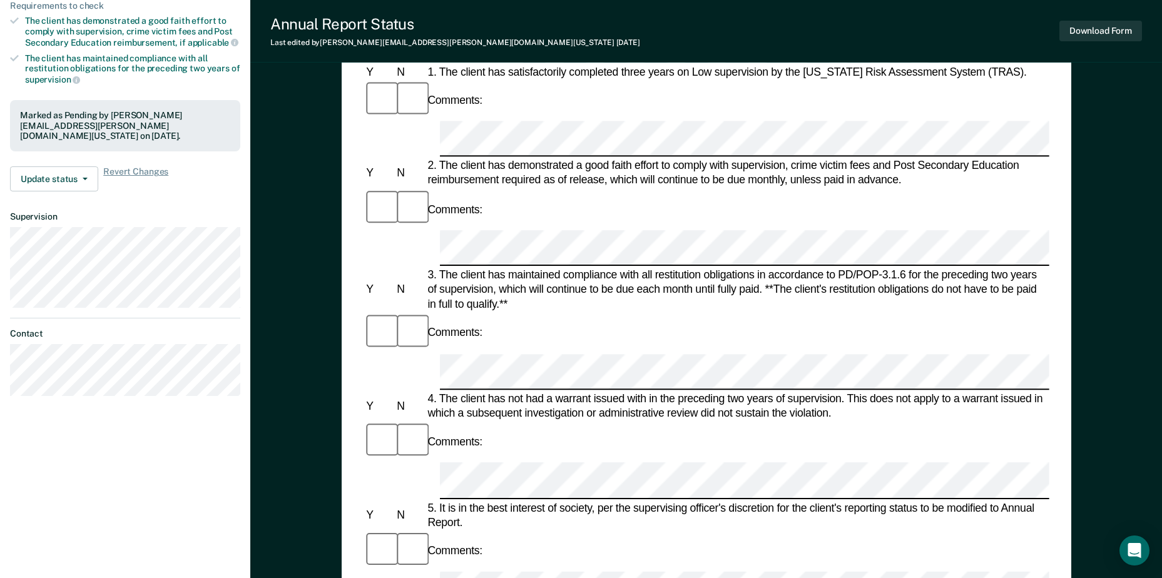
scroll to position [313, 0]
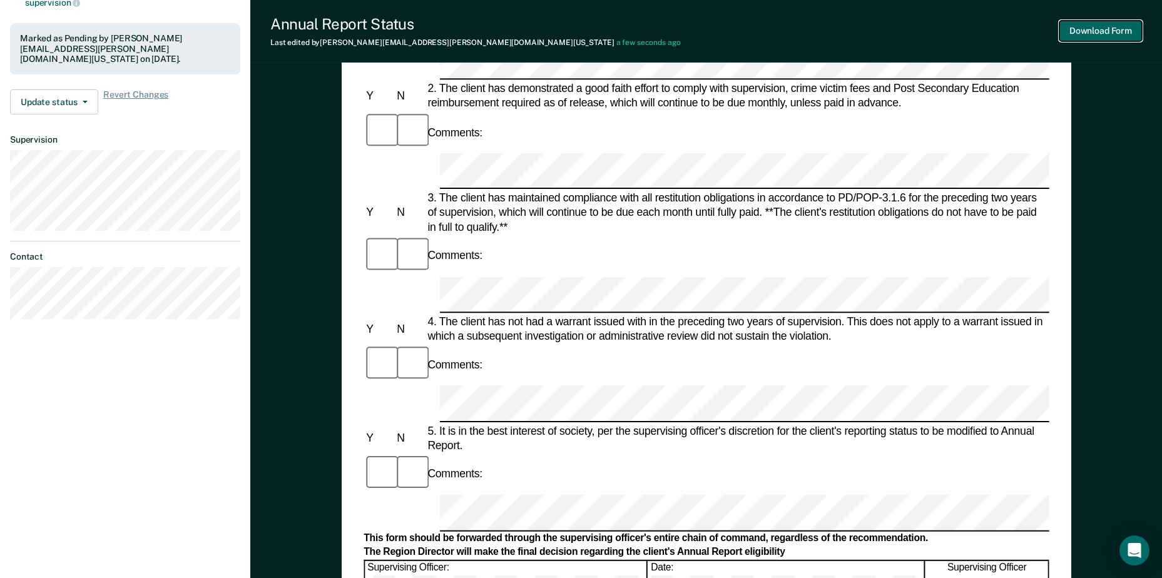
click at [1102, 36] on button "Download Form" at bounding box center [1100, 31] width 83 height 21
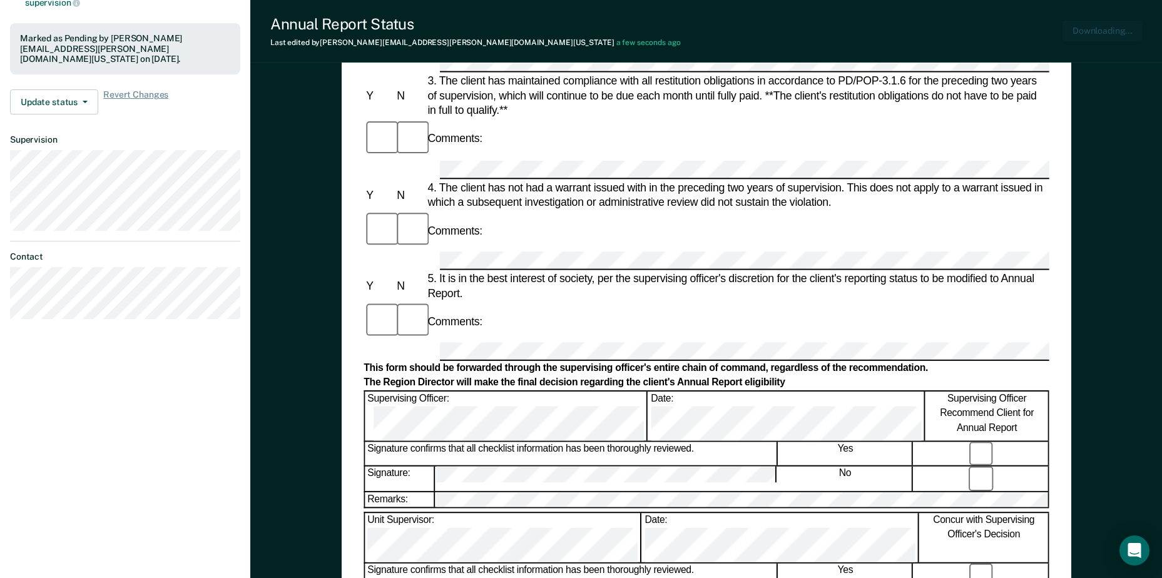
scroll to position [0, 0]
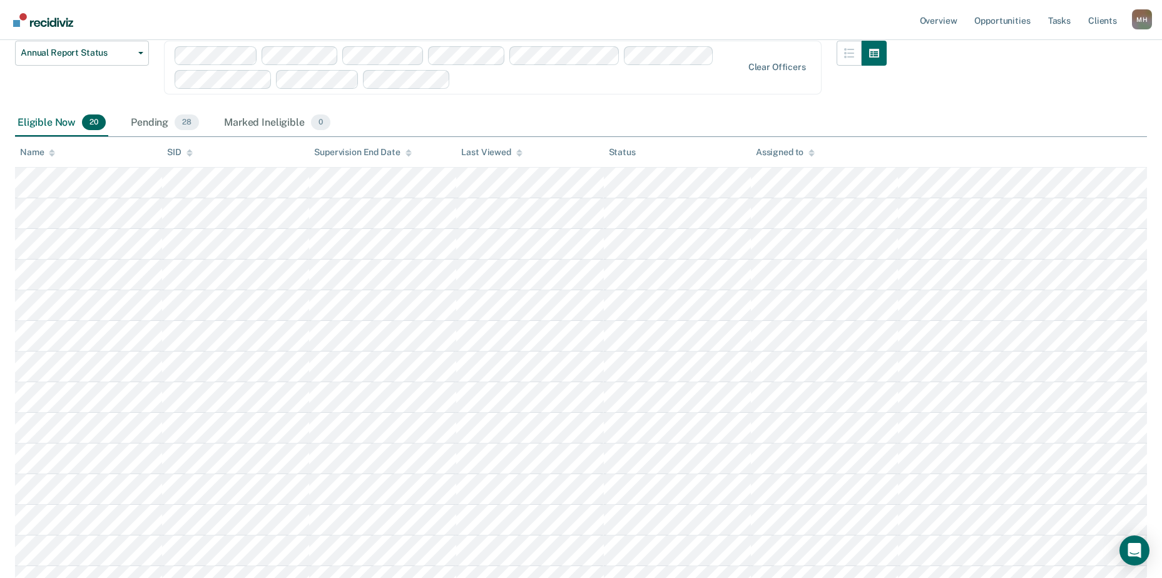
scroll to position [77, 0]
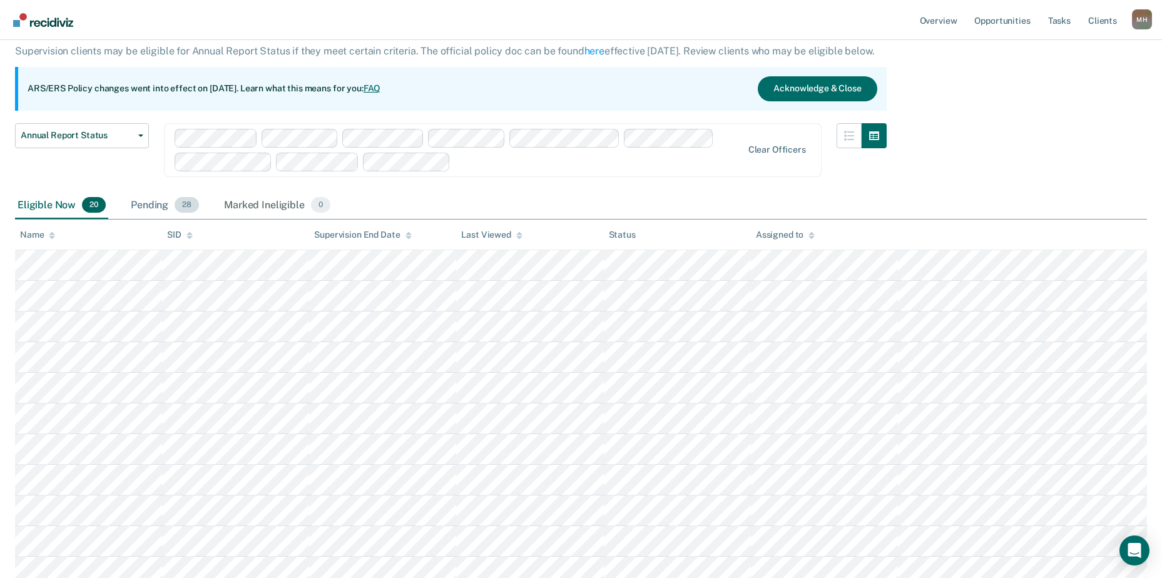
click at [139, 210] on div "Pending 28" at bounding box center [164, 206] width 73 height 28
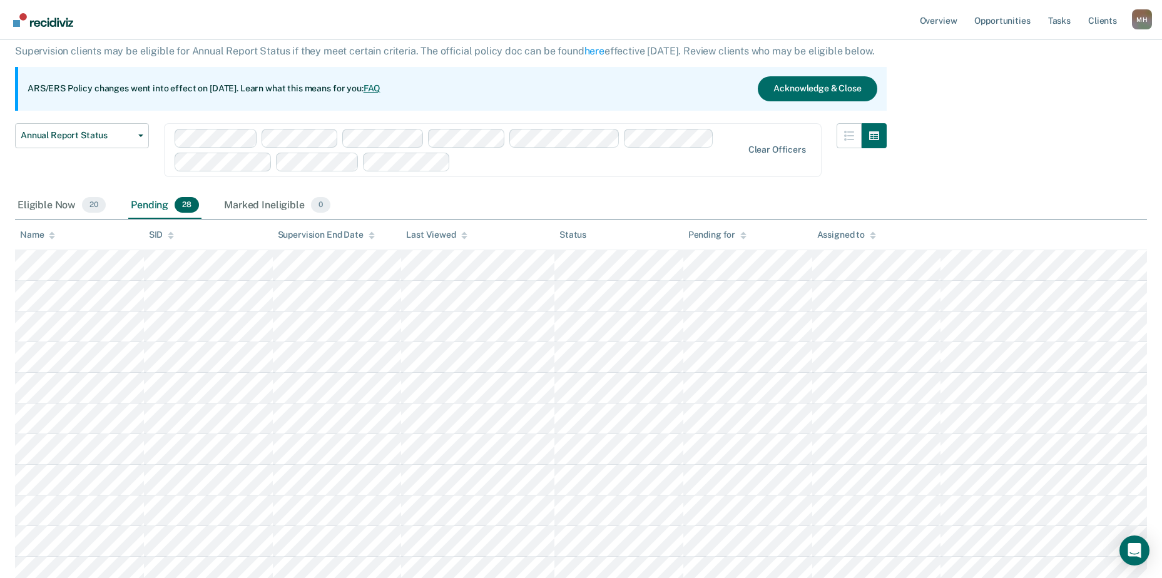
click at [36, 233] on div "Name" at bounding box center [37, 235] width 35 height 11
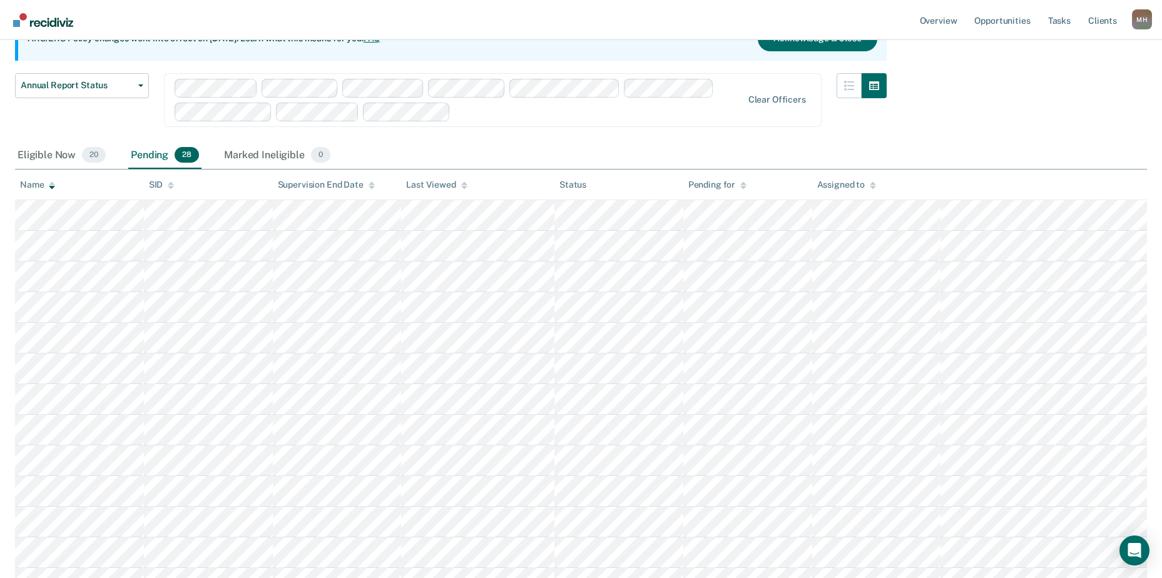
scroll to position [250, 0]
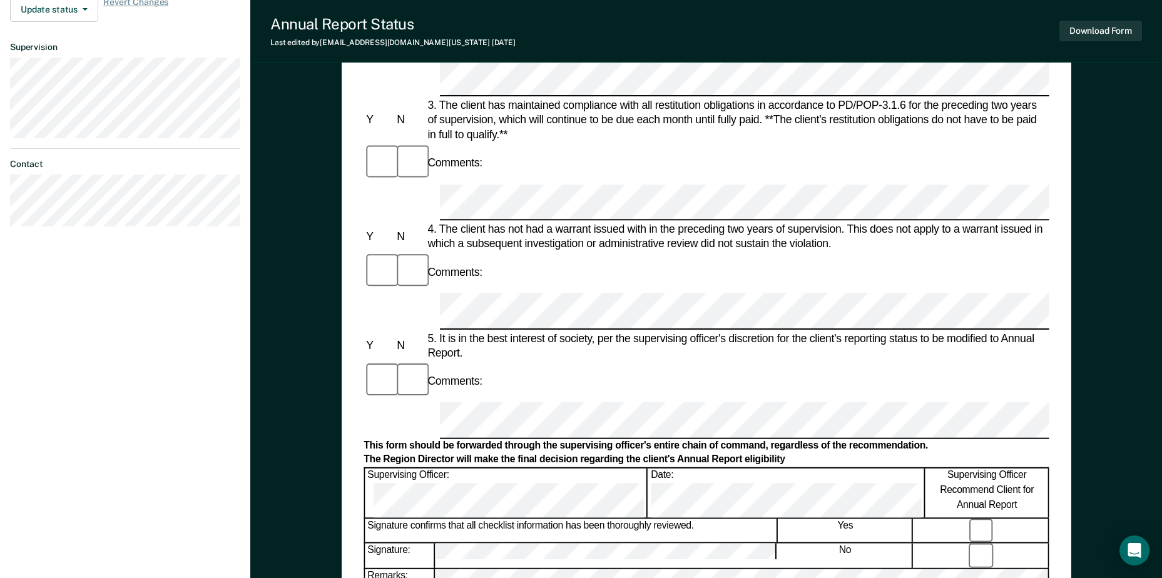
scroll to position [438, 0]
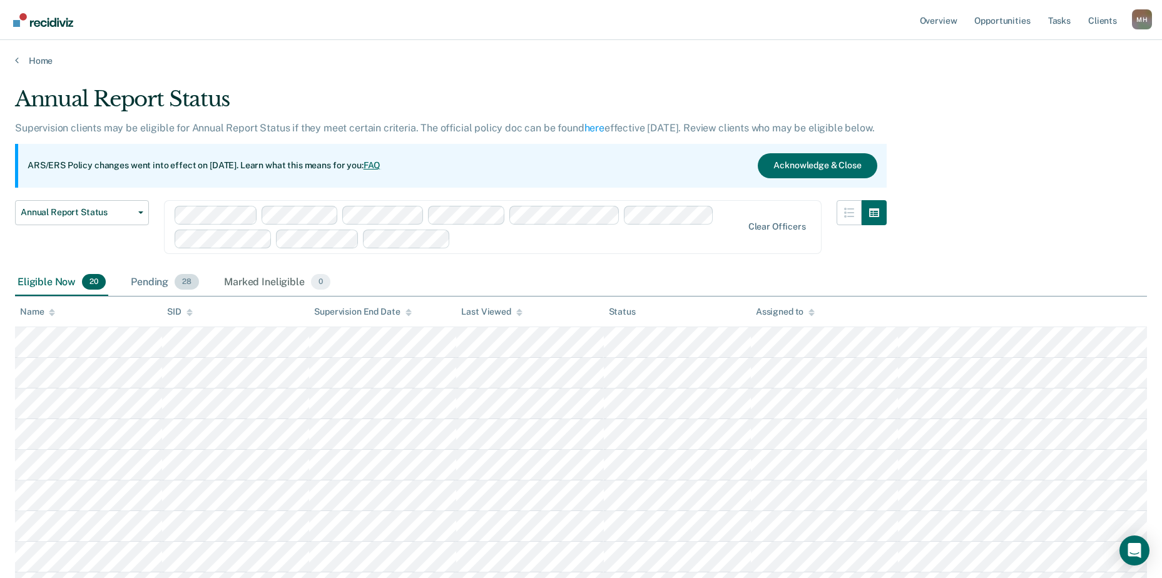
click at [163, 278] on div "Pending 28" at bounding box center [164, 283] width 73 height 28
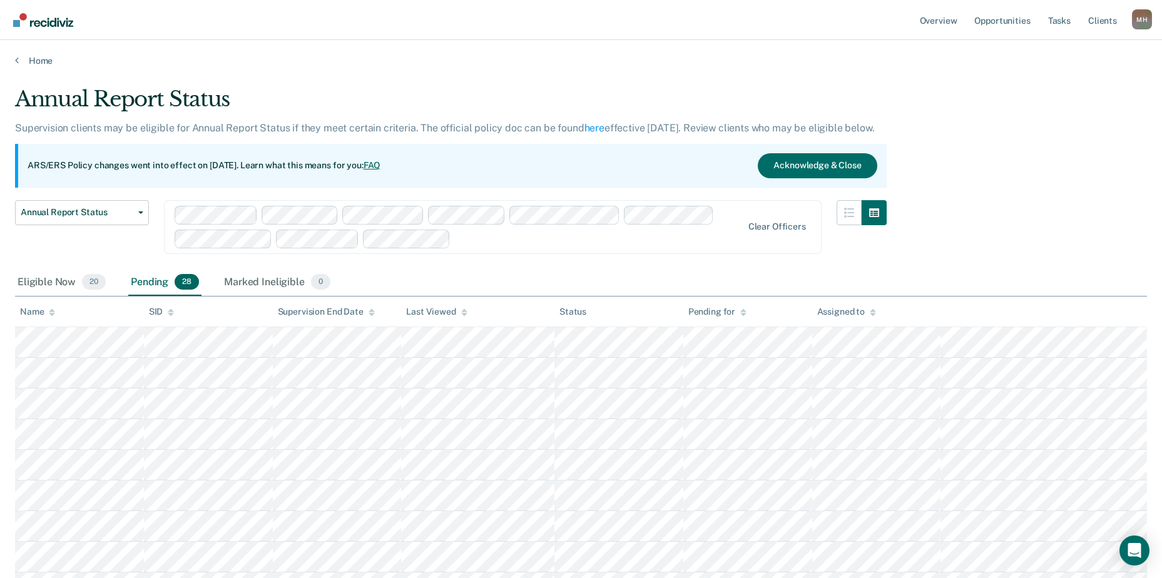
click at [33, 315] on div "Name" at bounding box center [37, 312] width 35 height 11
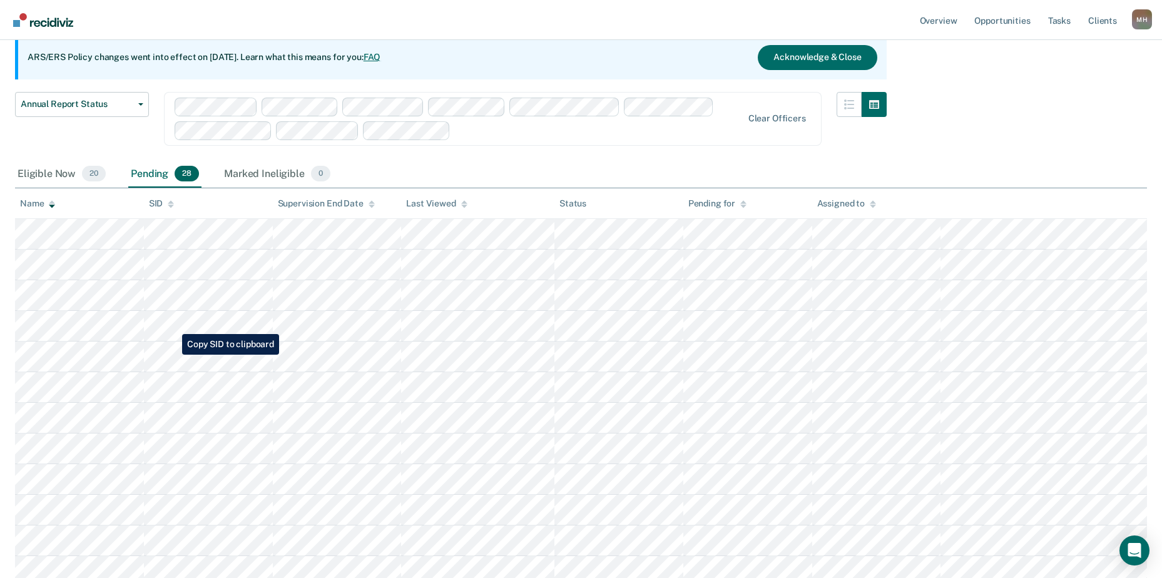
scroll to position [125, 0]
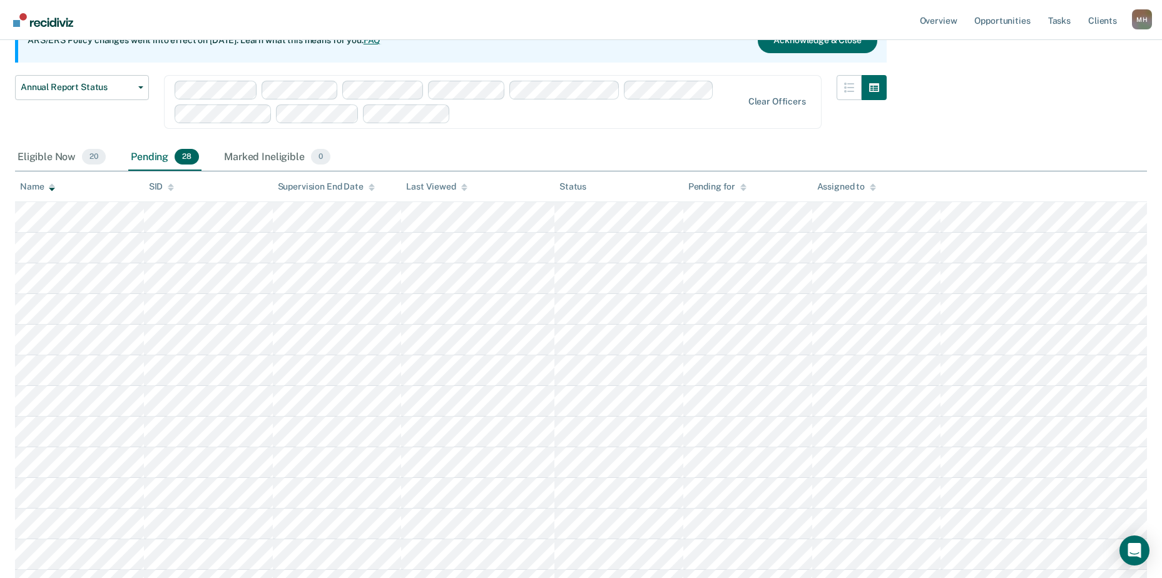
click at [854, 186] on div "Assigned to" at bounding box center [846, 186] width 59 height 11
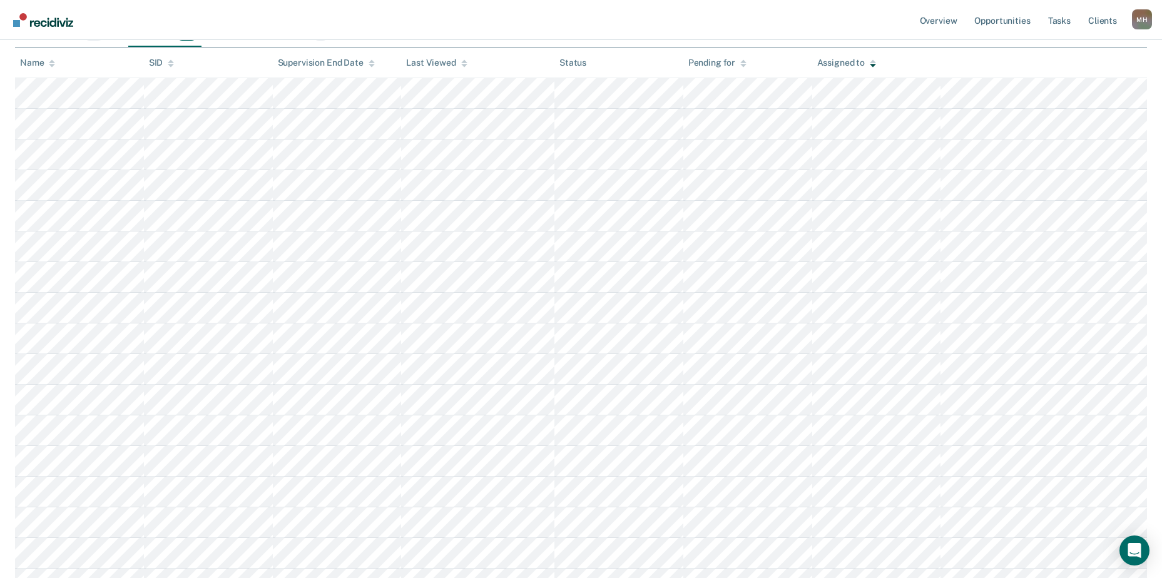
scroll to position [250, 0]
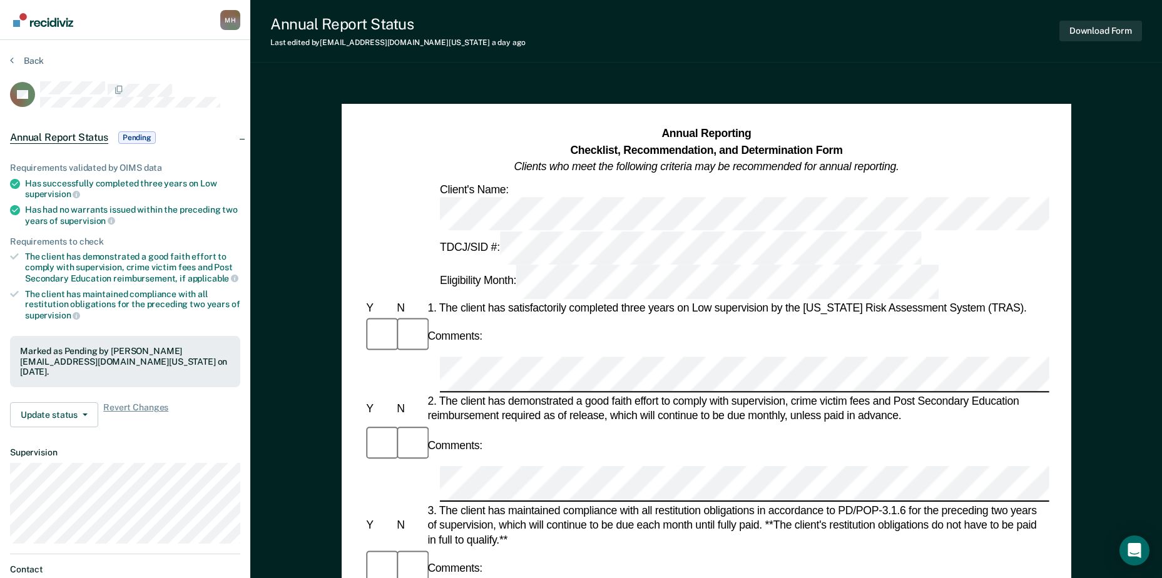
scroll to position [250, 0]
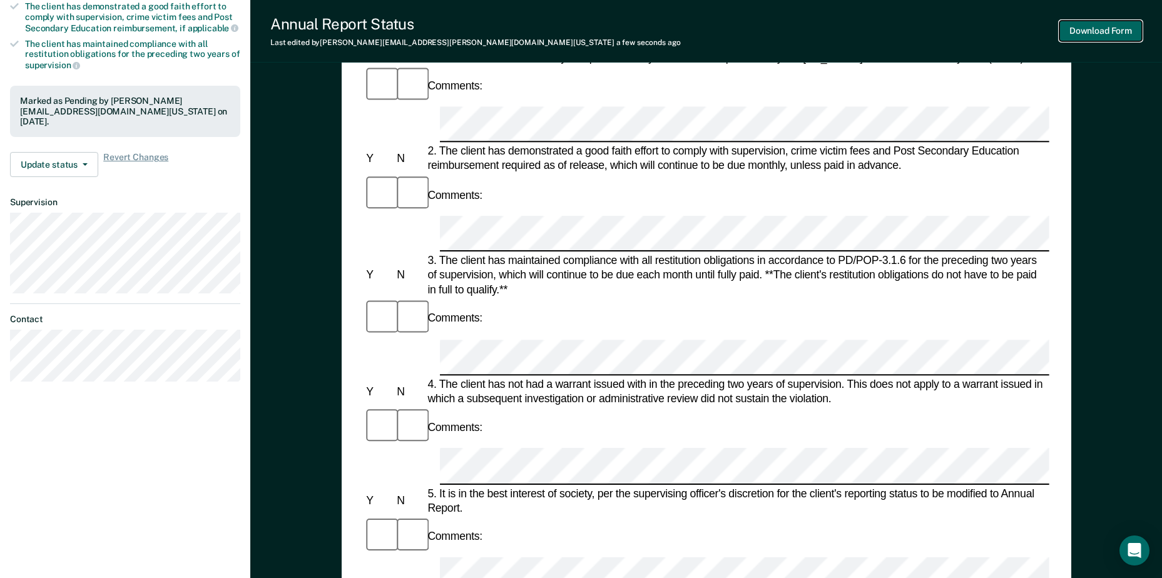
click at [1103, 36] on button "Download Form" at bounding box center [1100, 31] width 83 height 21
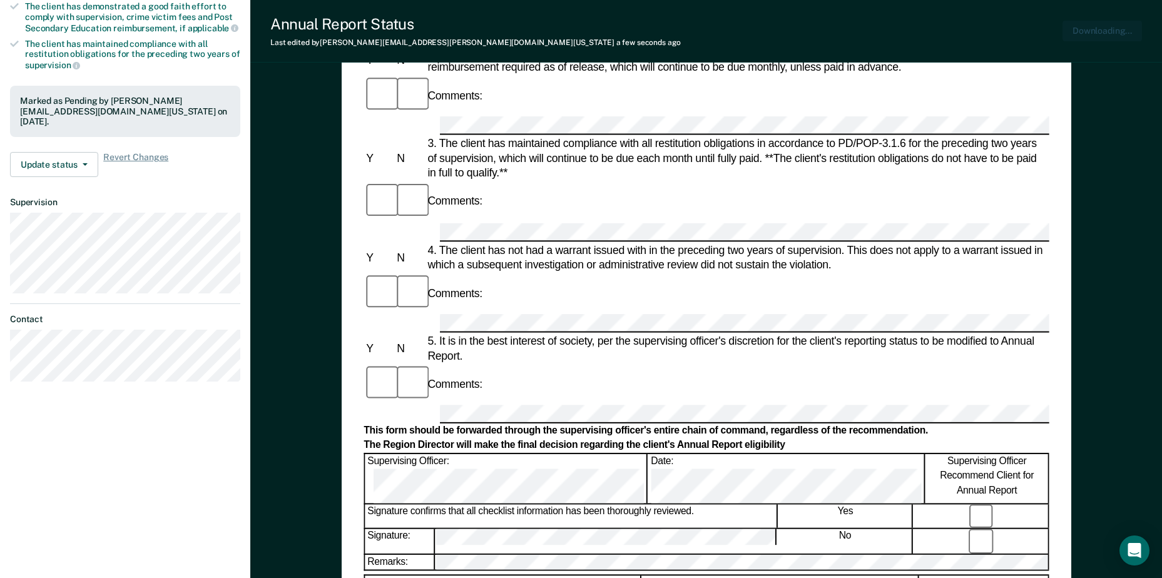
scroll to position [0, 0]
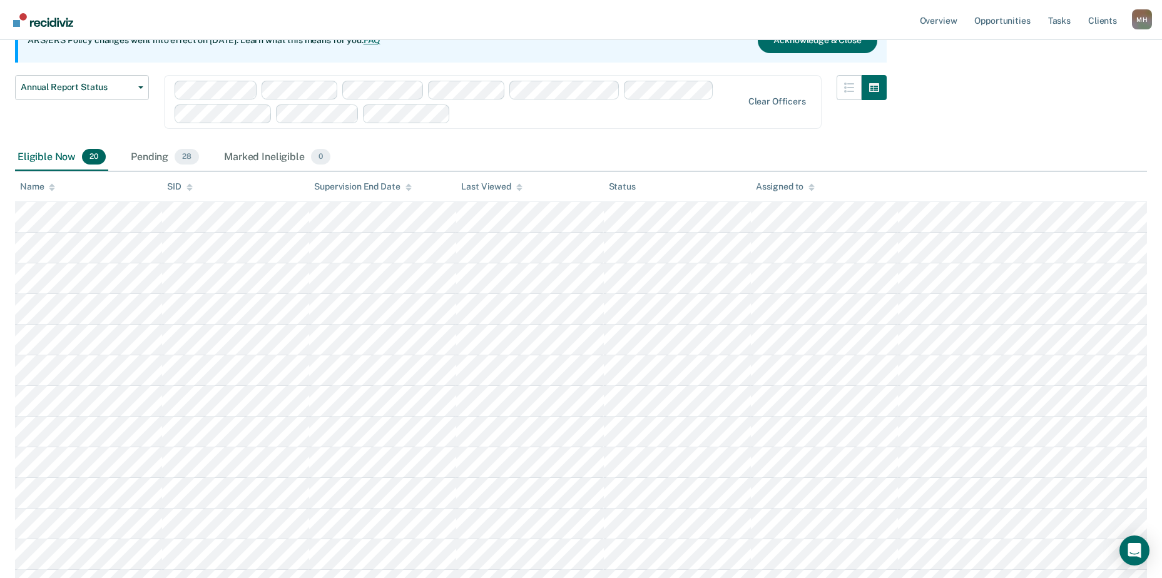
scroll to position [63, 0]
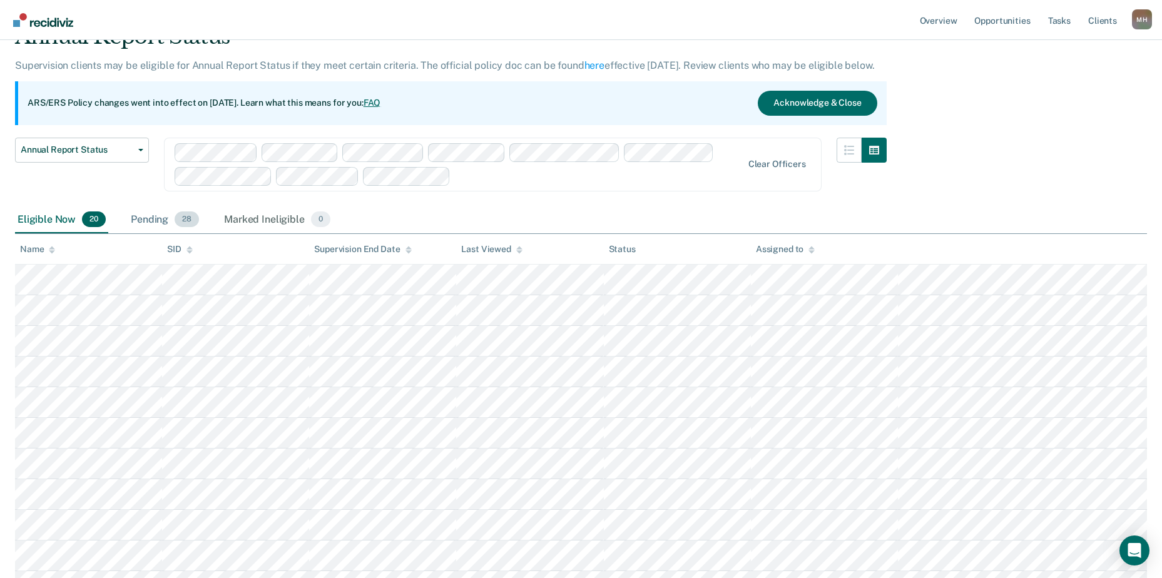
click at [158, 218] on div "Pending 28" at bounding box center [164, 220] width 73 height 28
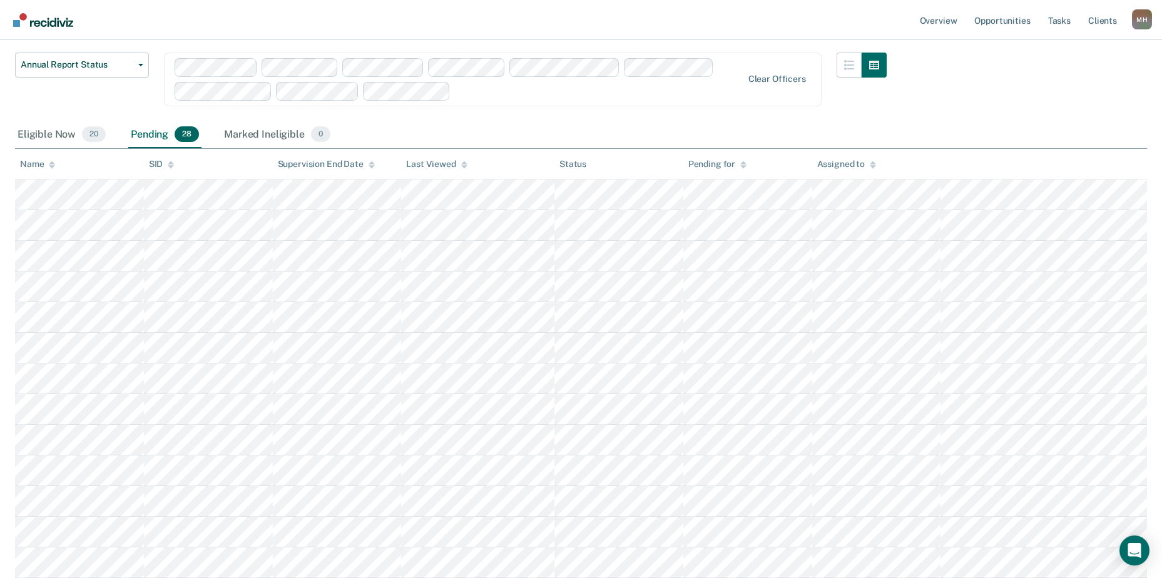
scroll to position [188, 0]
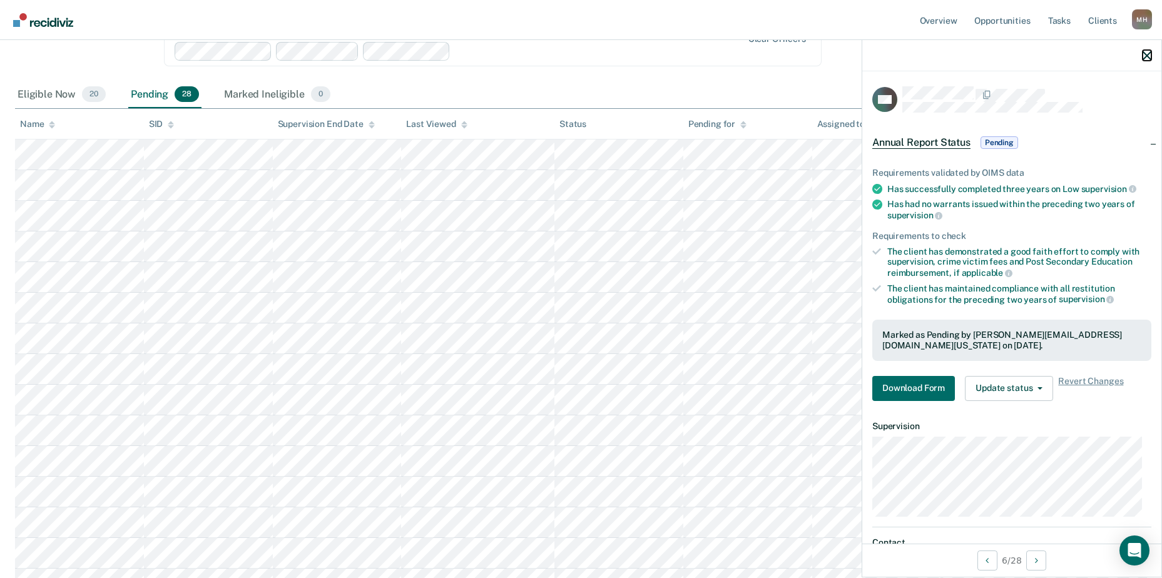
click at [1146, 56] on icon "button" at bounding box center [1146, 55] width 9 height 9
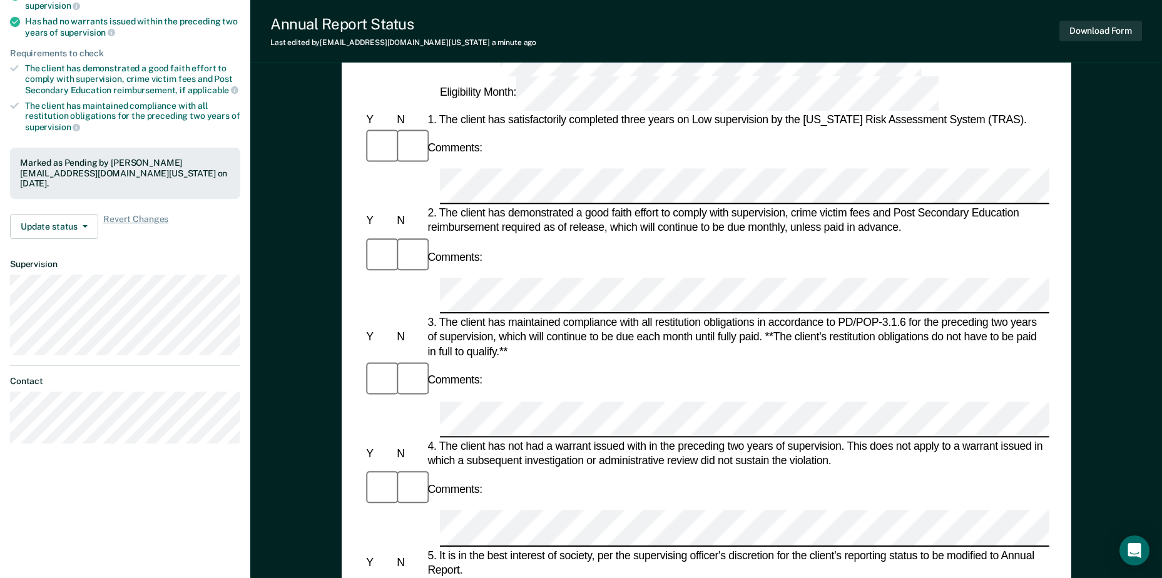
scroll to position [188, 0]
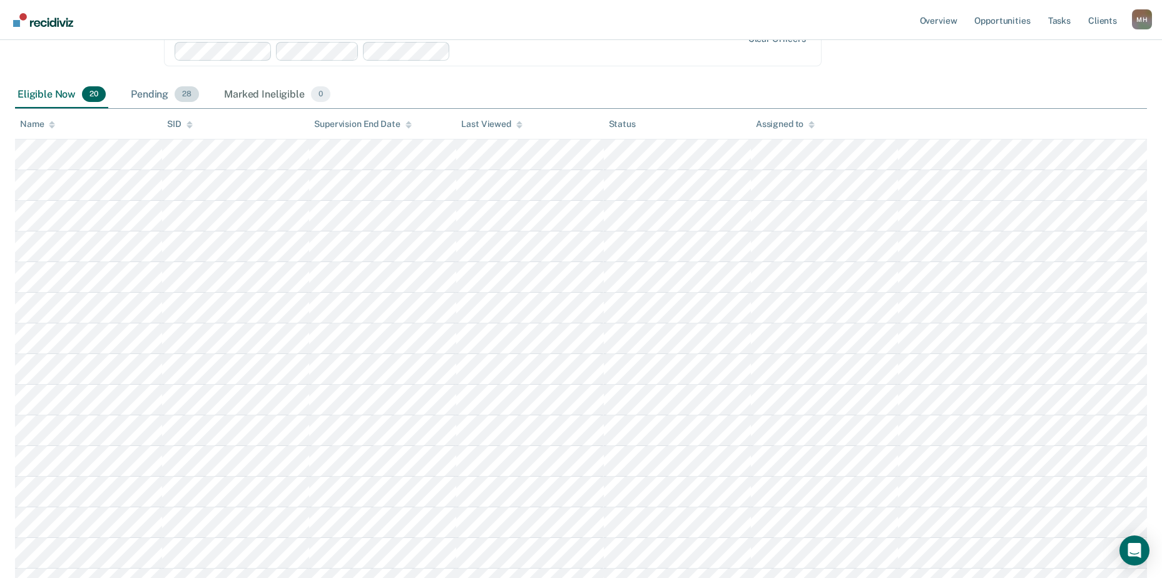
click at [136, 96] on div "Pending 28" at bounding box center [164, 95] width 73 height 28
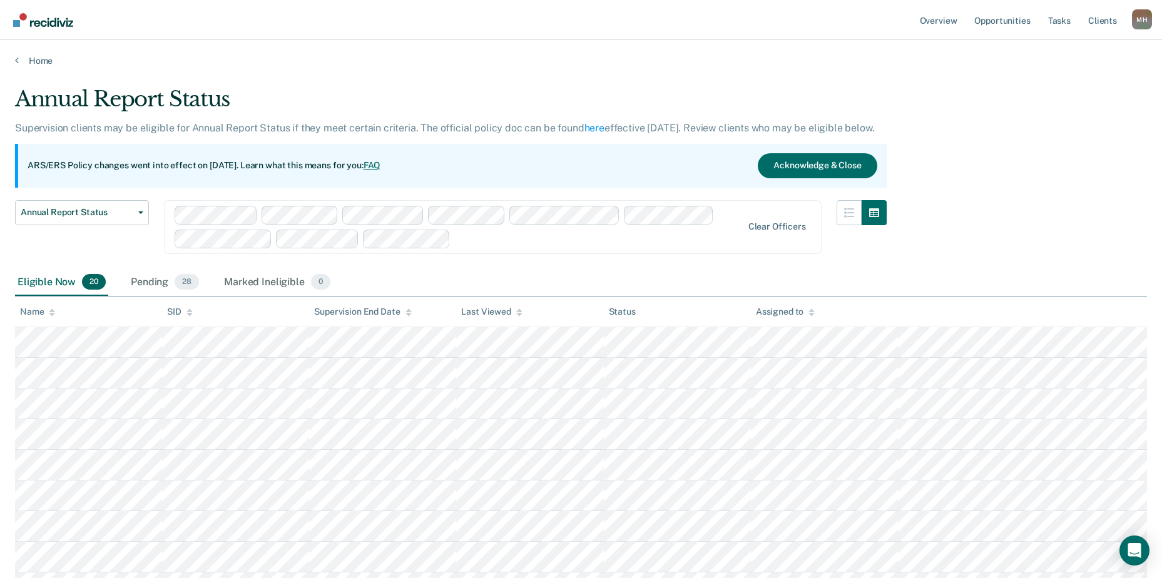
scroll to position [188, 0]
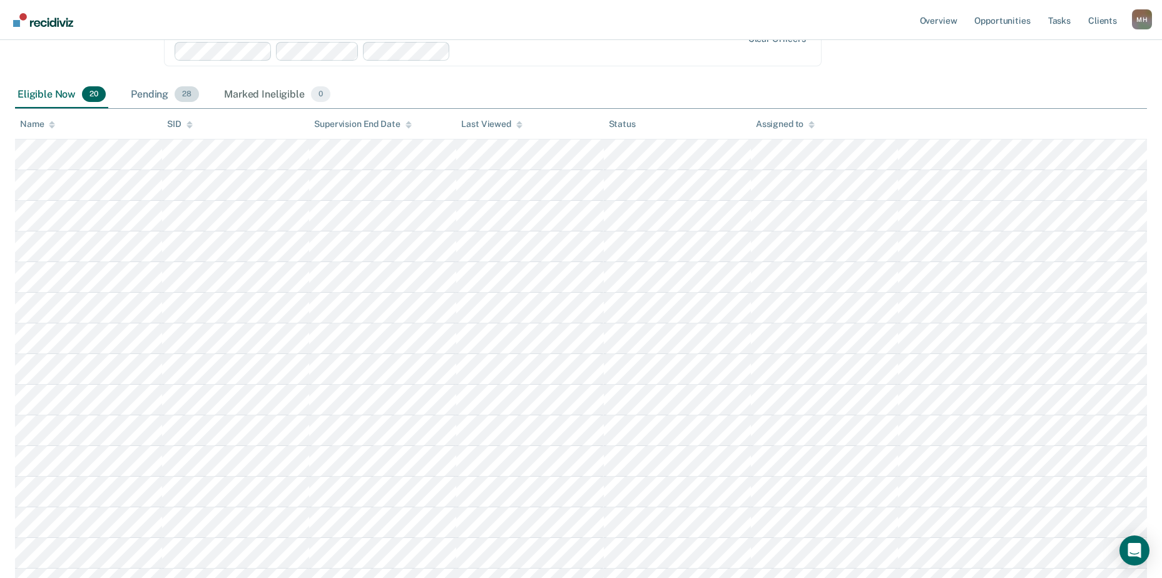
click at [135, 92] on div "Pending 28" at bounding box center [164, 95] width 73 height 28
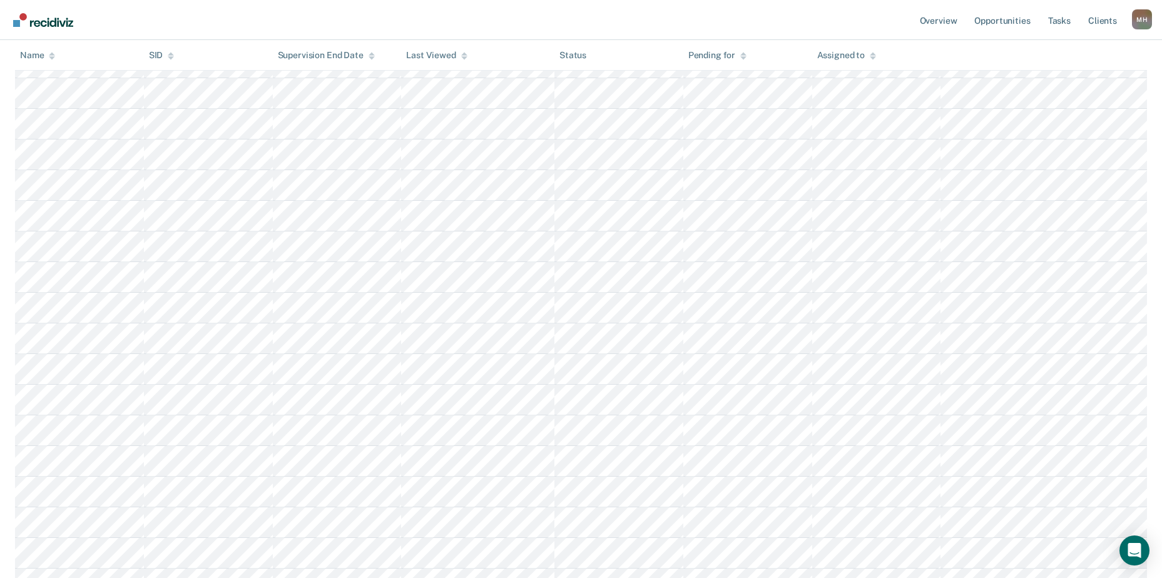
scroll to position [313, 0]
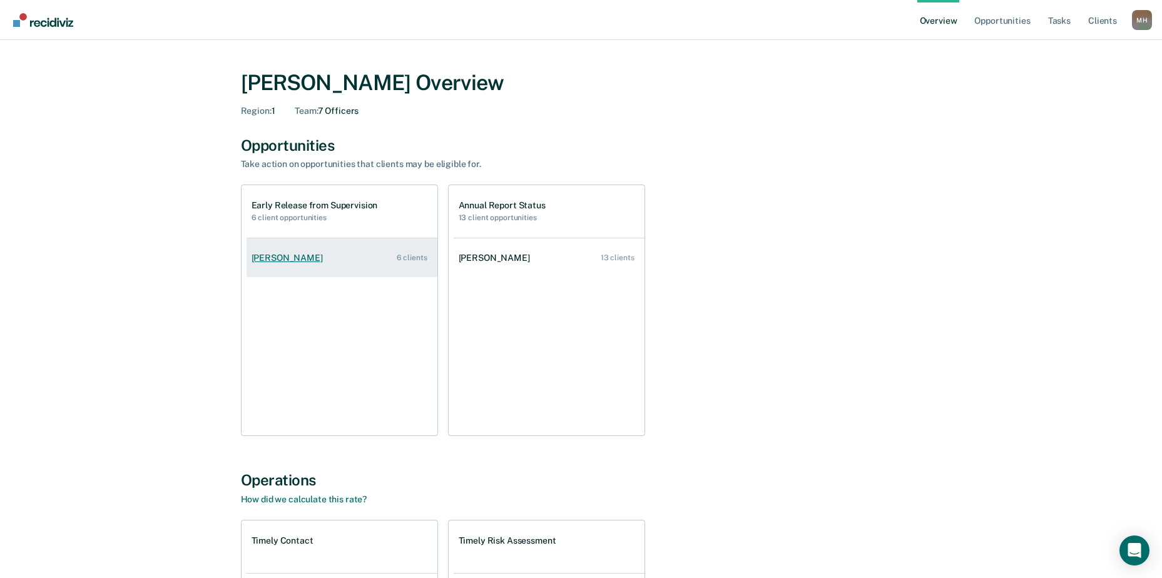
click at [290, 251] on link "[PERSON_NAME] 6 clients" at bounding box center [341, 258] width 191 height 36
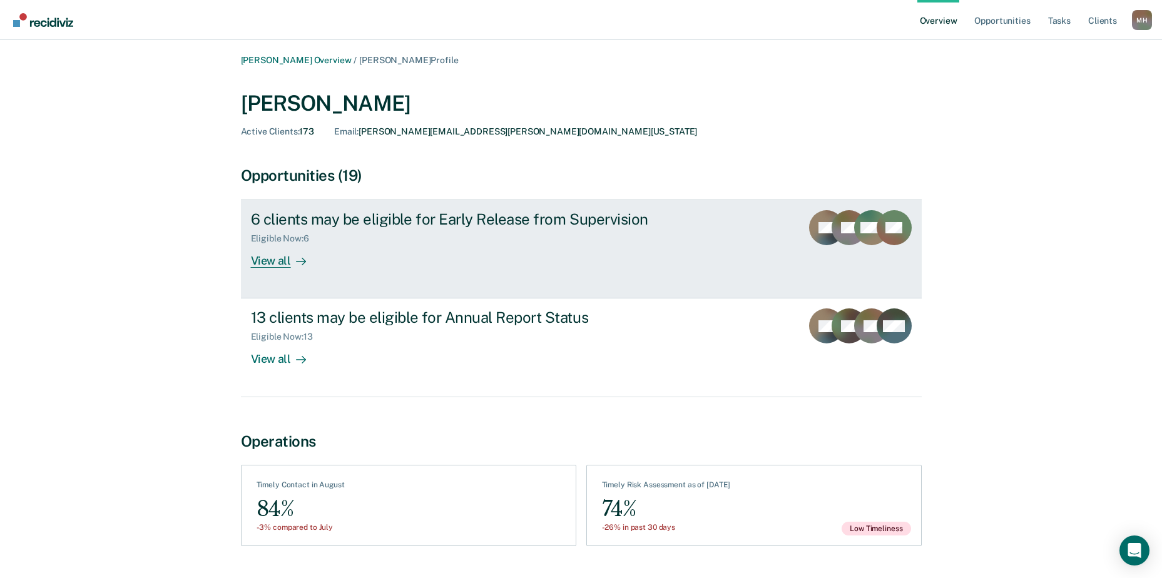
click at [356, 237] on div "Eligible Now : 6" at bounding box center [470, 236] width 439 height 16
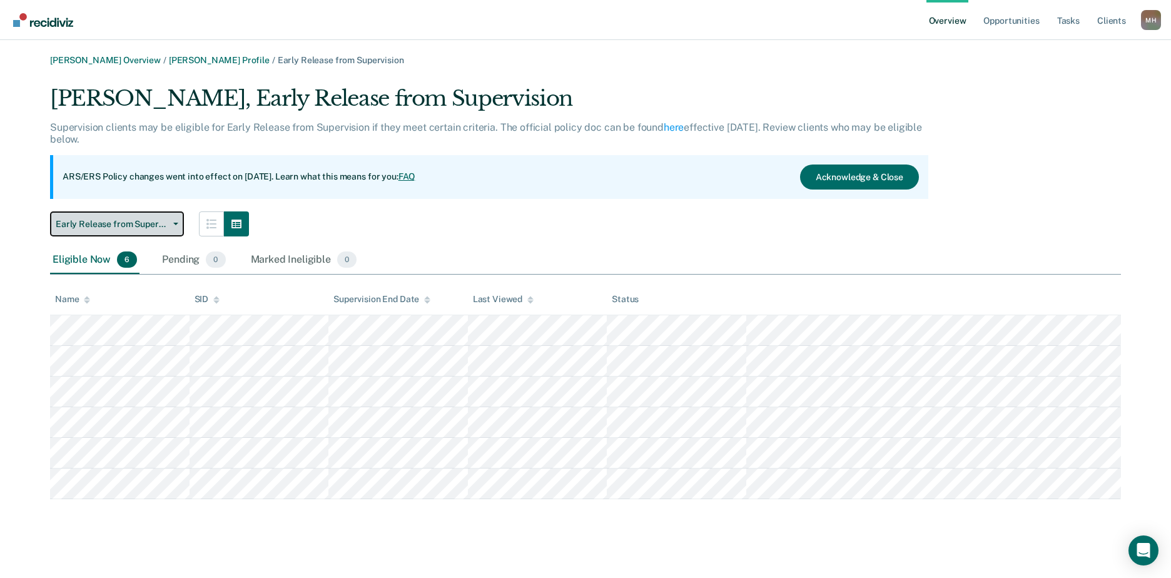
click at [111, 224] on span "Early Release from Supervision" at bounding box center [112, 224] width 113 height 11
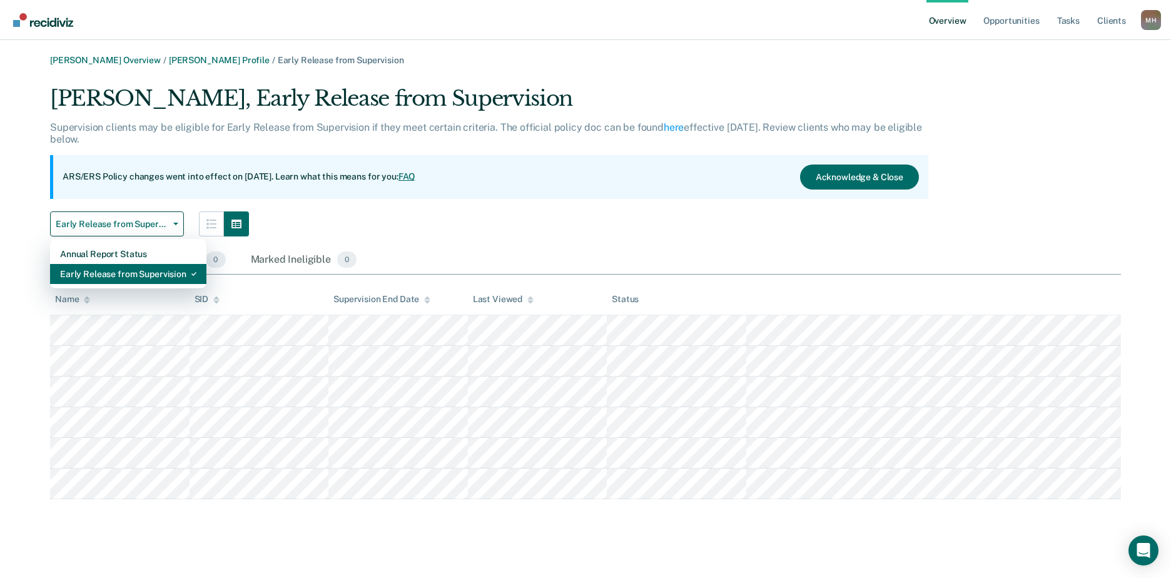
click at [118, 271] on div "Early Release from Supervision" at bounding box center [128, 274] width 136 height 20
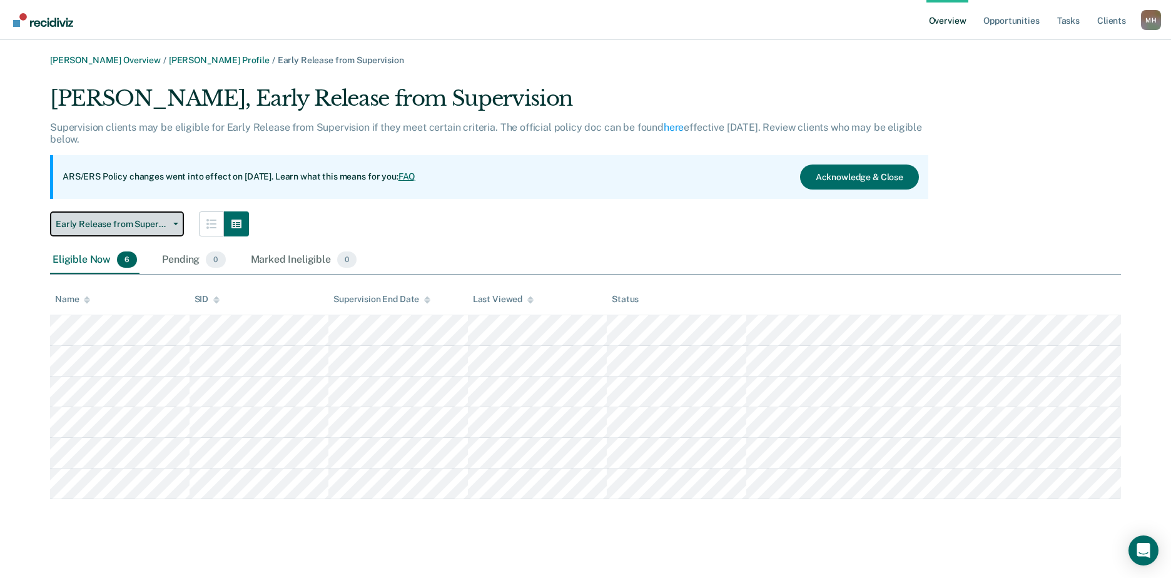
click at [122, 226] on span "Early Release from Supervision" at bounding box center [112, 224] width 113 height 11
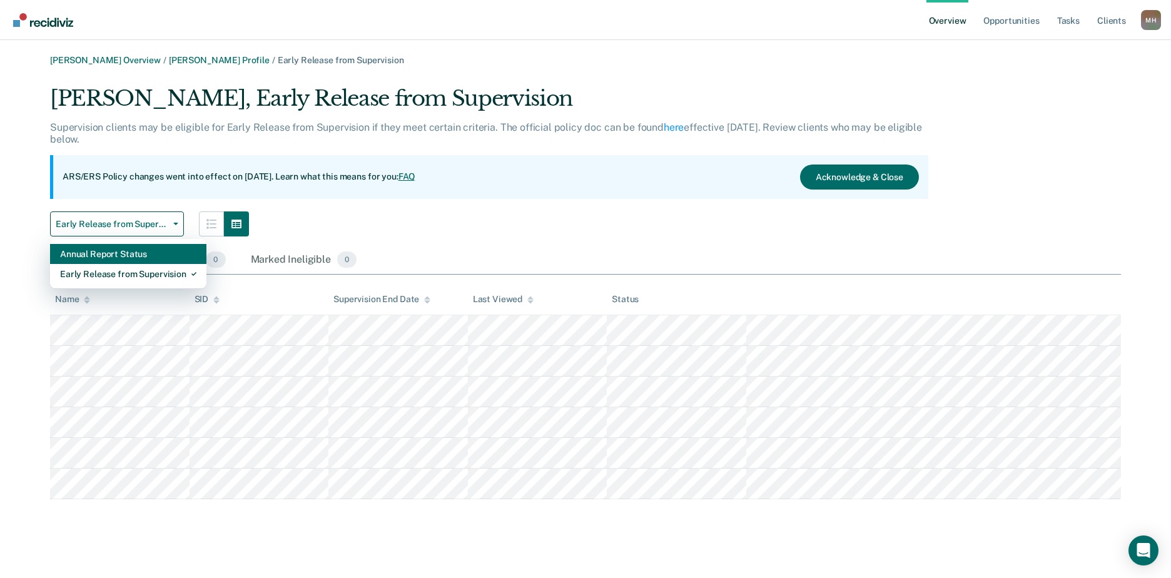
click at [122, 255] on div "Annual Report Status" at bounding box center [128, 254] width 136 height 20
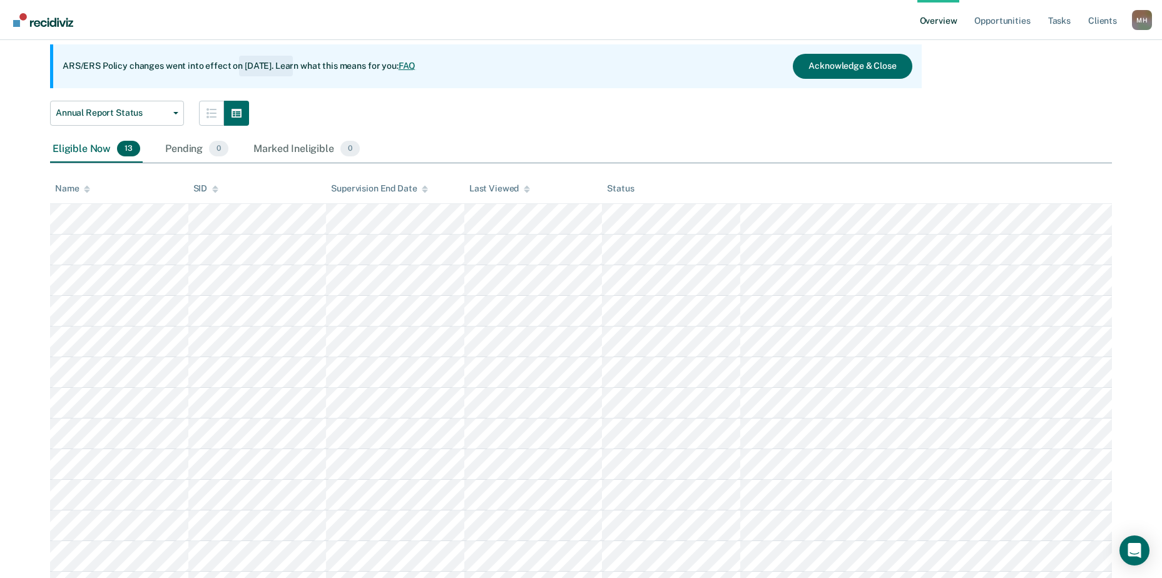
scroll to position [38, 0]
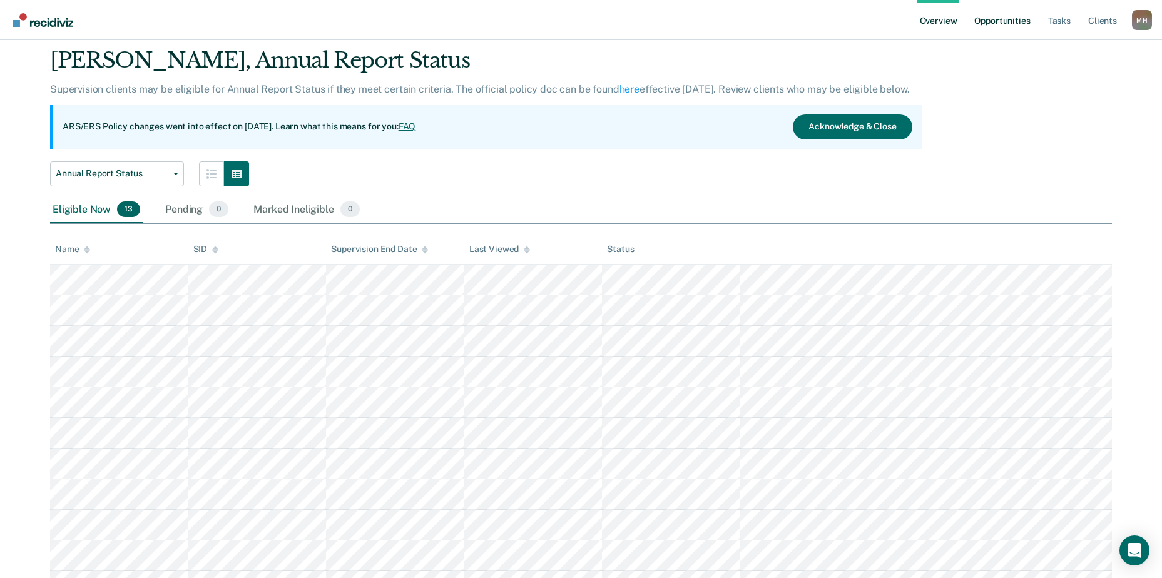
click at [1016, 19] on link "Opportunities" at bounding box center [1001, 20] width 61 height 40
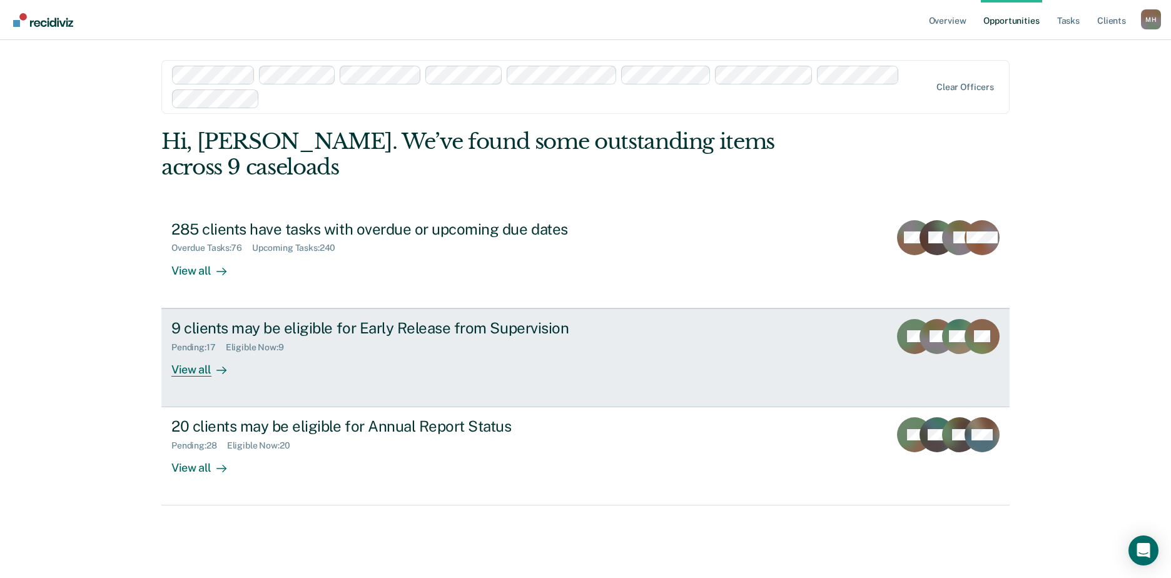
click at [221, 365] on icon at bounding box center [221, 370] width 10 height 10
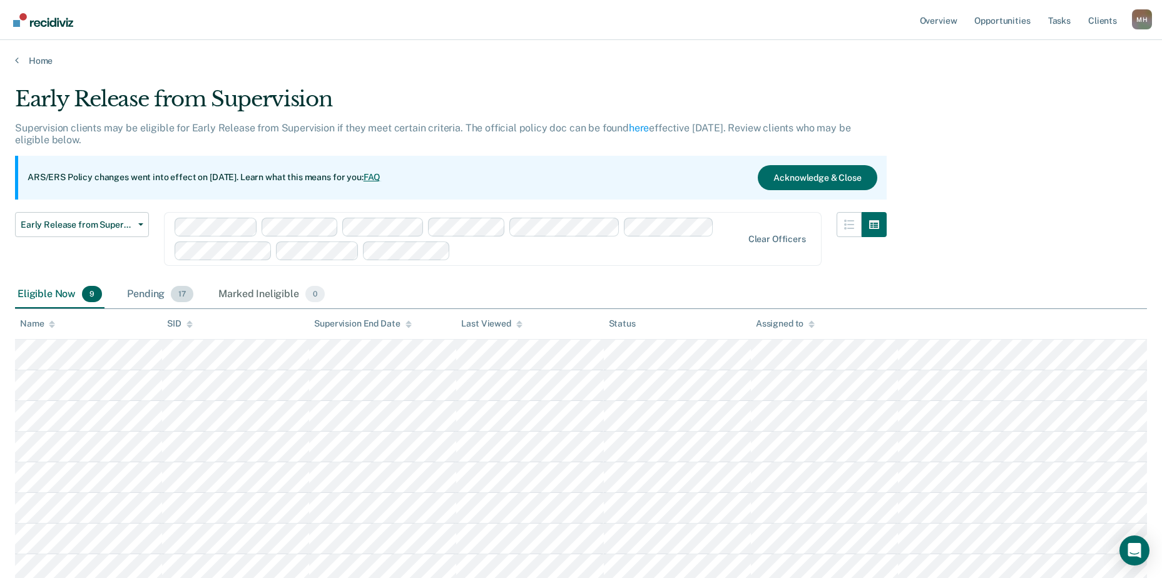
click at [140, 295] on div "Pending 17" at bounding box center [159, 295] width 71 height 28
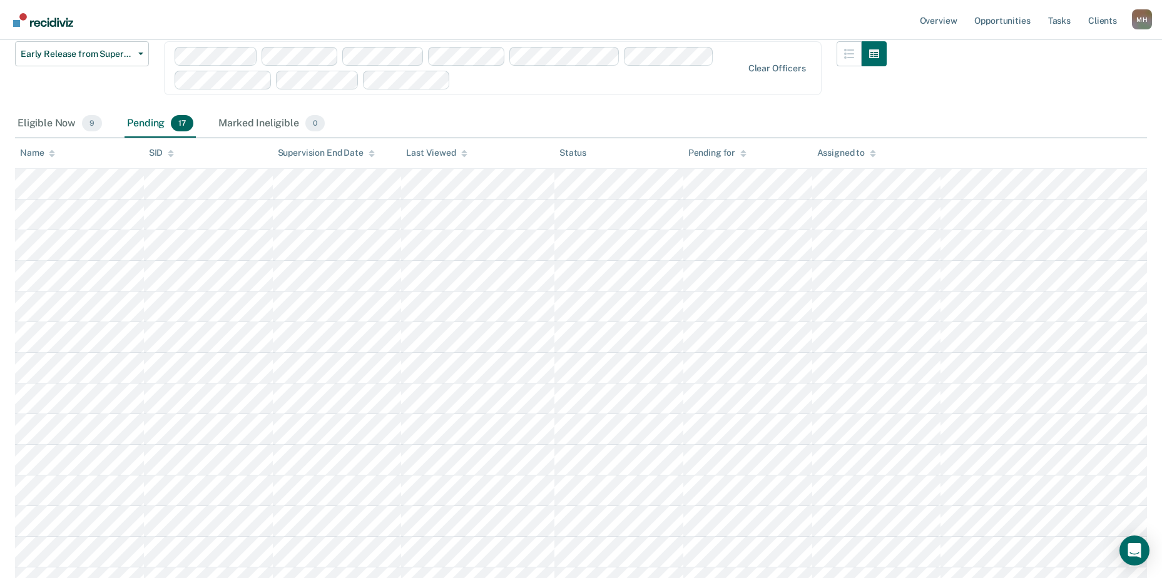
scroll to position [60, 0]
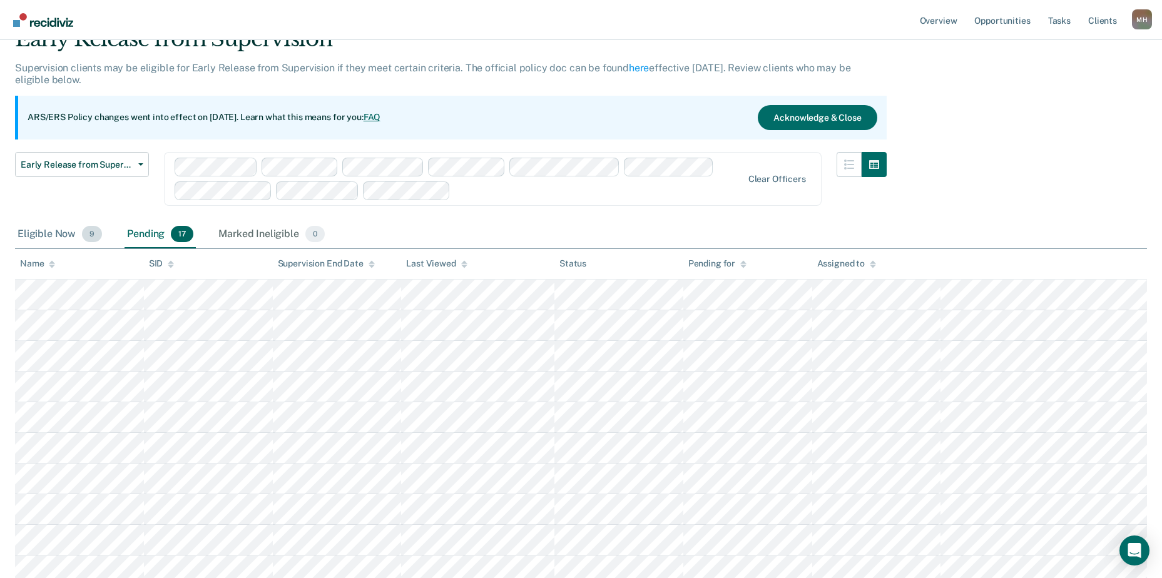
click at [60, 232] on div "Eligible Now 9" at bounding box center [59, 235] width 89 height 28
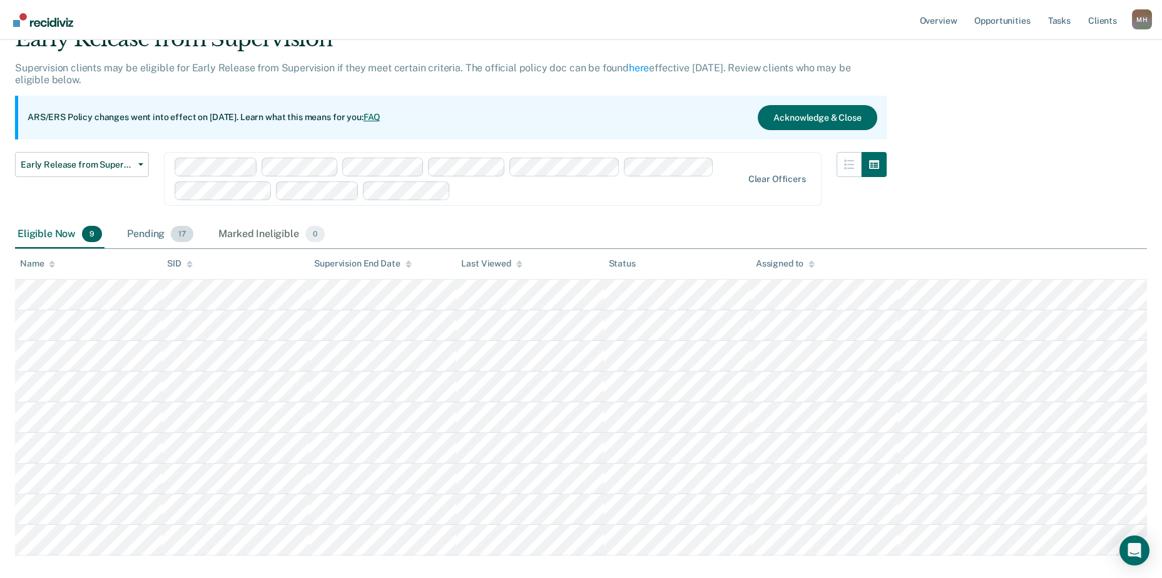
click at [150, 233] on div "Pending 17" at bounding box center [159, 235] width 71 height 28
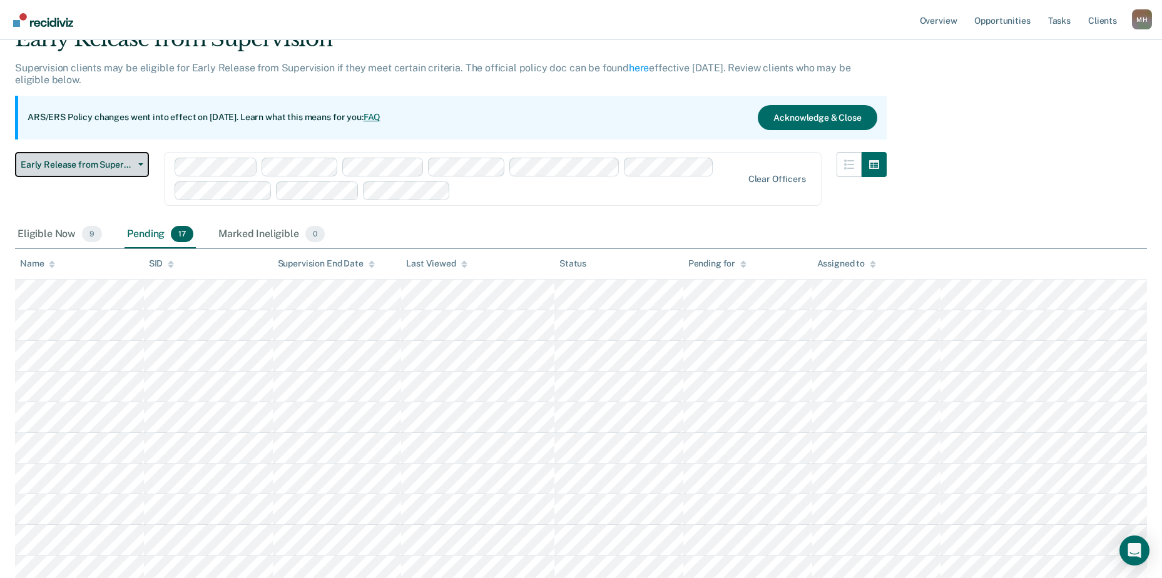
click at [109, 171] on button "Early Release from Supervision" at bounding box center [82, 164] width 134 height 25
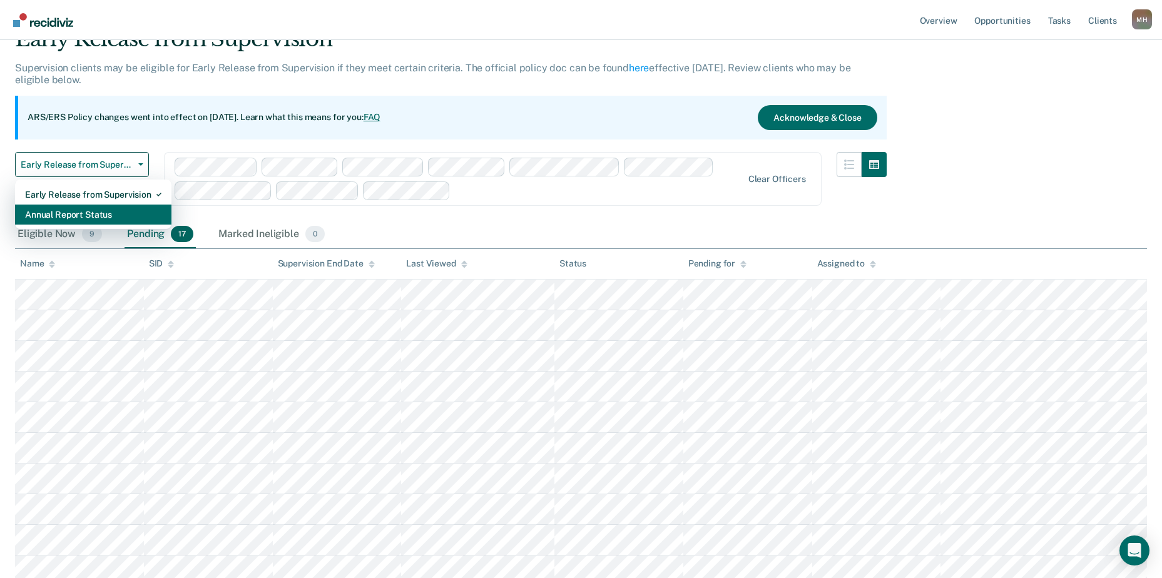
click at [111, 206] on div "Annual Report Status" at bounding box center [93, 215] width 136 height 20
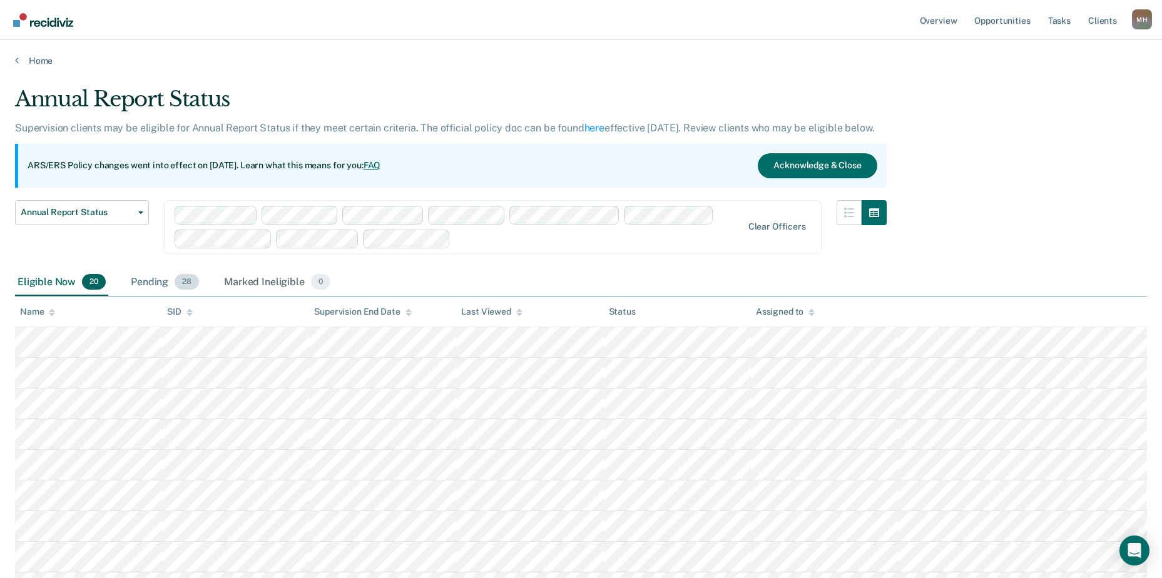
click at [168, 277] on div "Pending 28" at bounding box center [164, 283] width 73 height 28
